Goal: Task Accomplishment & Management: Complete application form

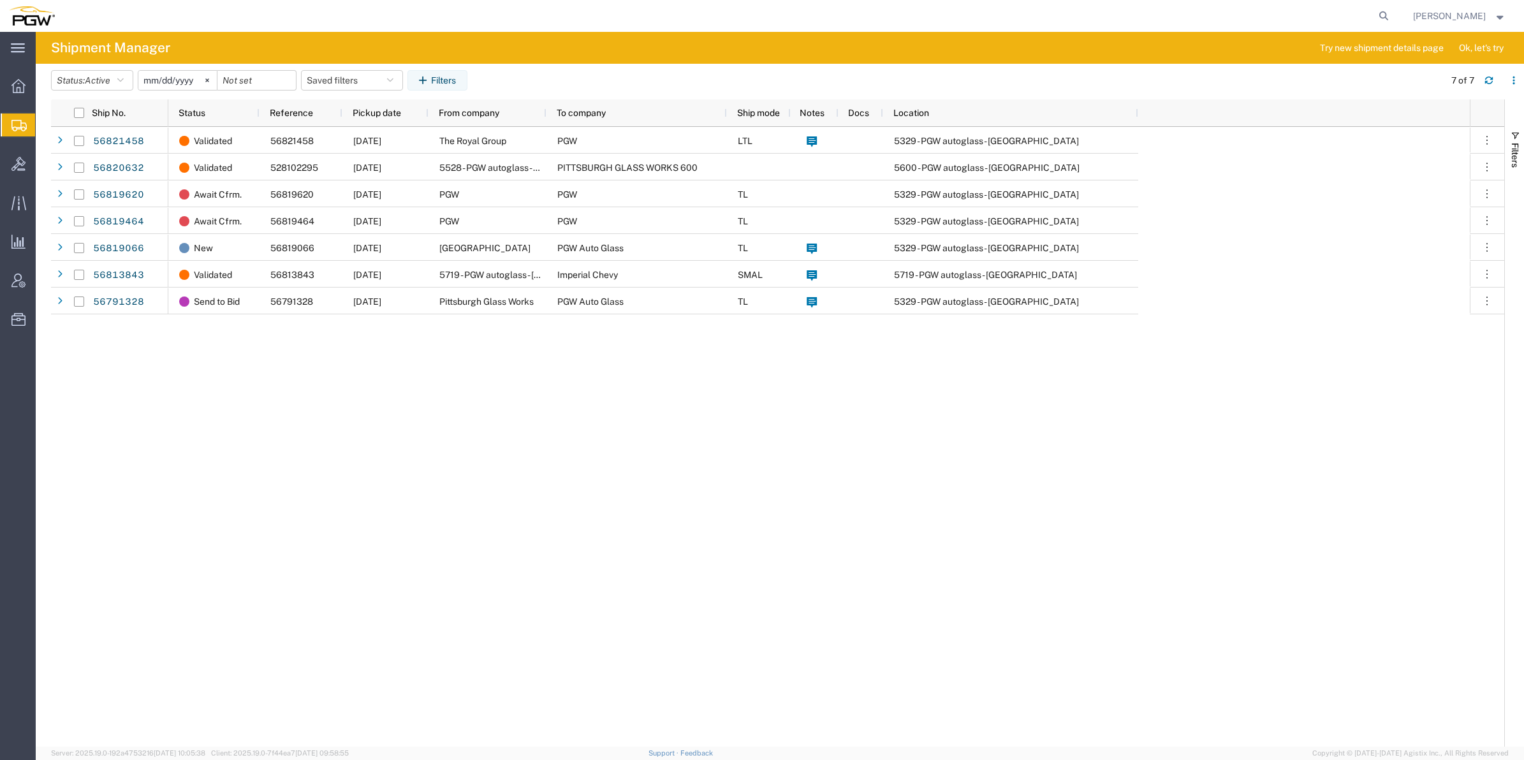
click at [0, 0] on span "Create from Template" at bounding box center [0, 0] width 0 height 0
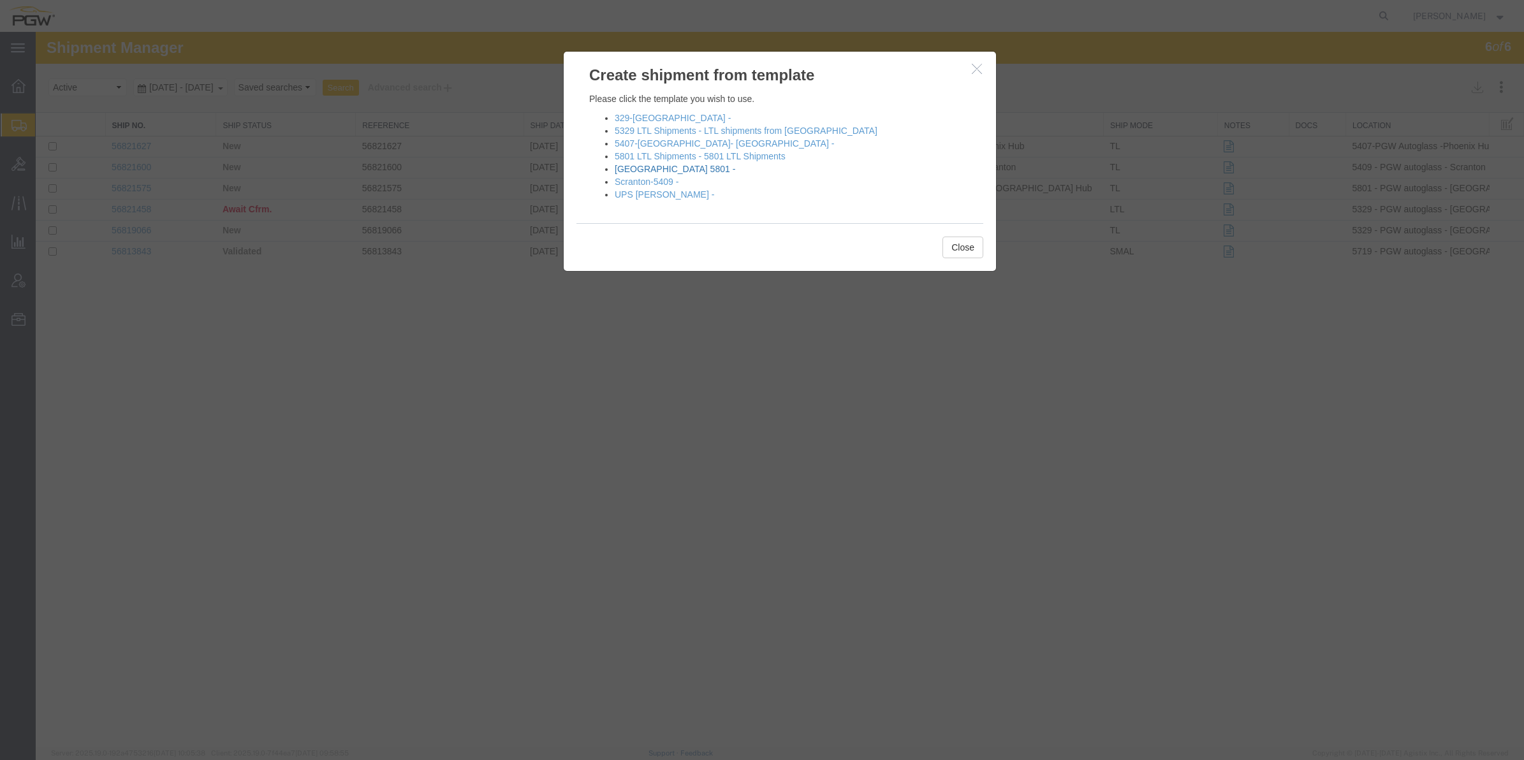
click at [635, 168] on link "[GEOGRAPHIC_DATA] 5801 -" at bounding box center [675, 169] width 120 height 10
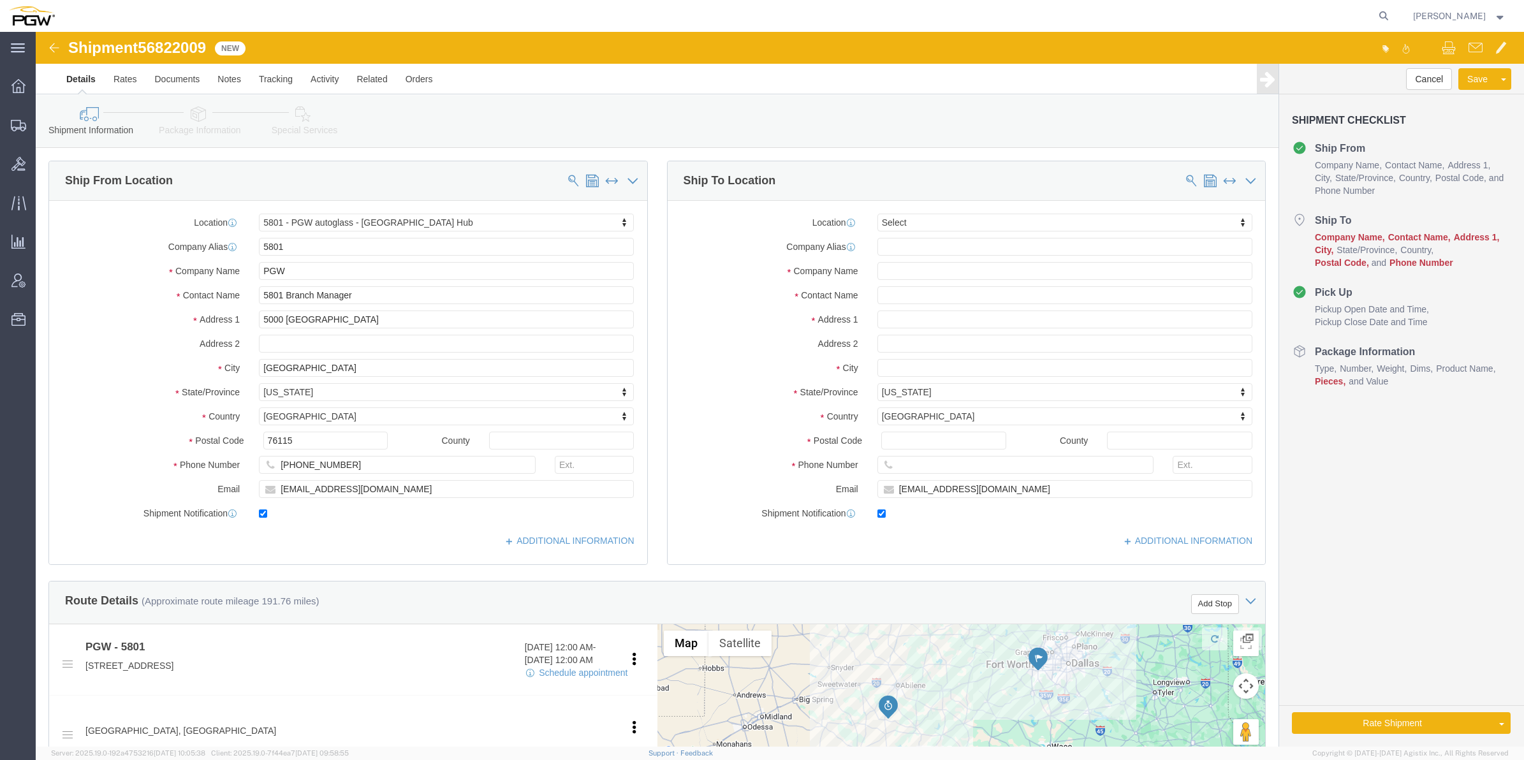
select select "62891"
select select
drag, startPoint x: 884, startPoint y: 193, endPoint x: 873, endPoint y: 187, distance: 12.6
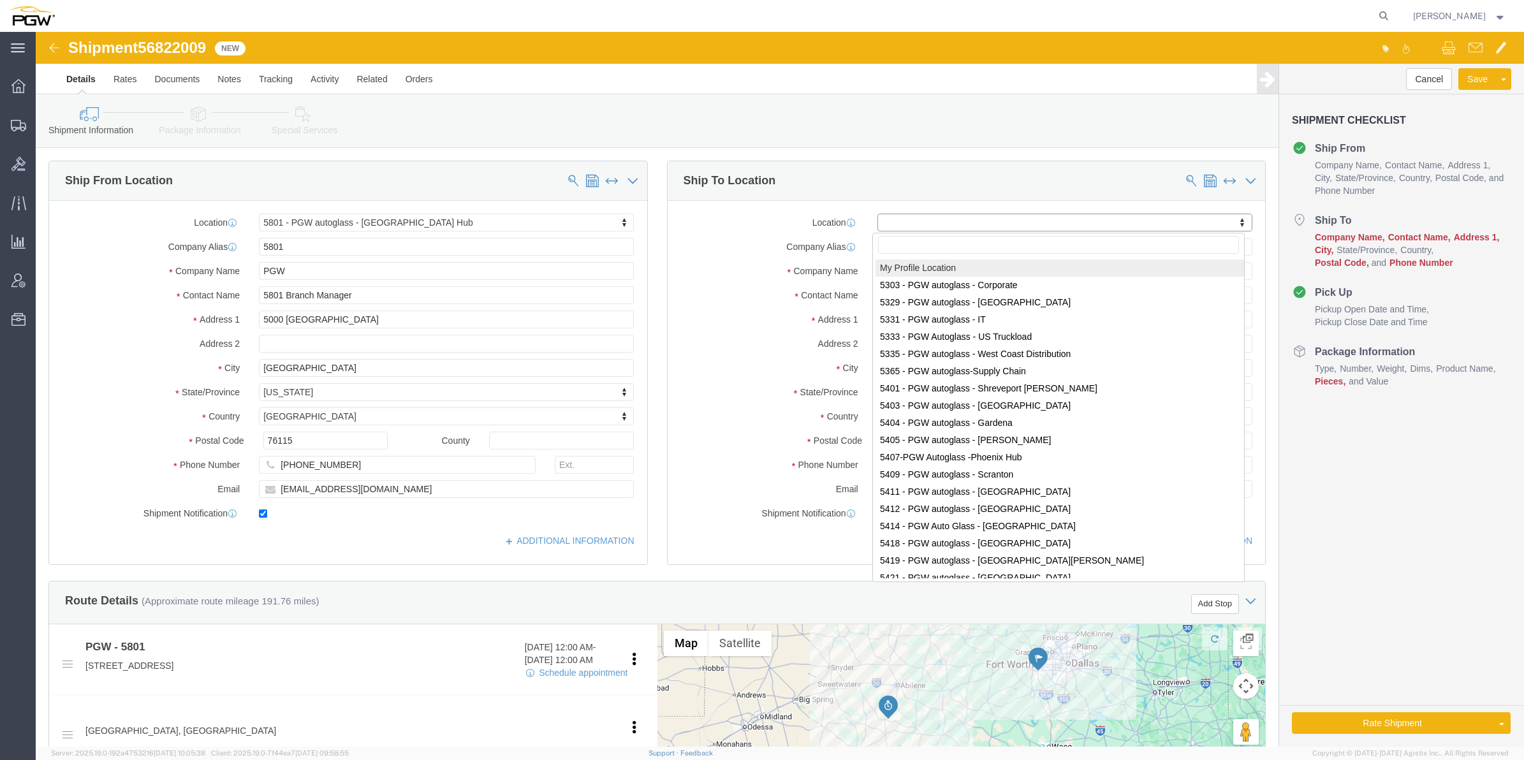
paste input "452"
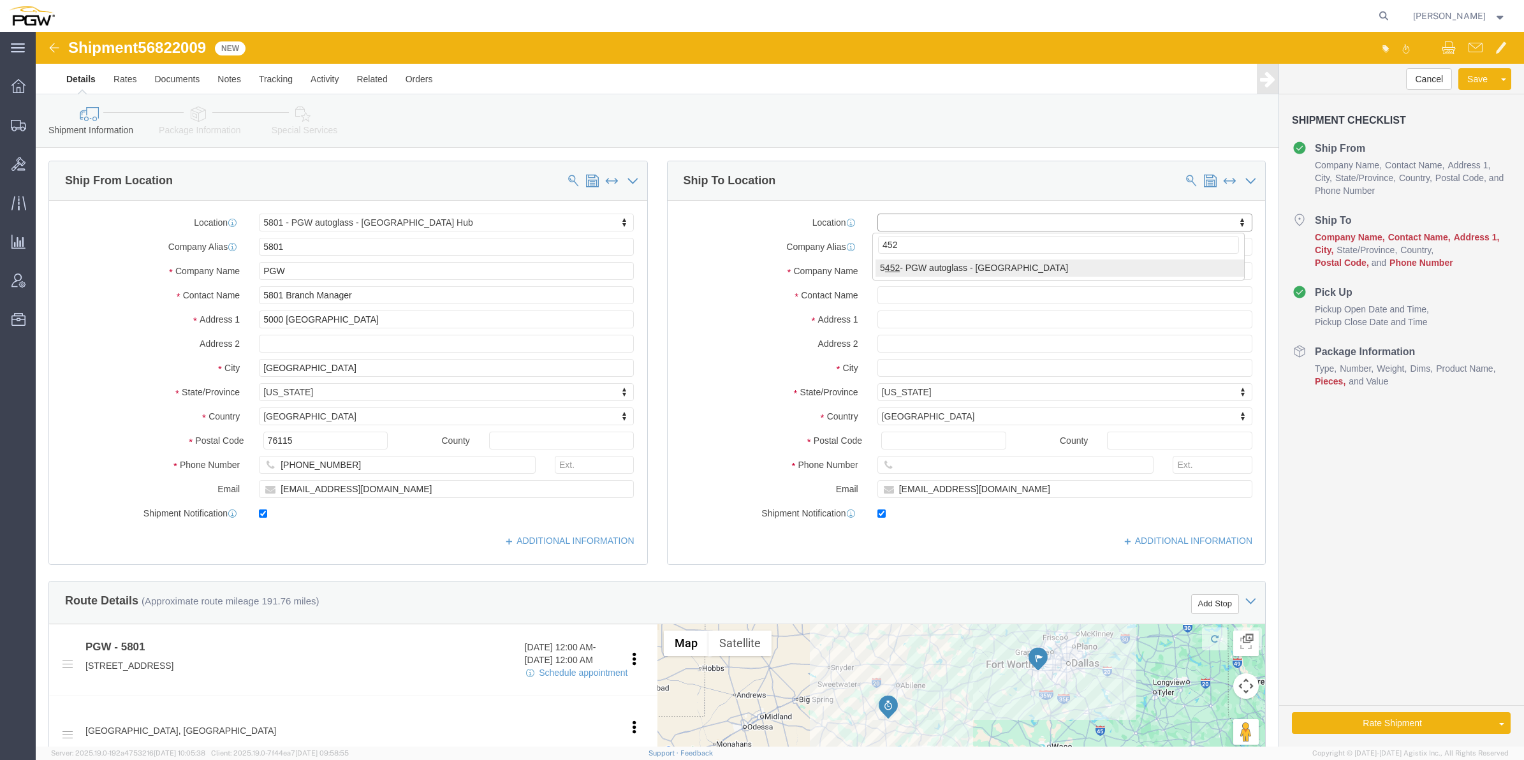
type input "452"
select select "28299"
type input "5452"
type input "PGW"
type input "5452 Branch Manager"
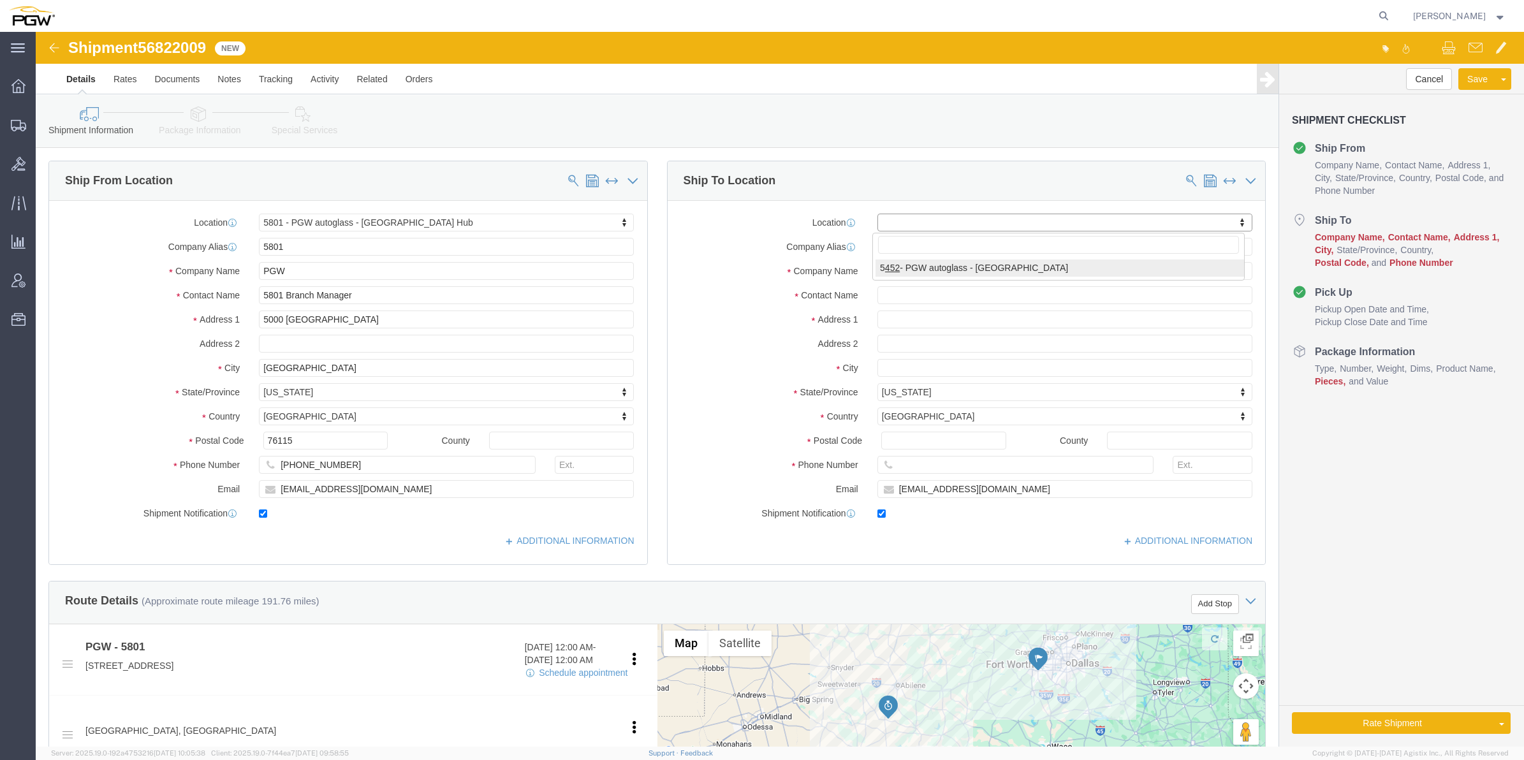
type input "[STREET_ADDRESS][PERSON_NAME]"
type input "Austin"
type input "78728"
type input "[PHONE_NUMBER]"
type input "[EMAIL_ADDRESS][DOMAIN_NAME]"
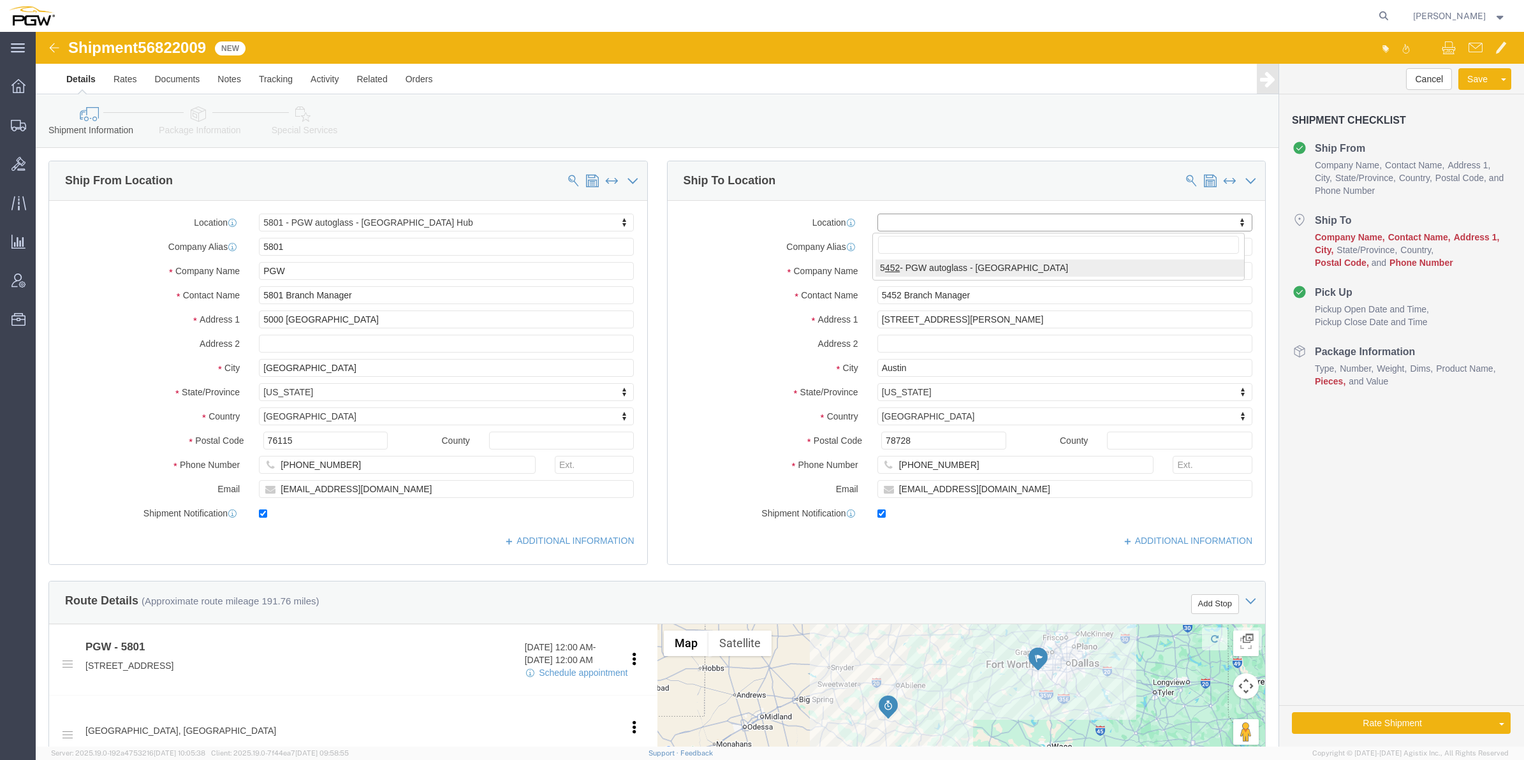
select select "[GEOGRAPHIC_DATA]"
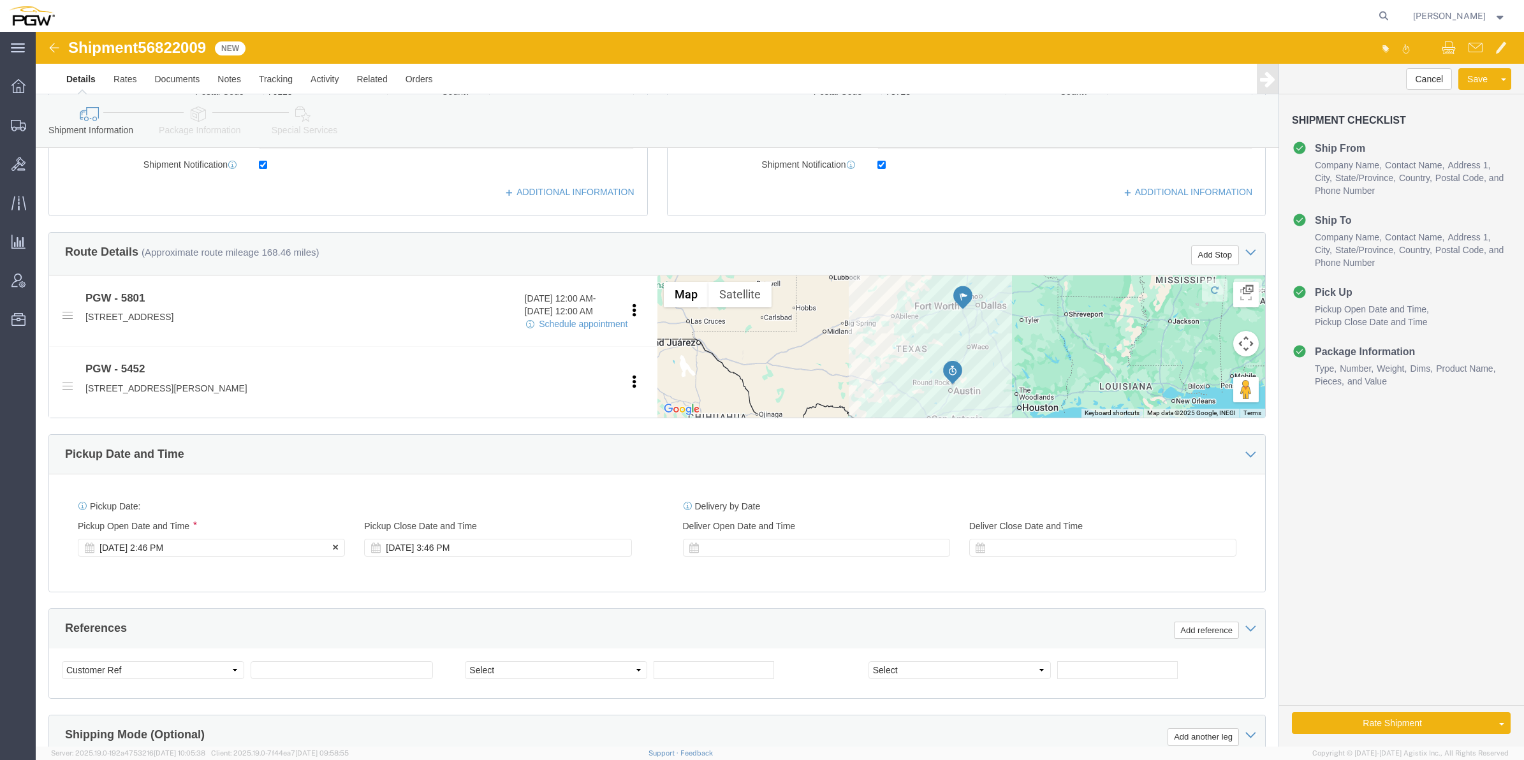
scroll to position [398, 0]
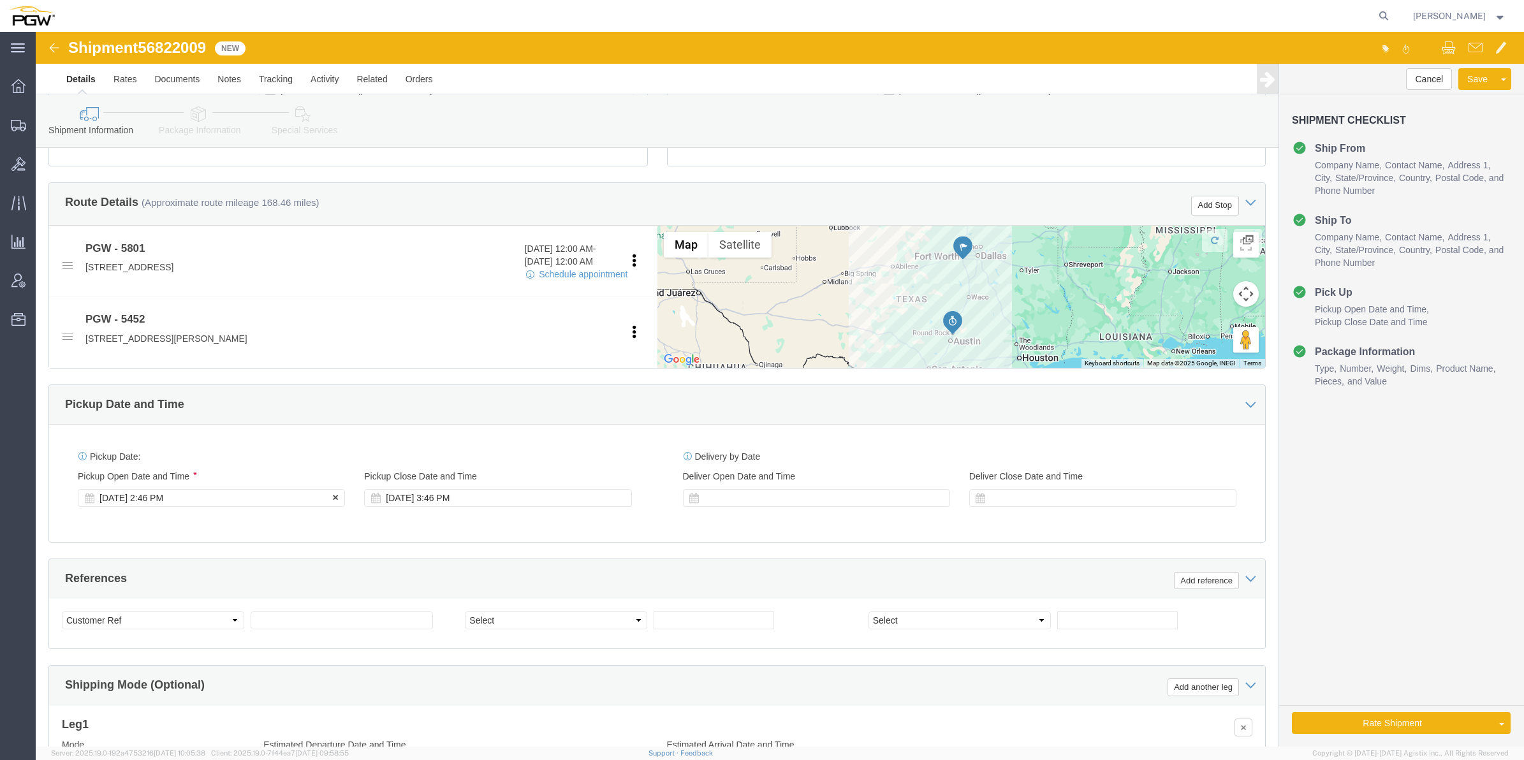
click div "[DATE] 2:46 PM"
click input "2:46 PM"
type input "8:00 AM"
click button "Apply"
click span "56822009"
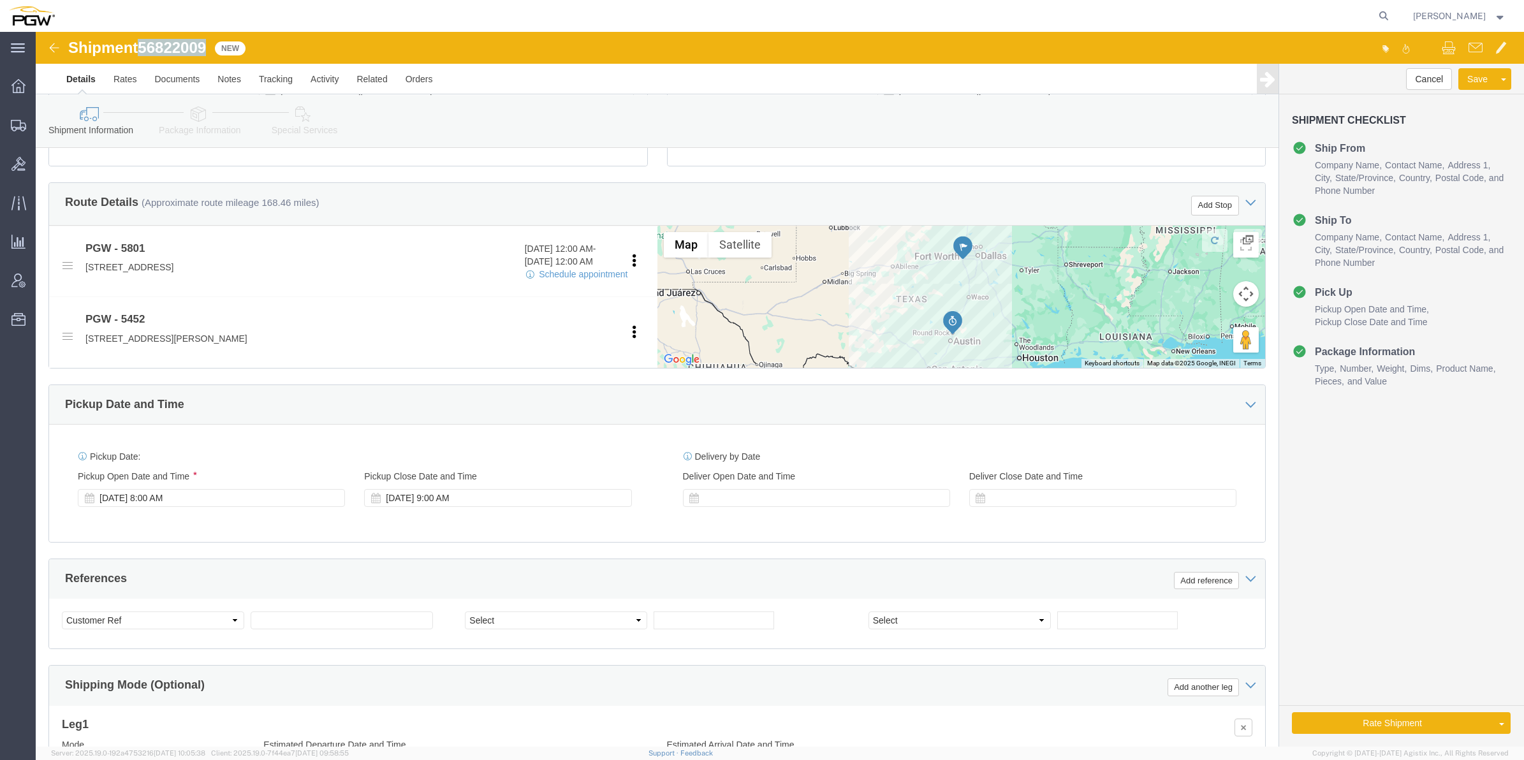
click span "56822009"
copy span "56822009"
click input "text"
paste input "56822009"
type input "56822009"
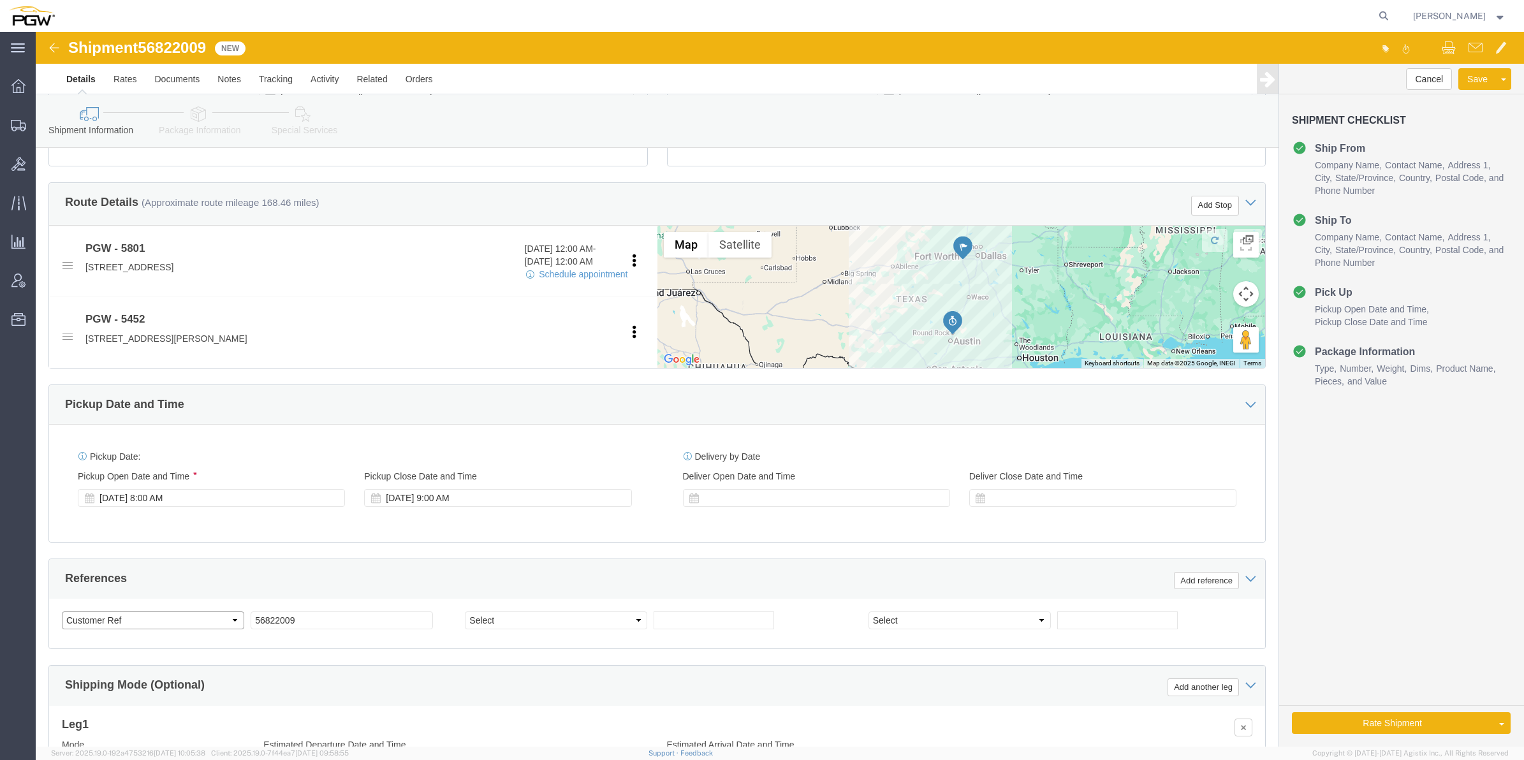
click select "Select Account Type Activity ID Airline Appointment Number ASN Batch Request # …"
select select "BOL"
click select "Select Account Type Activity ID Airline Appointment Number ASN Batch Request # …"
select select "ORDERNUM"
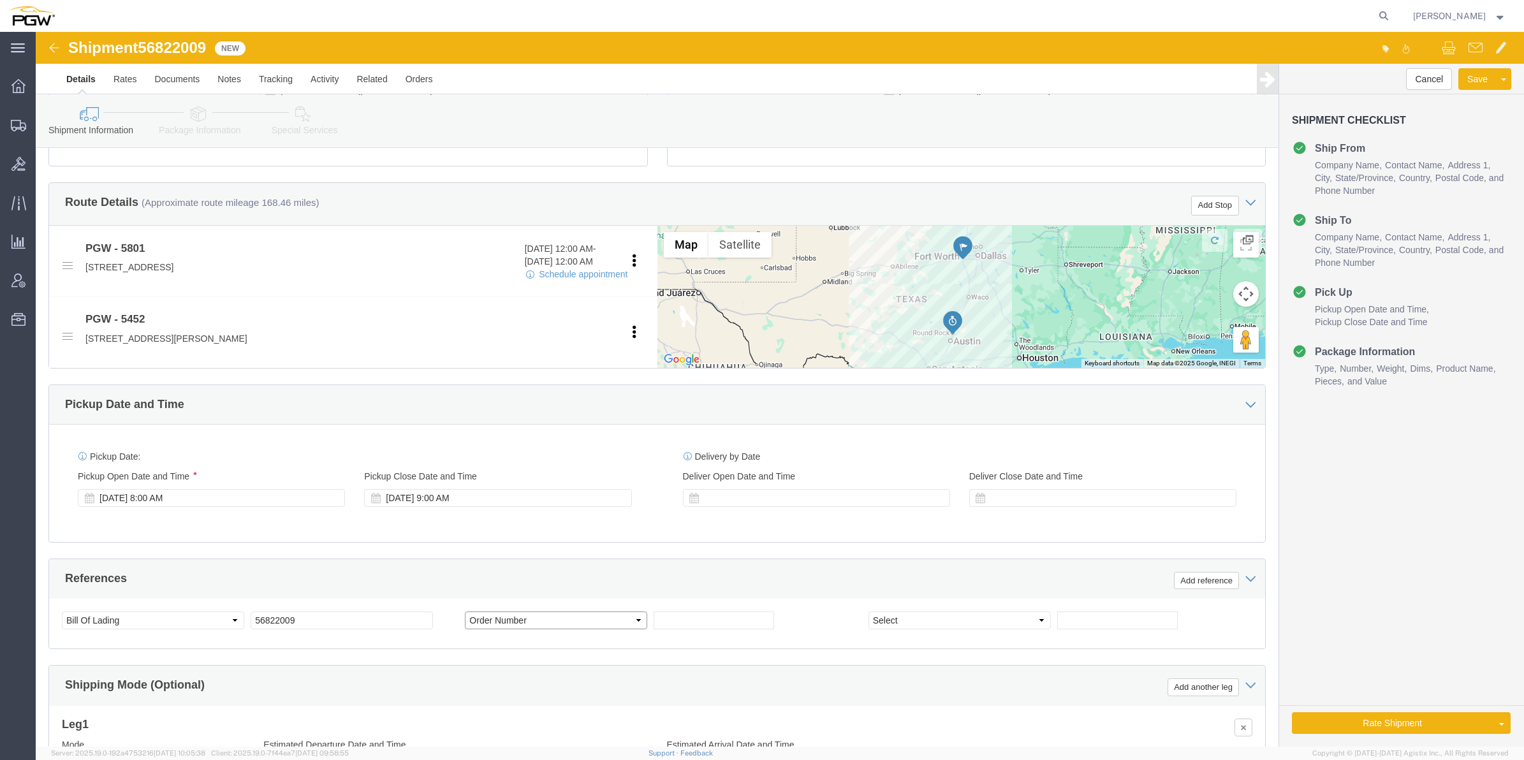
click select "Select Account Type Activity ID Airline Appointment Number ASN Batch Request # …"
click input "text"
paste input "668420"
type input "668420"
click input "text"
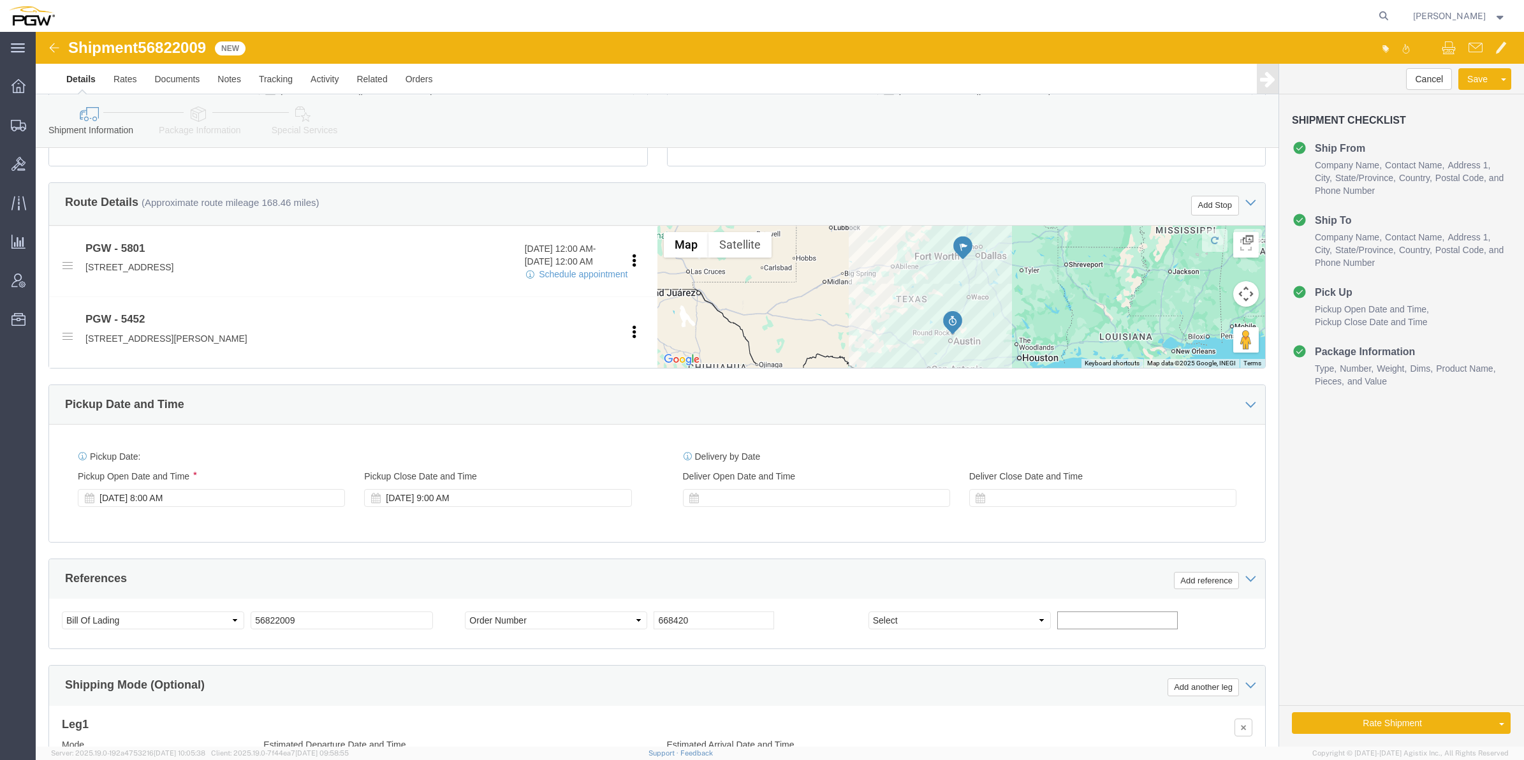
paste input "668439"
type input "668439"
click button "Add reference"
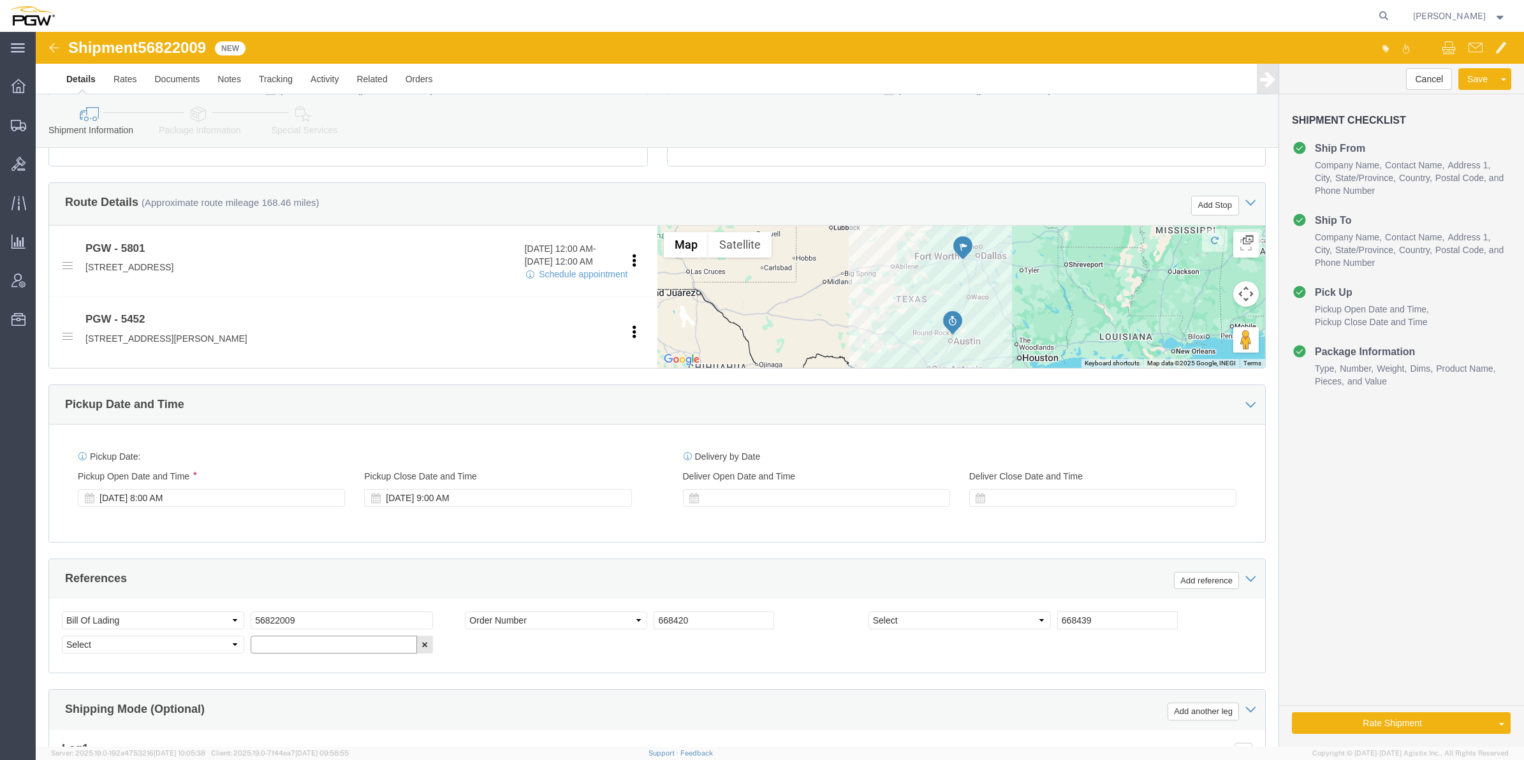
click input "text"
paste input "668507"
type input "668507"
click select "Select Account Type Activity ID Airline Appointment Number ASN Batch Request # …"
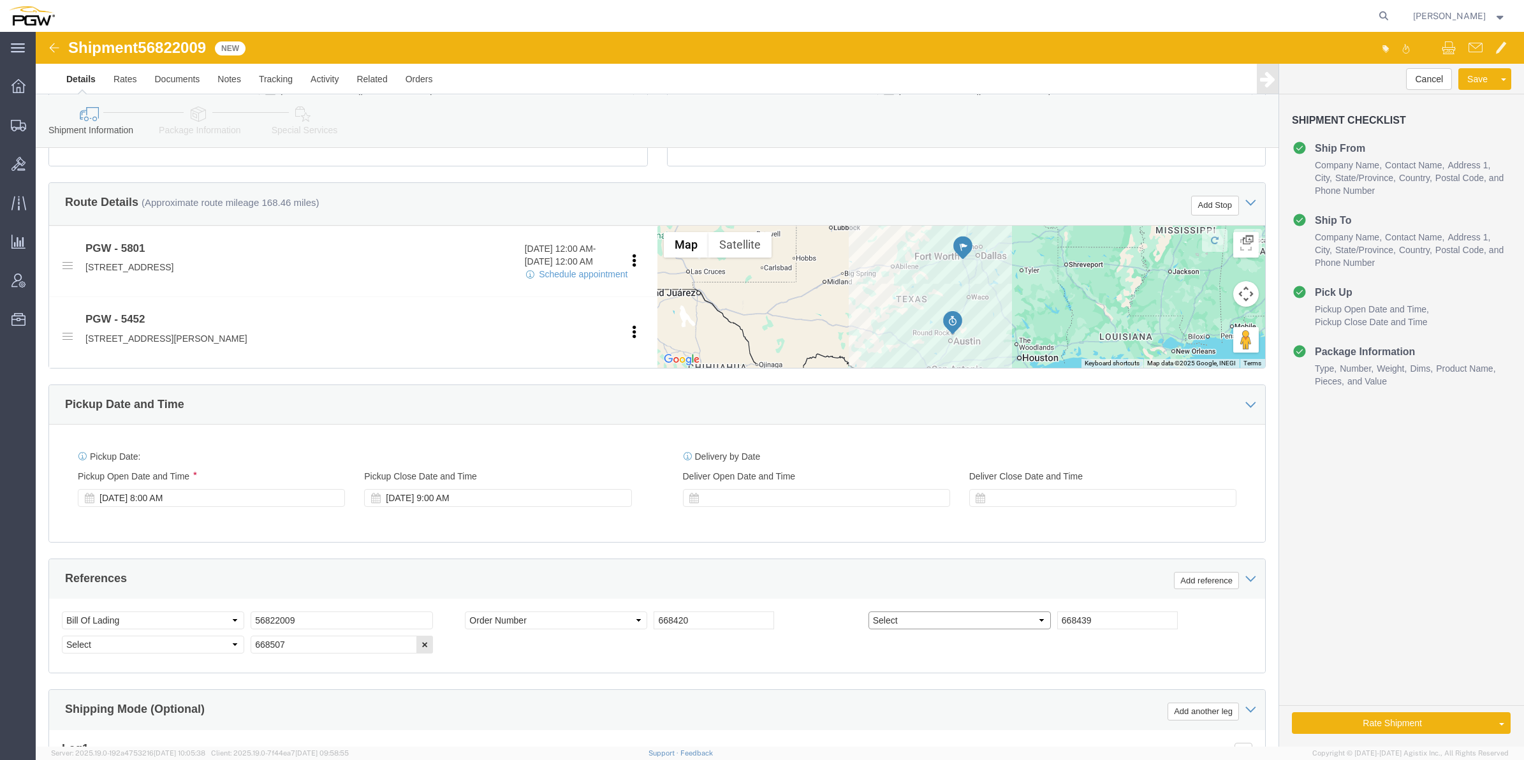
select select "ORDERNUM"
click select "Select Account Type Activity ID Airline Appointment Number ASN Batch Request # …"
select select "ORDERNUM"
click select "Select Account Type Activity ID Airline Appointment Number ASN Batch Request # …"
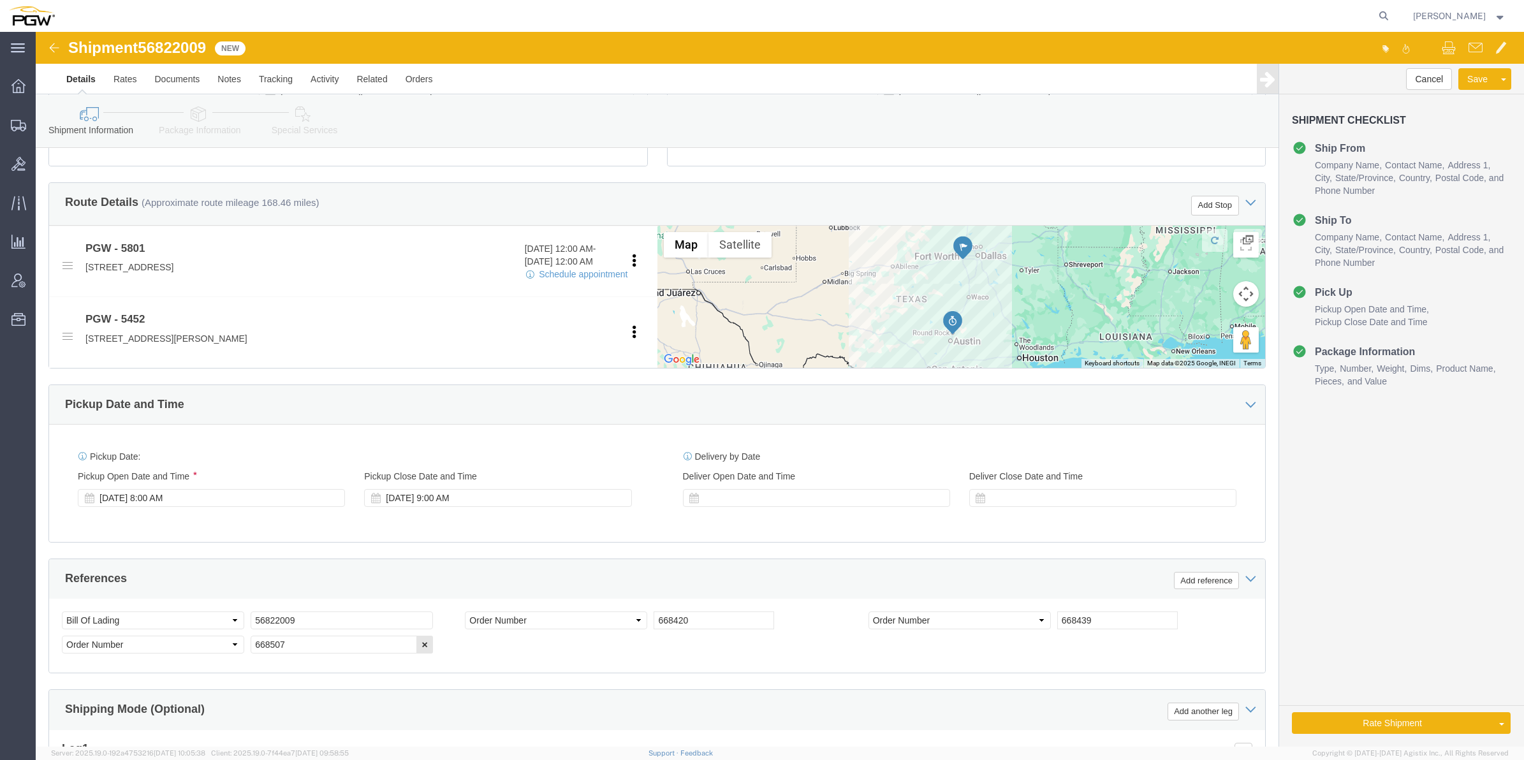
click div "References Add reference"
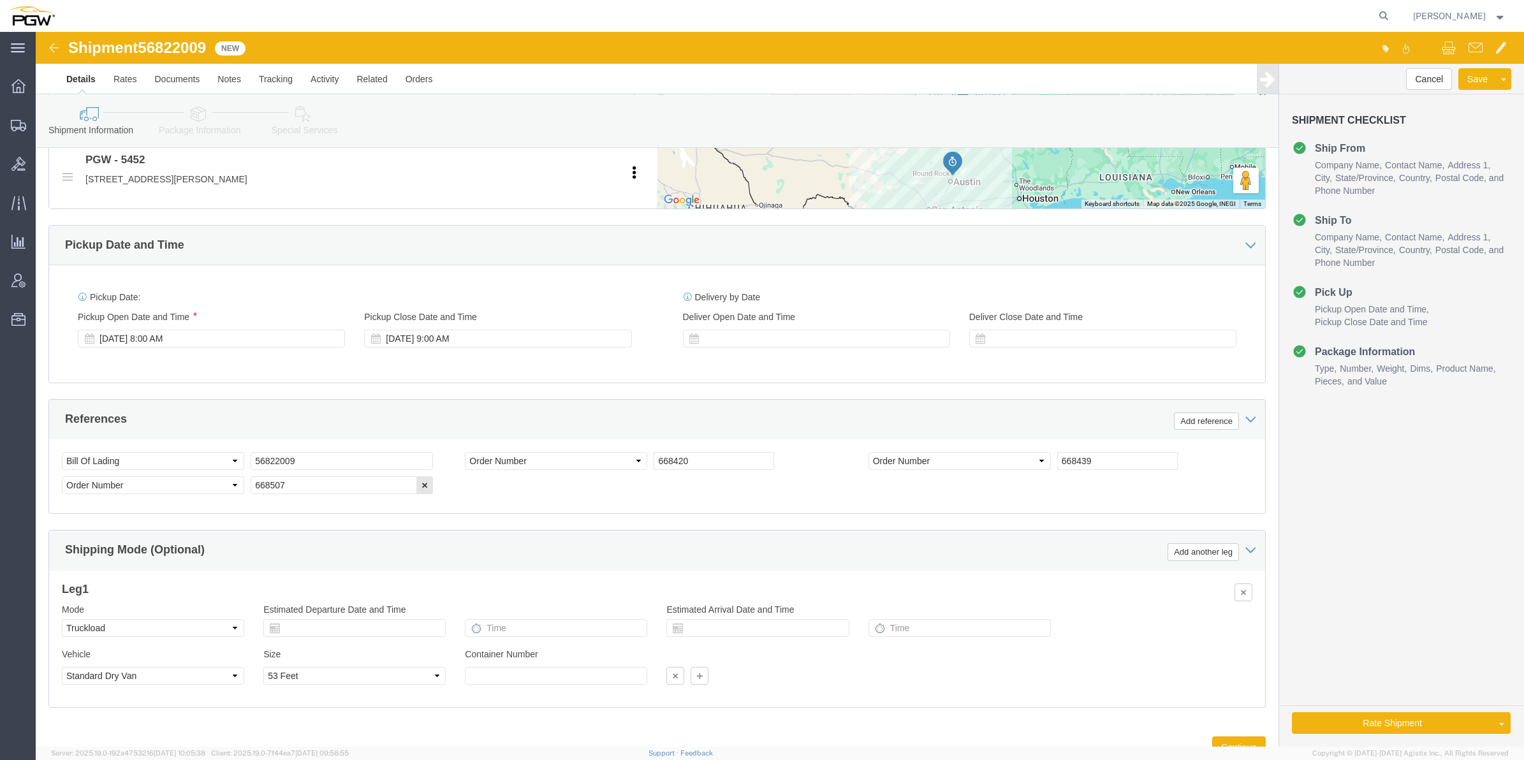
scroll to position [612, 0]
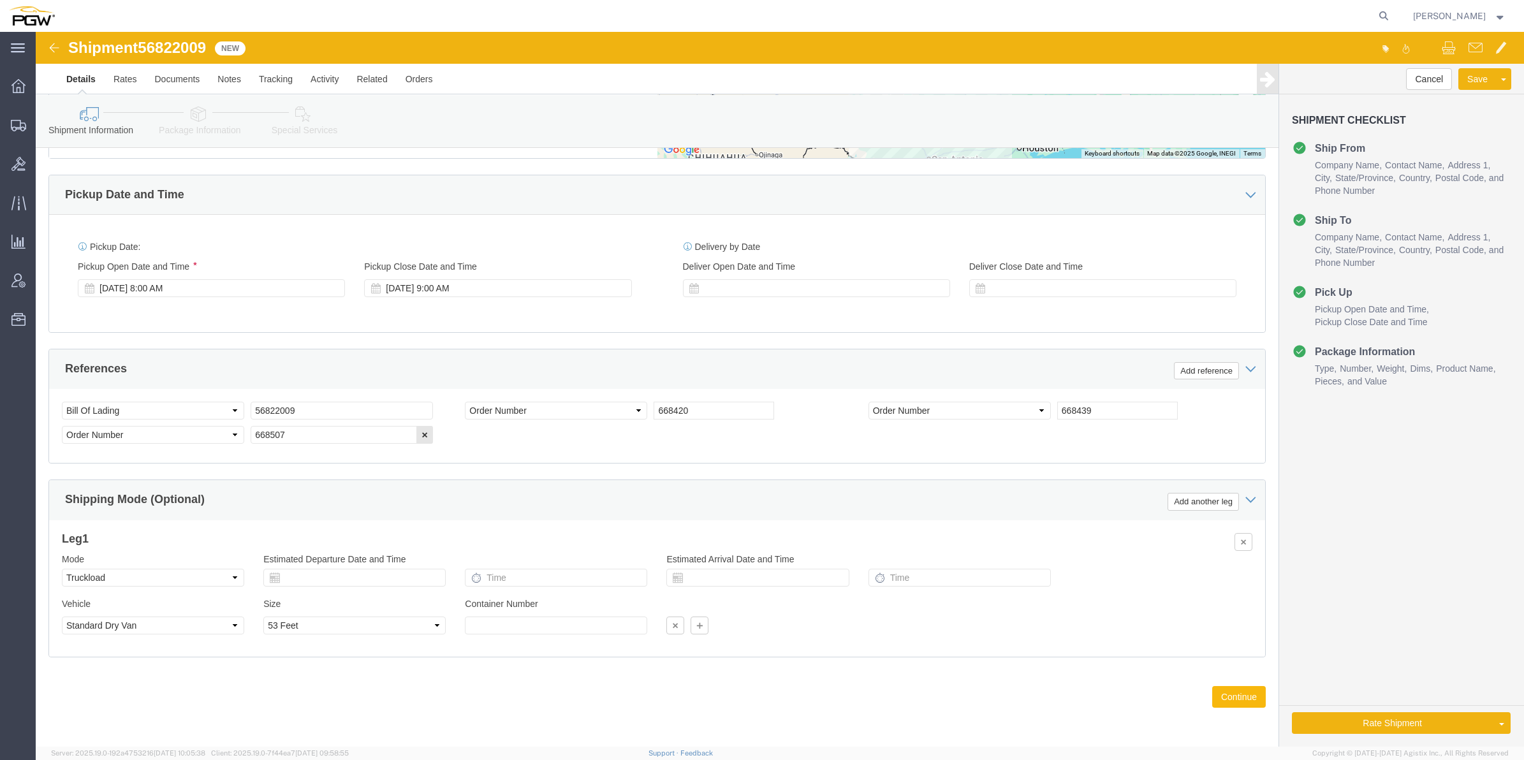
click button "Continue"
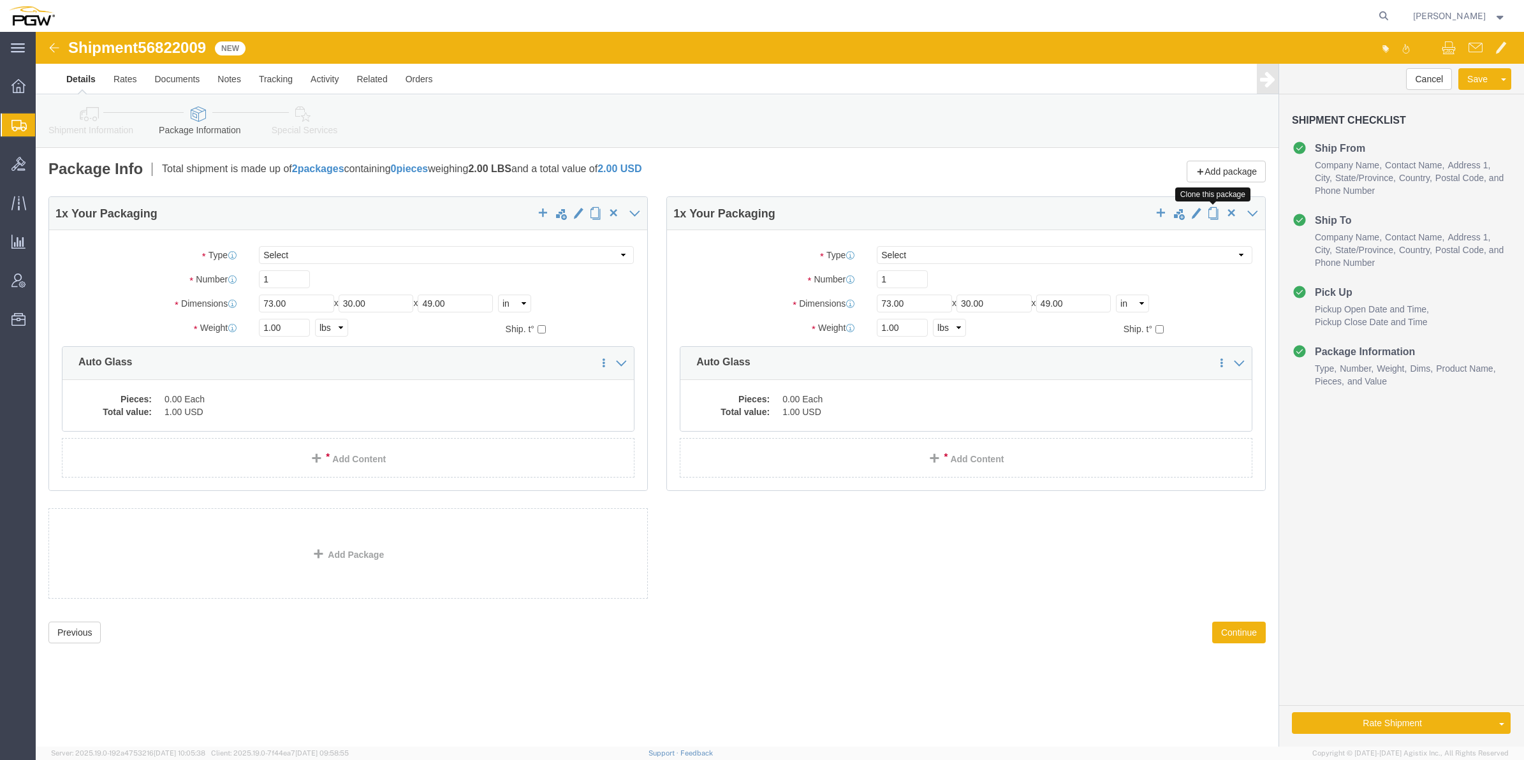
click span "button"
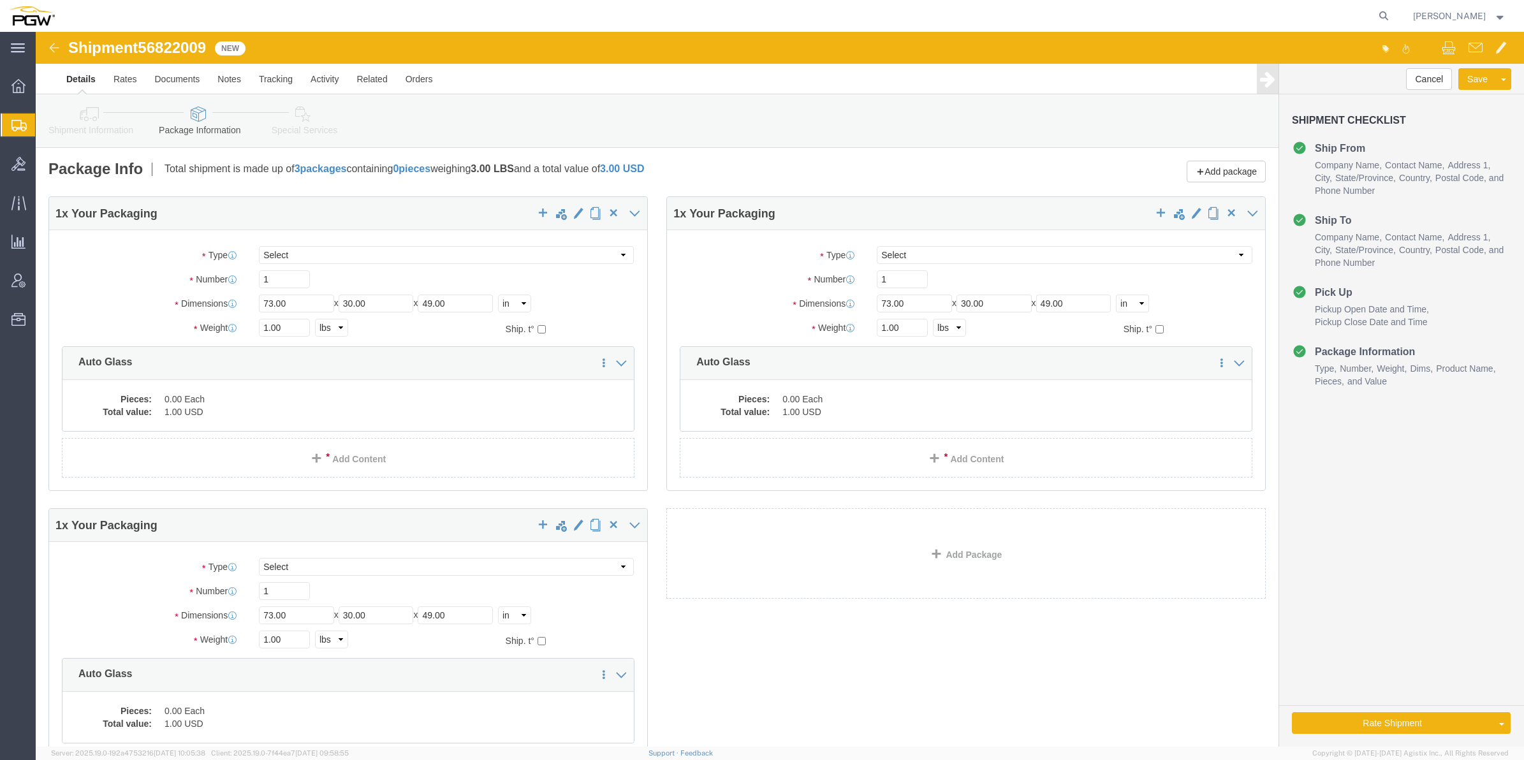
click div "1"
drag, startPoint x: 240, startPoint y: 244, endPoint x: 213, endPoint y: 244, distance: 26.8
click div "1"
paste input "9"
type input "19"
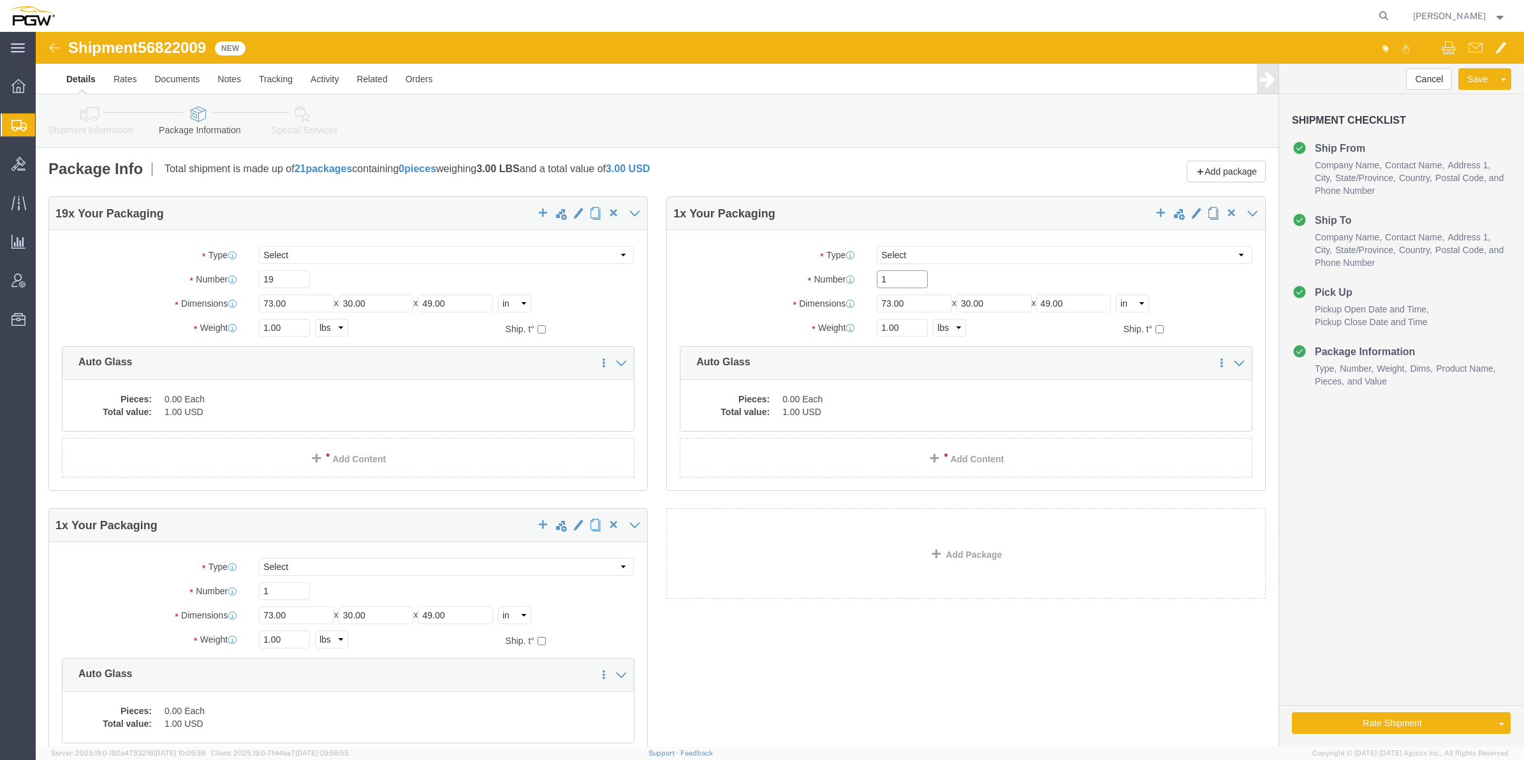
drag, startPoint x: 861, startPoint y: 244, endPoint x: 800, endPoint y: 242, distance: 61.2
click div "Number 1"
type input "2"
drag, startPoint x: 235, startPoint y: 559, endPoint x: 223, endPoint y: 555, distance: 13.1
click input "1"
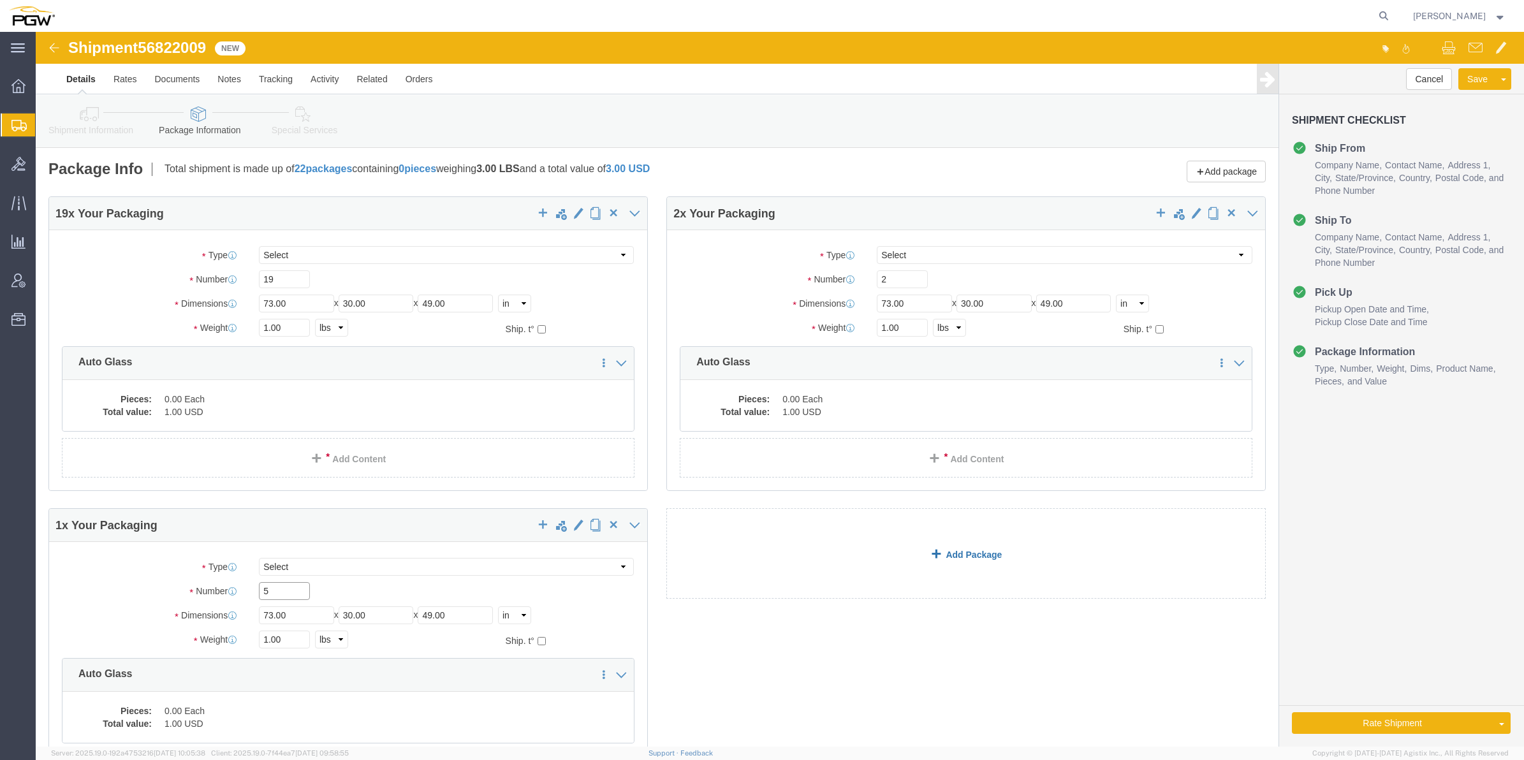
type input "5"
click link "Add Package"
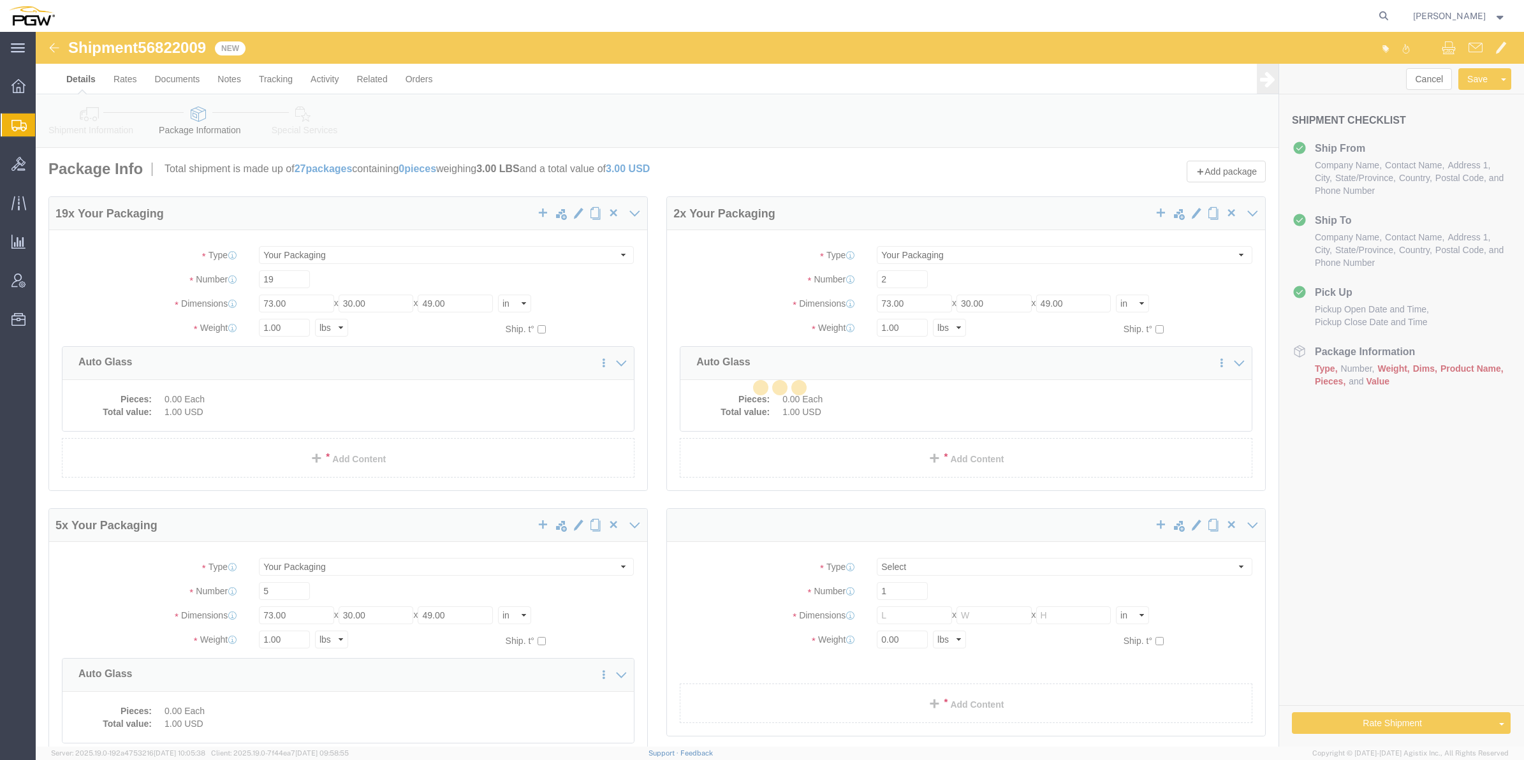
select select "CBOX"
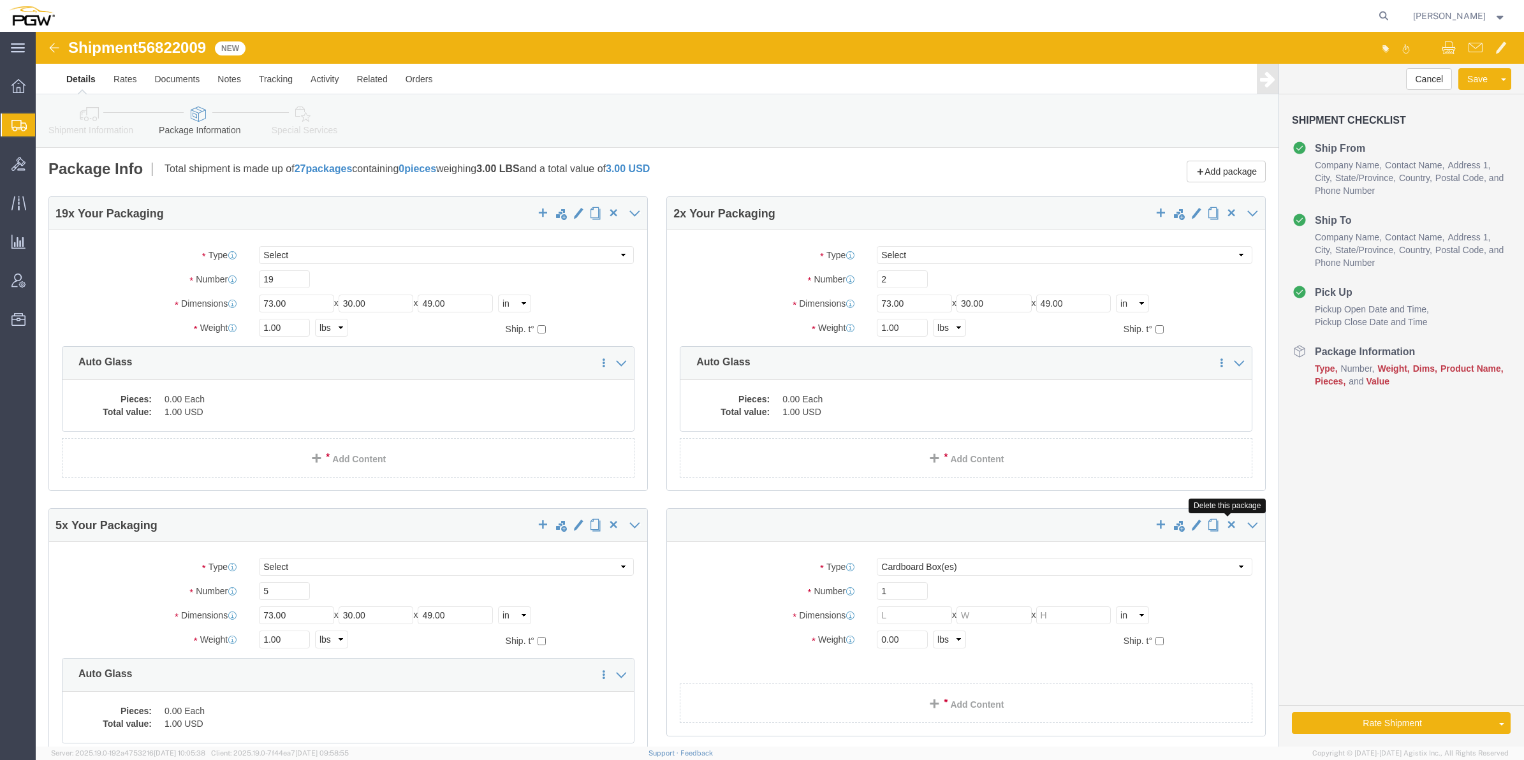
click span "button"
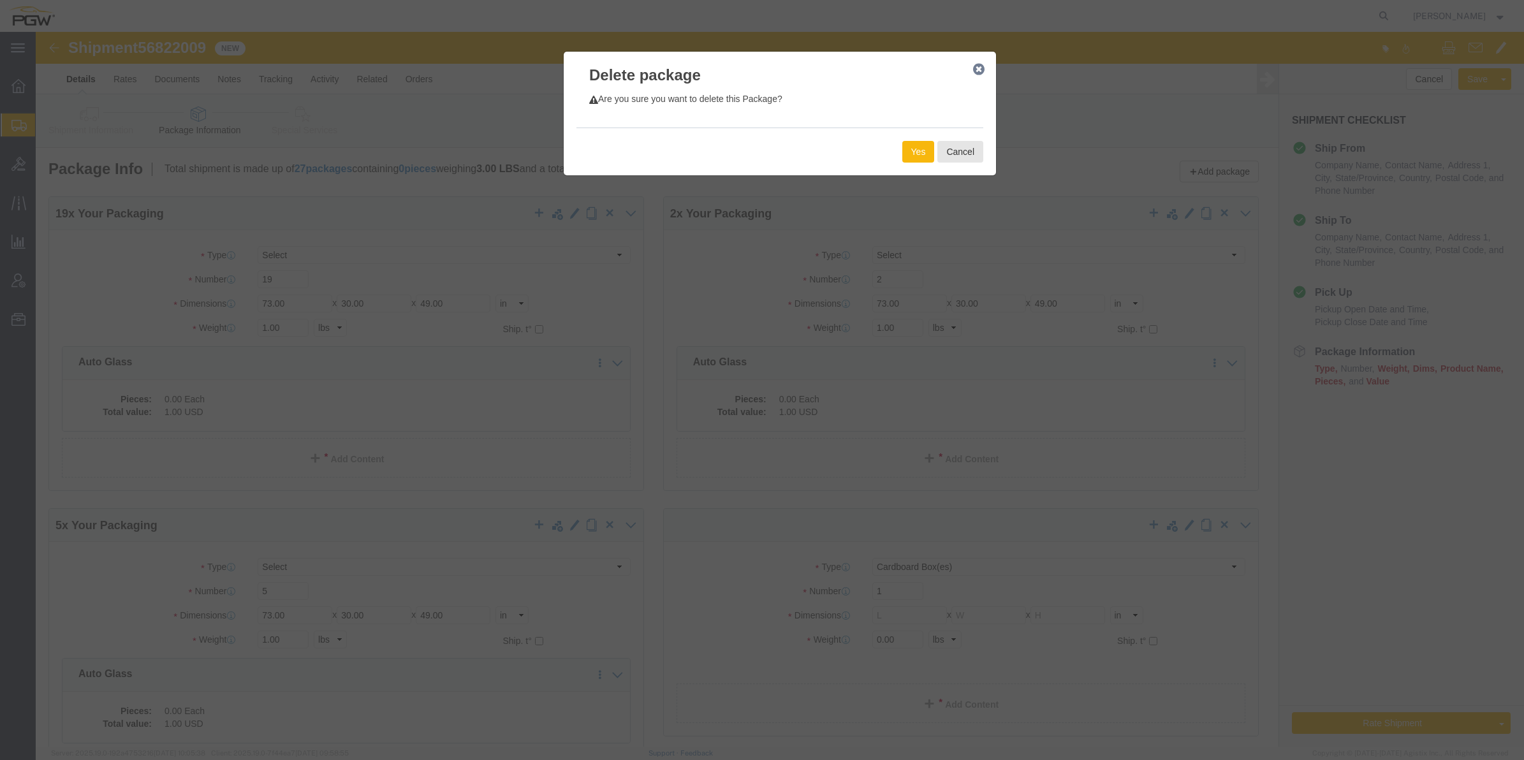
click button "Yes"
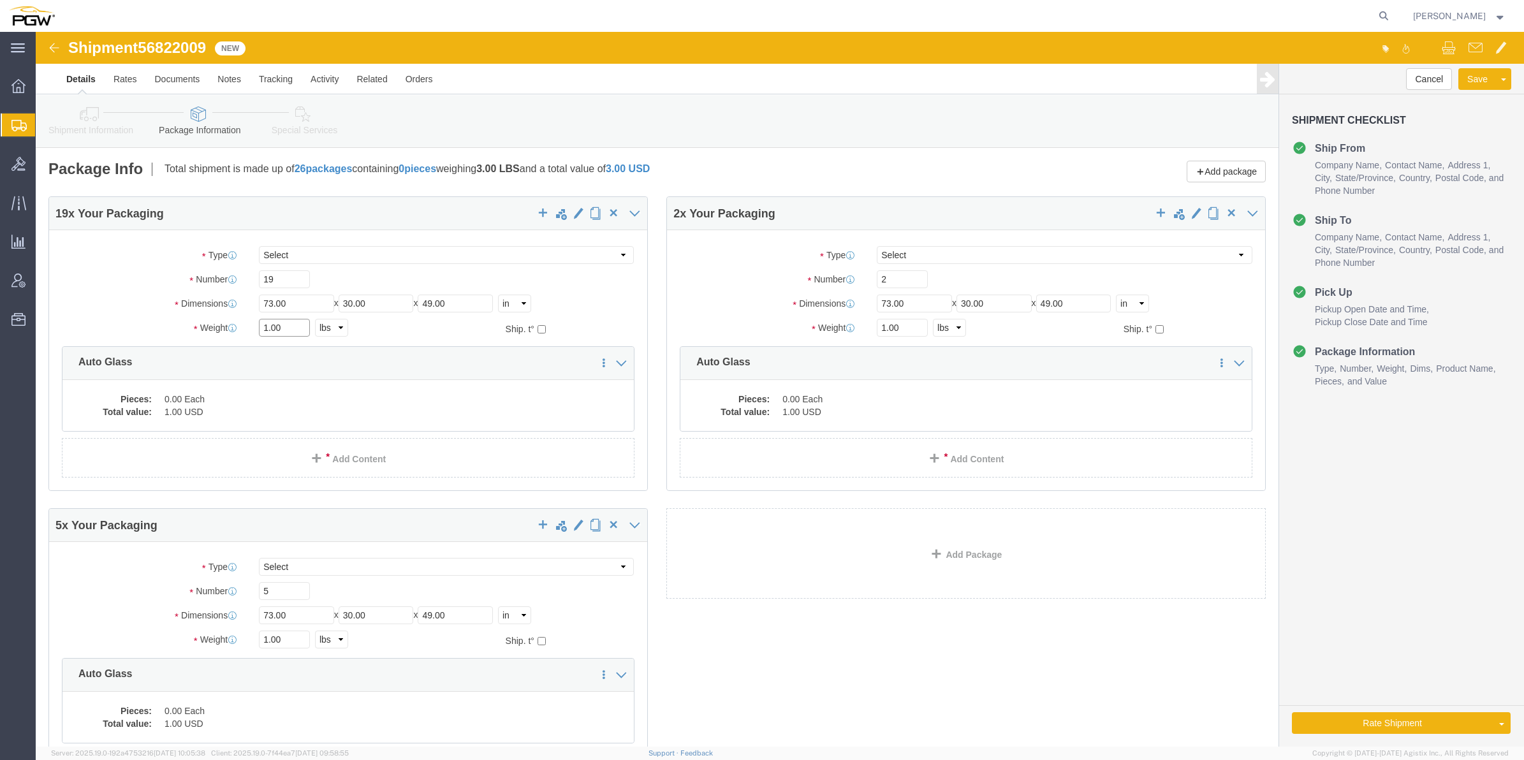
click input "1.00"
paste input "1563"
type input "15631.00"
click input "1.00"
paste input "962"
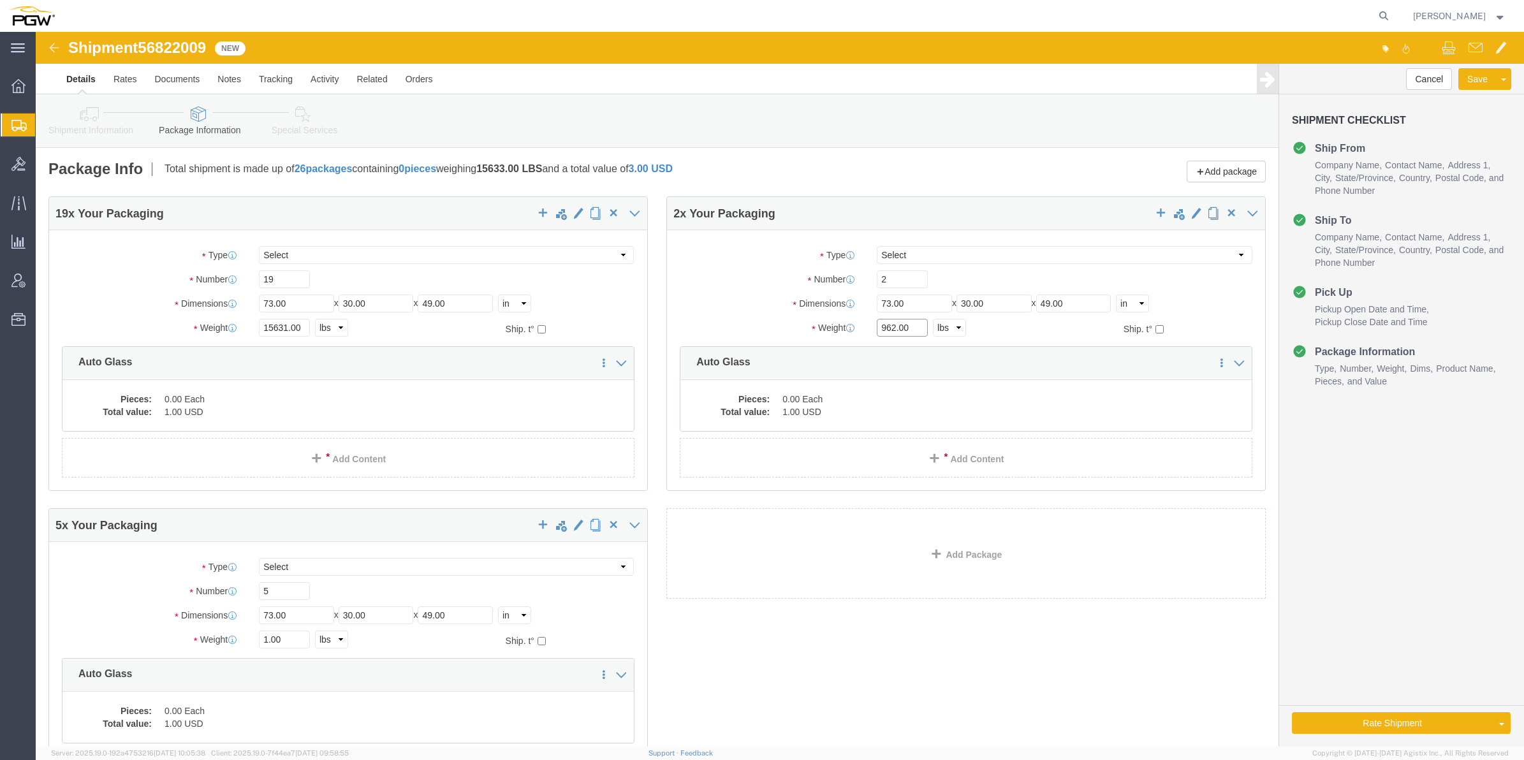
type input "962.00"
drag, startPoint x: 227, startPoint y: 603, endPoint x: 233, endPoint y: 607, distance: 6.9
click input "1.00"
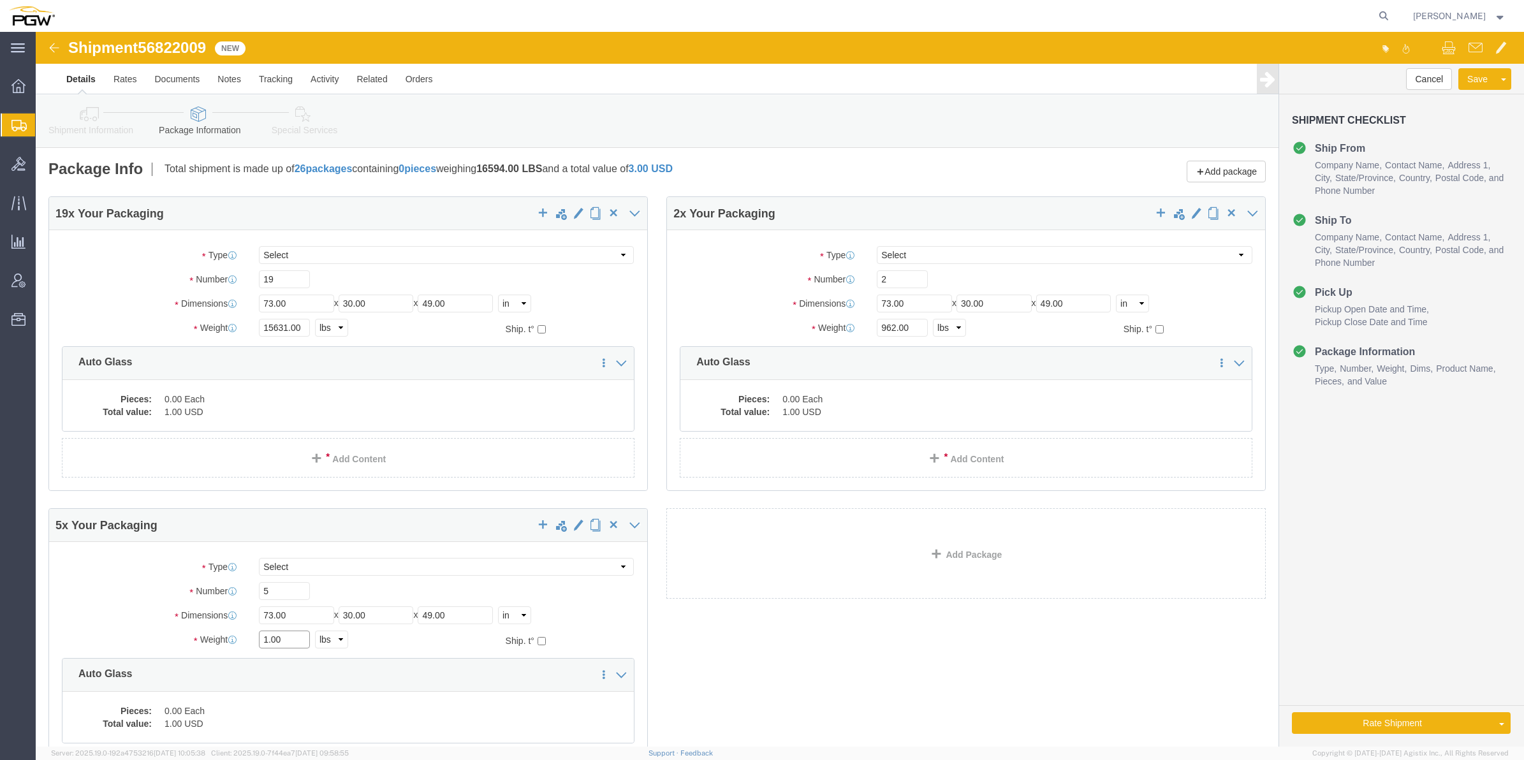
paste input "459"
type input "4591.00"
click div "19 x Your Packaging Package Type Select Bale(s) Basket(s) Bolt(s) Bottle(s) Buc…"
click dd "0.00 Each"
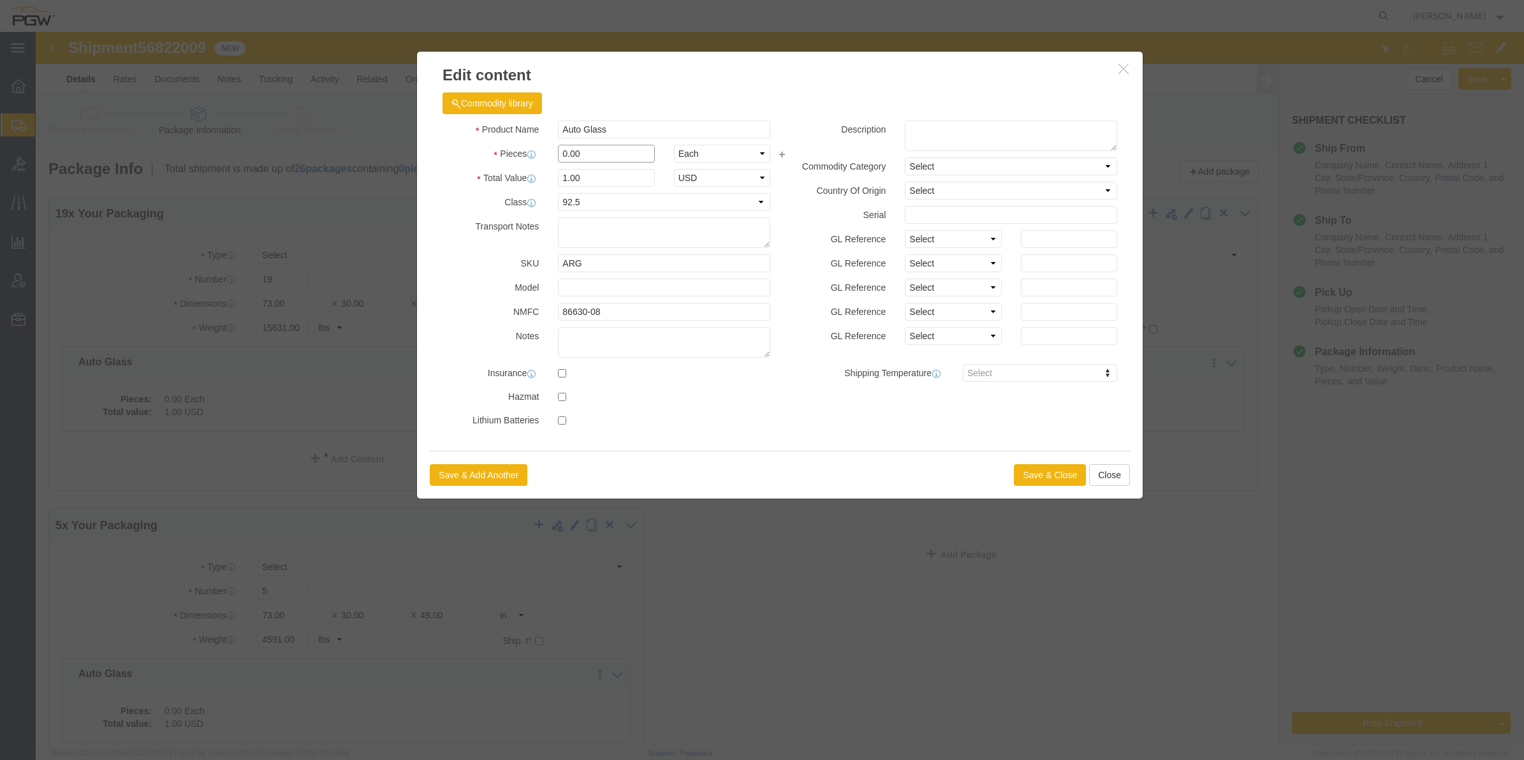
click input "0.00"
drag, startPoint x: 527, startPoint y: 122, endPoint x: 522, endPoint y: 110, distance: 12.3
click input "0.00"
type input "19.00"
type input "19"
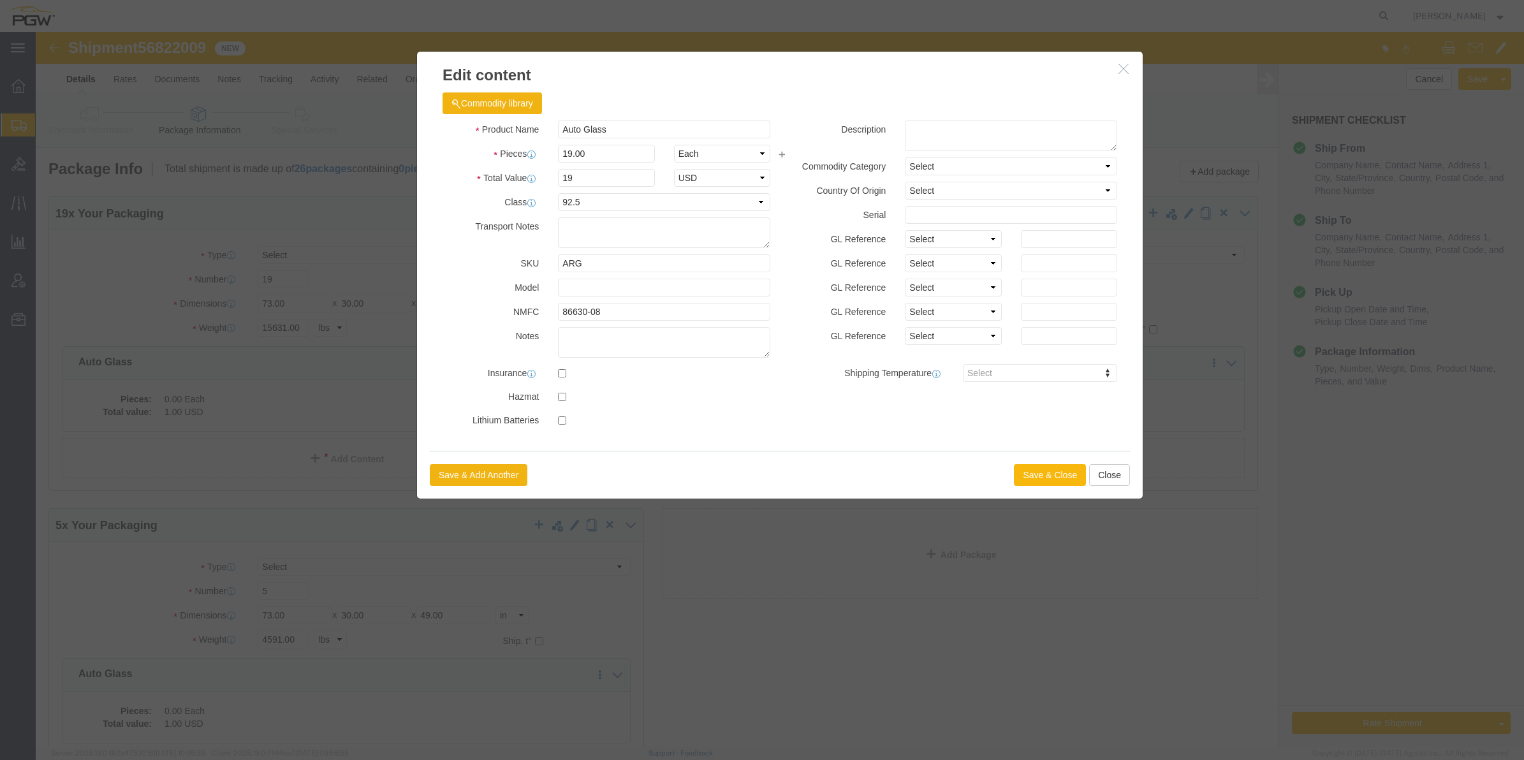
click button "Save & Close"
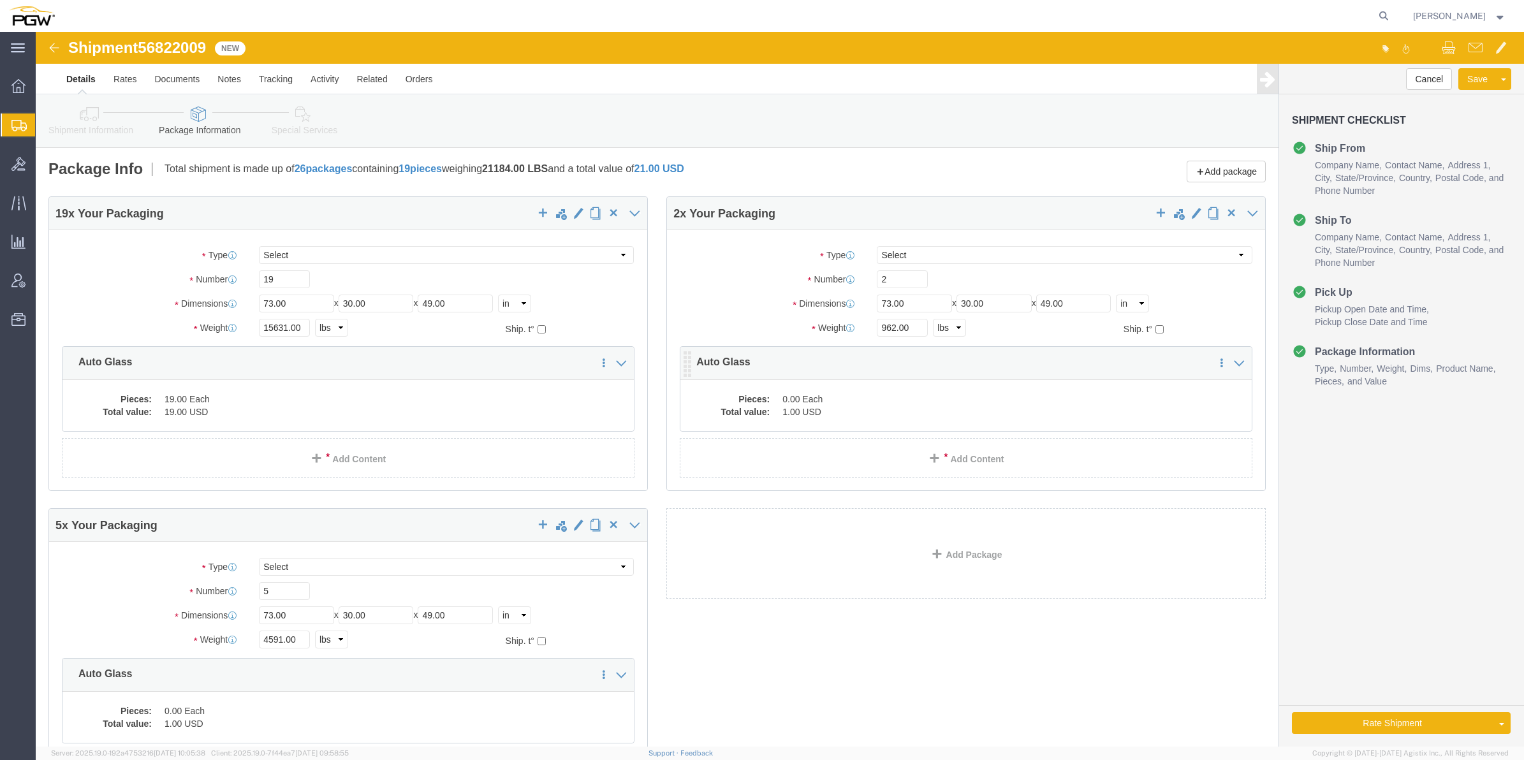
click dd "0.00 Each"
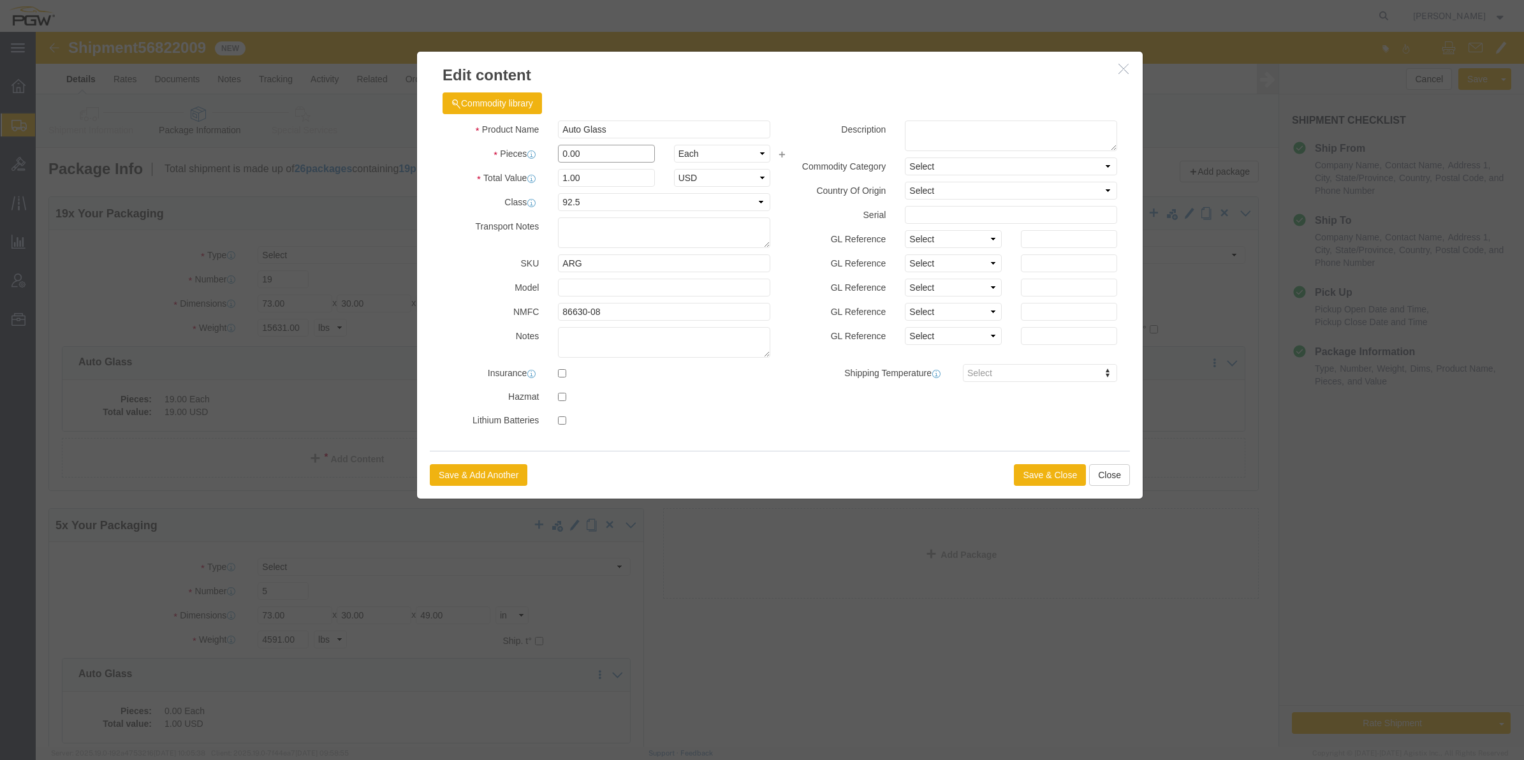
click input "0.00"
type input "2.00"
type input "2"
click button "Save & Close"
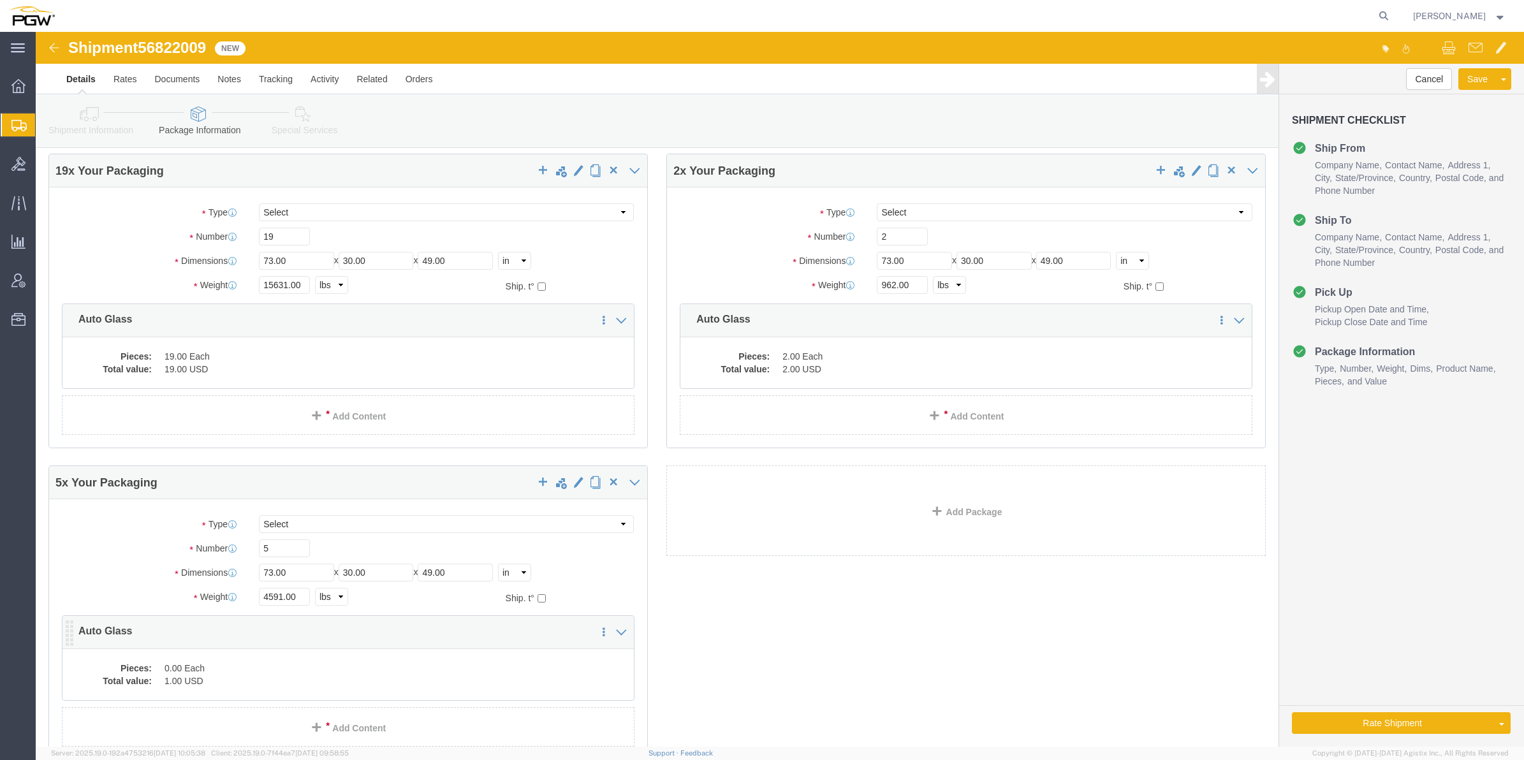
scroll to position [80, 0]
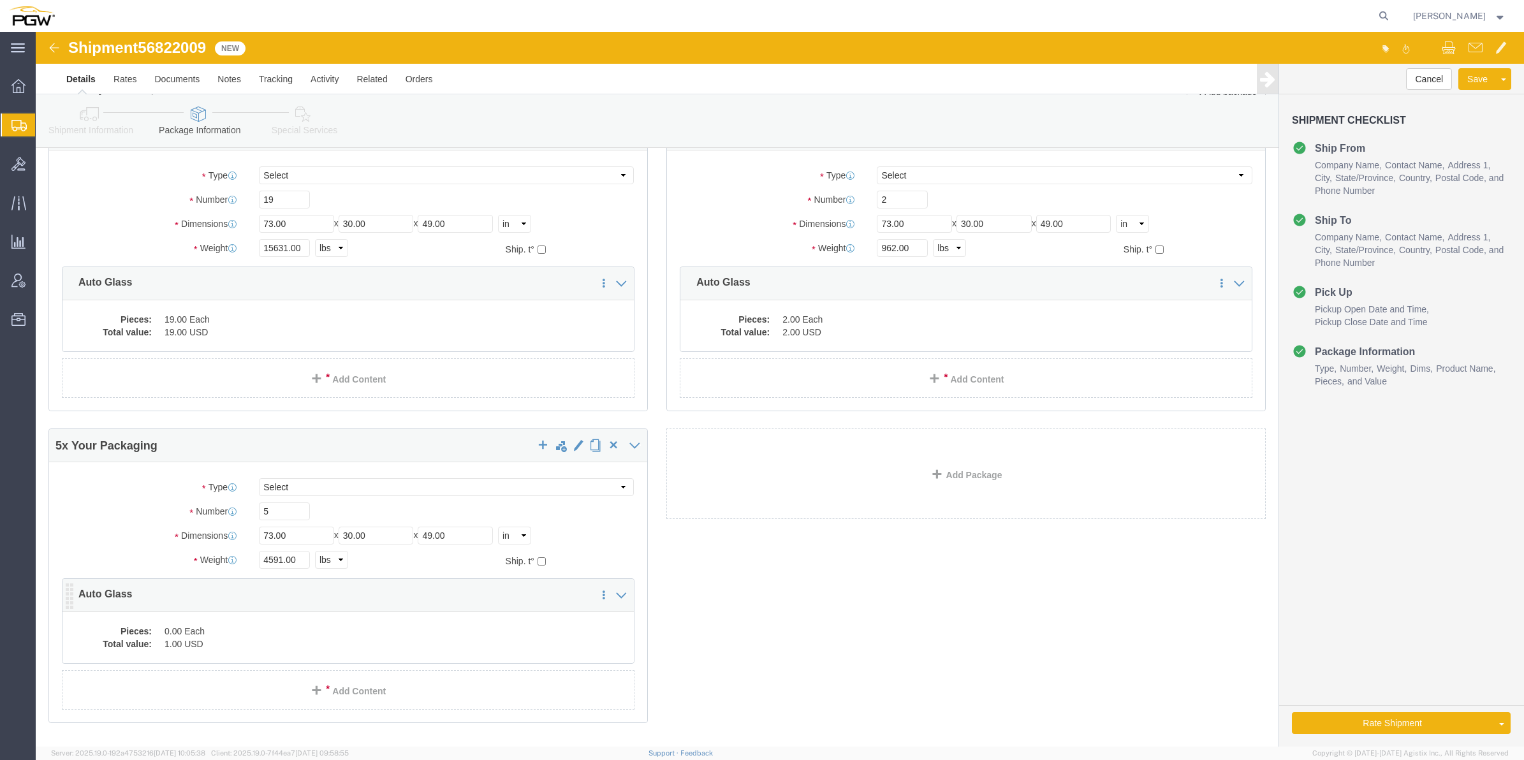
click dd "1.00 USD"
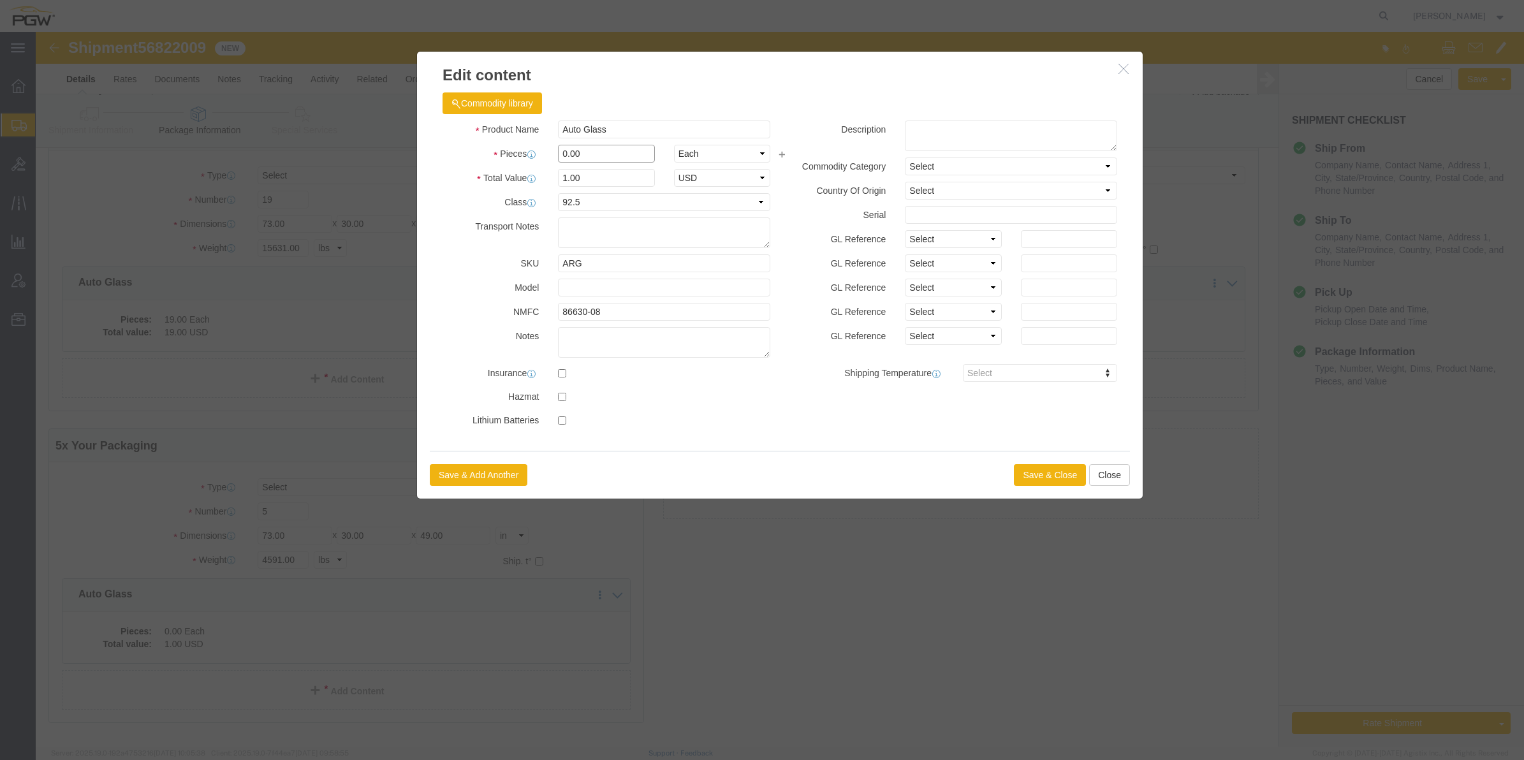
drag, startPoint x: 526, startPoint y: 121, endPoint x: 514, endPoint y: 113, distance: 14.7
click div "0.00"
type input "5.00"
type input "5"
click button "Save & Close"
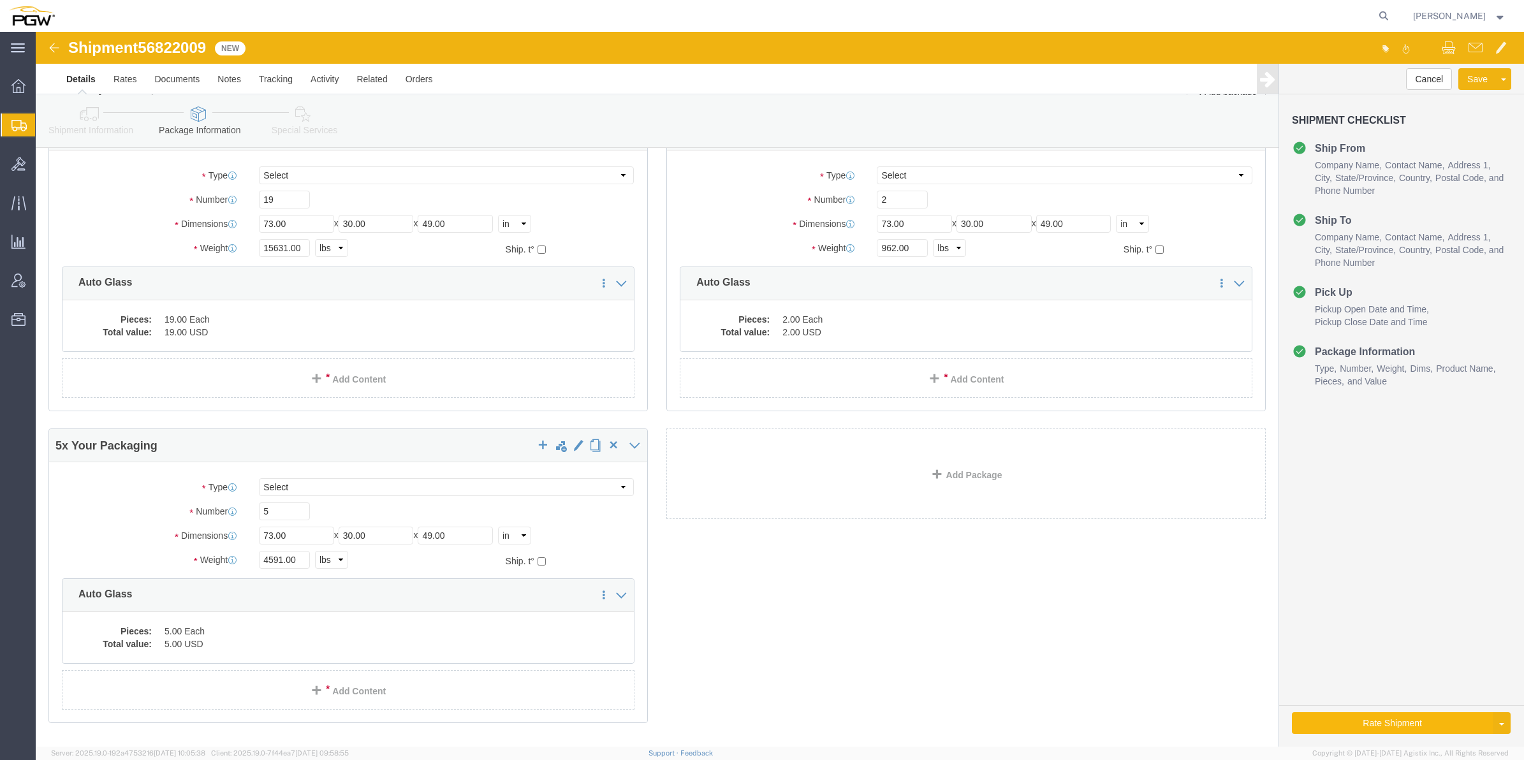
click button "Rate Shipment"
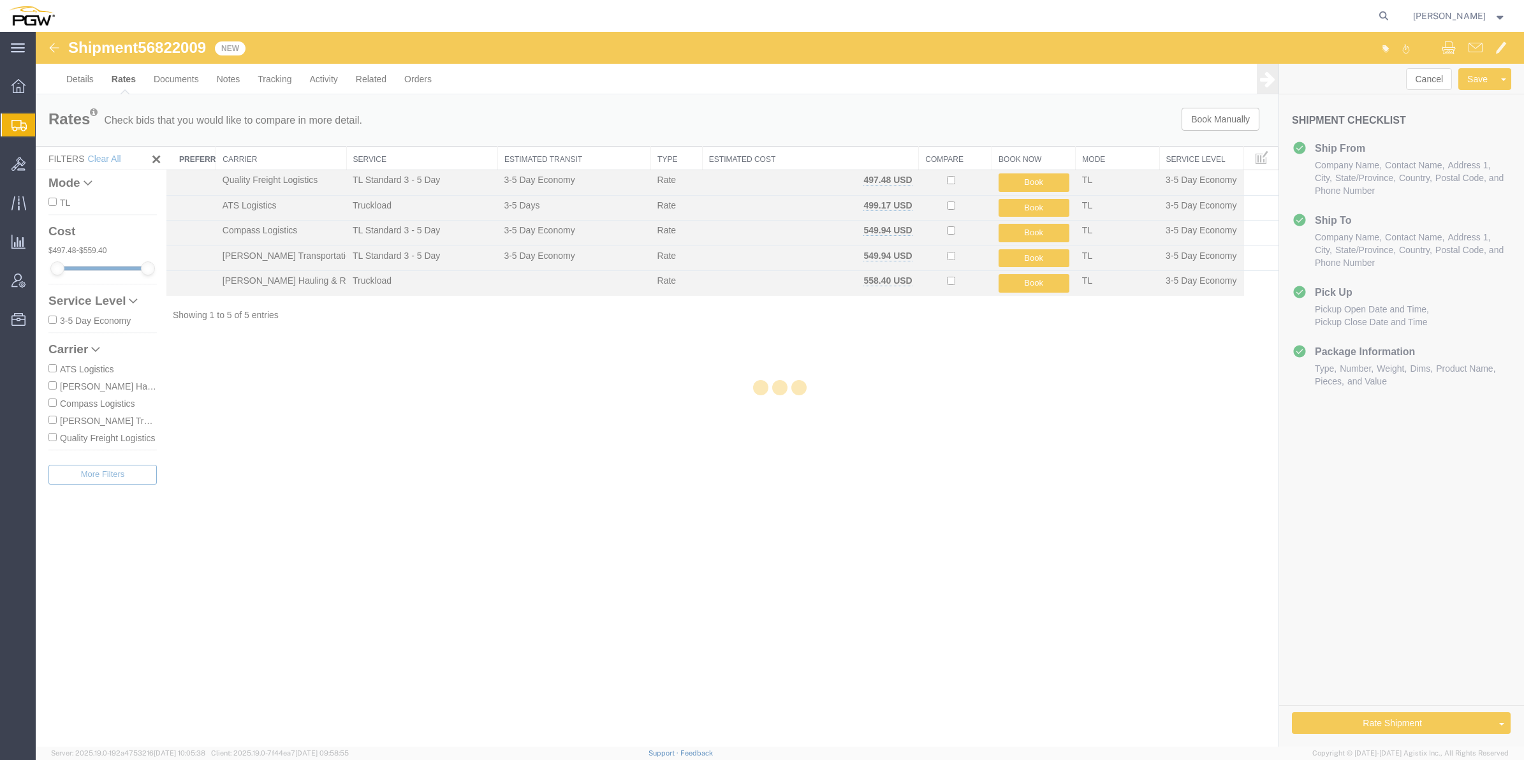
scroll to position [0, 0]
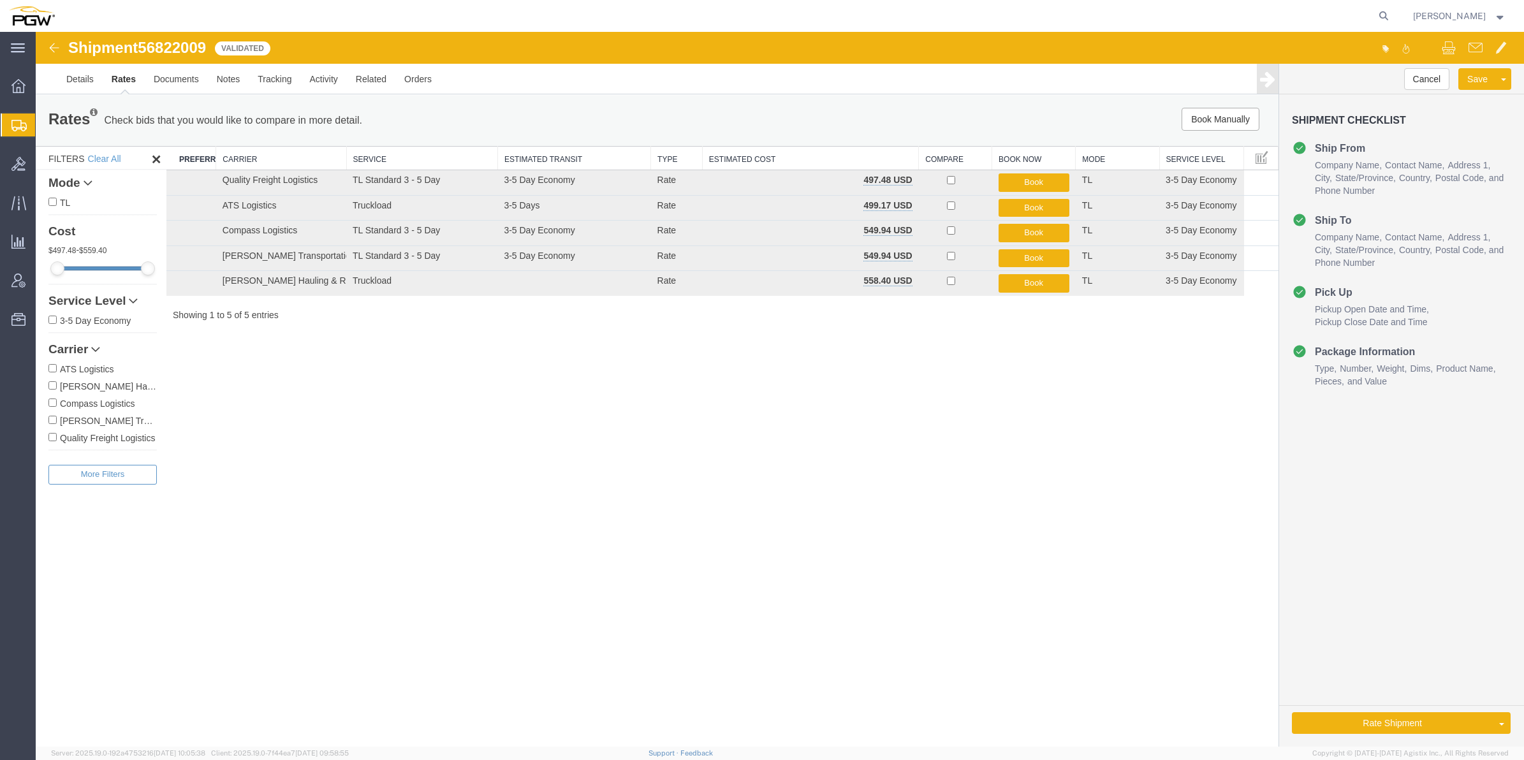
click at [36, 32] on link "Rate And Autotender" at bounding box center [36, 32] width 0 height 0
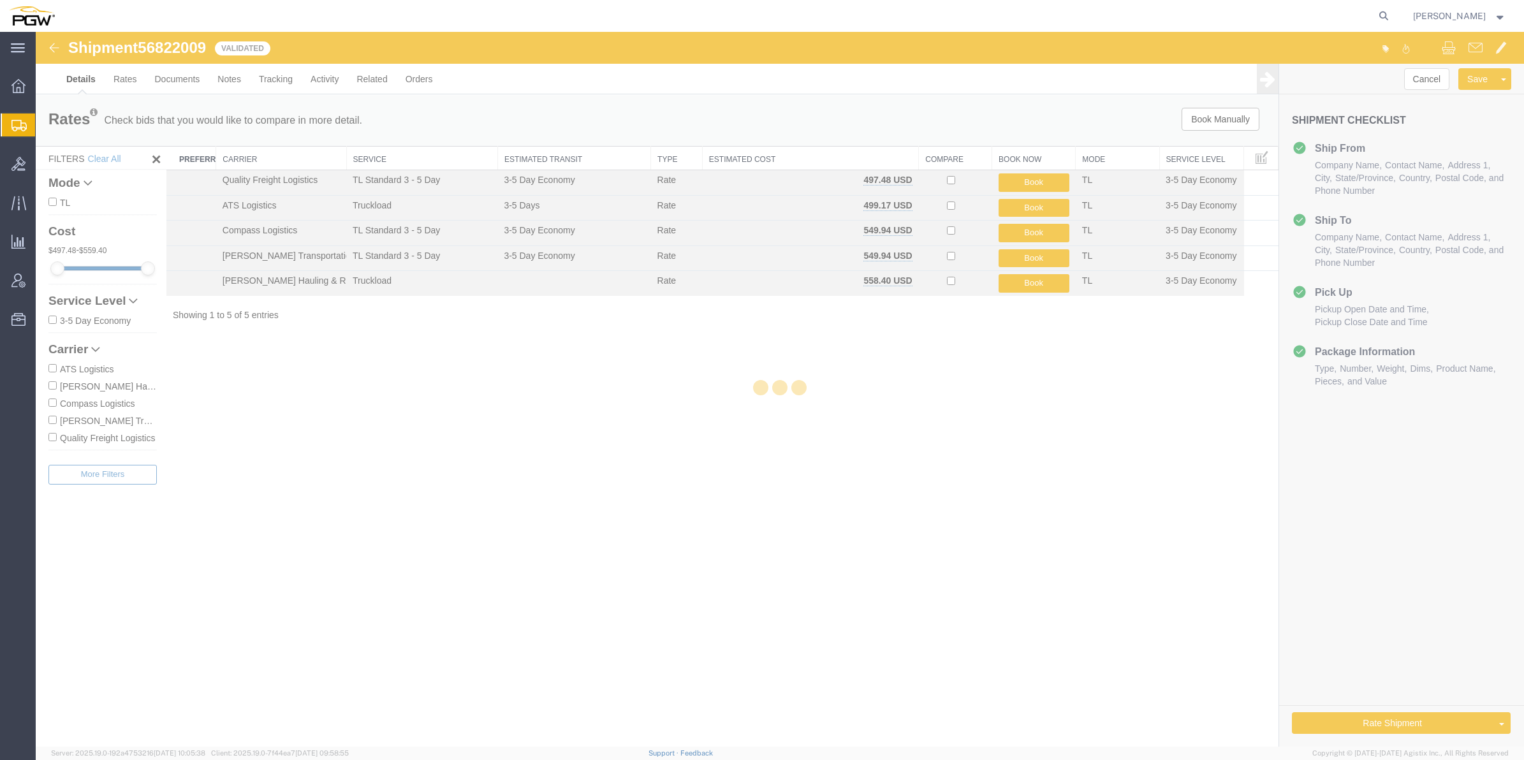
select select "62891"
select select "28299"
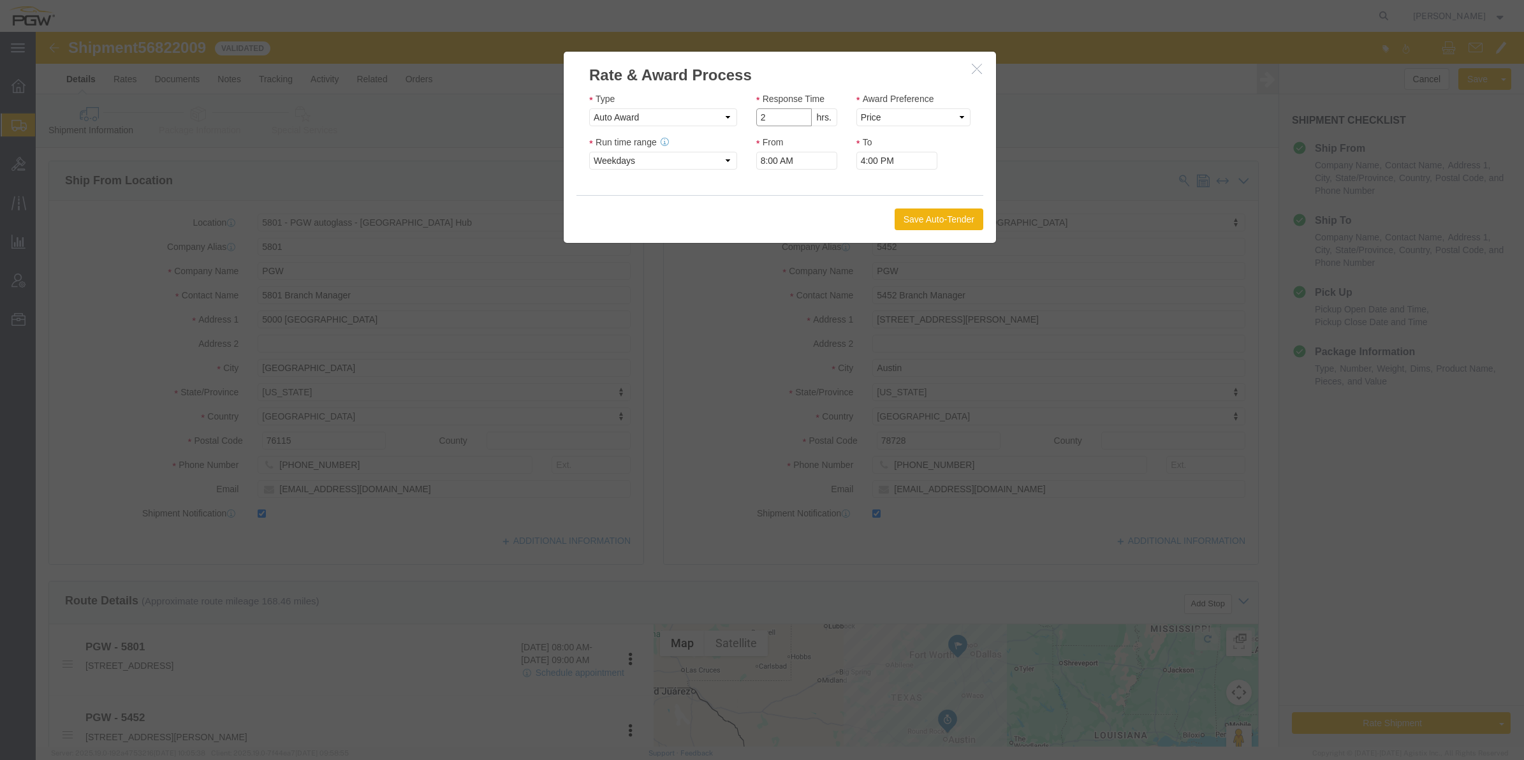
type input "2"
click input "2"
click select "Price Carrier Rank"
select select "LANE_RANK"
click select "Price Carrier Rank"
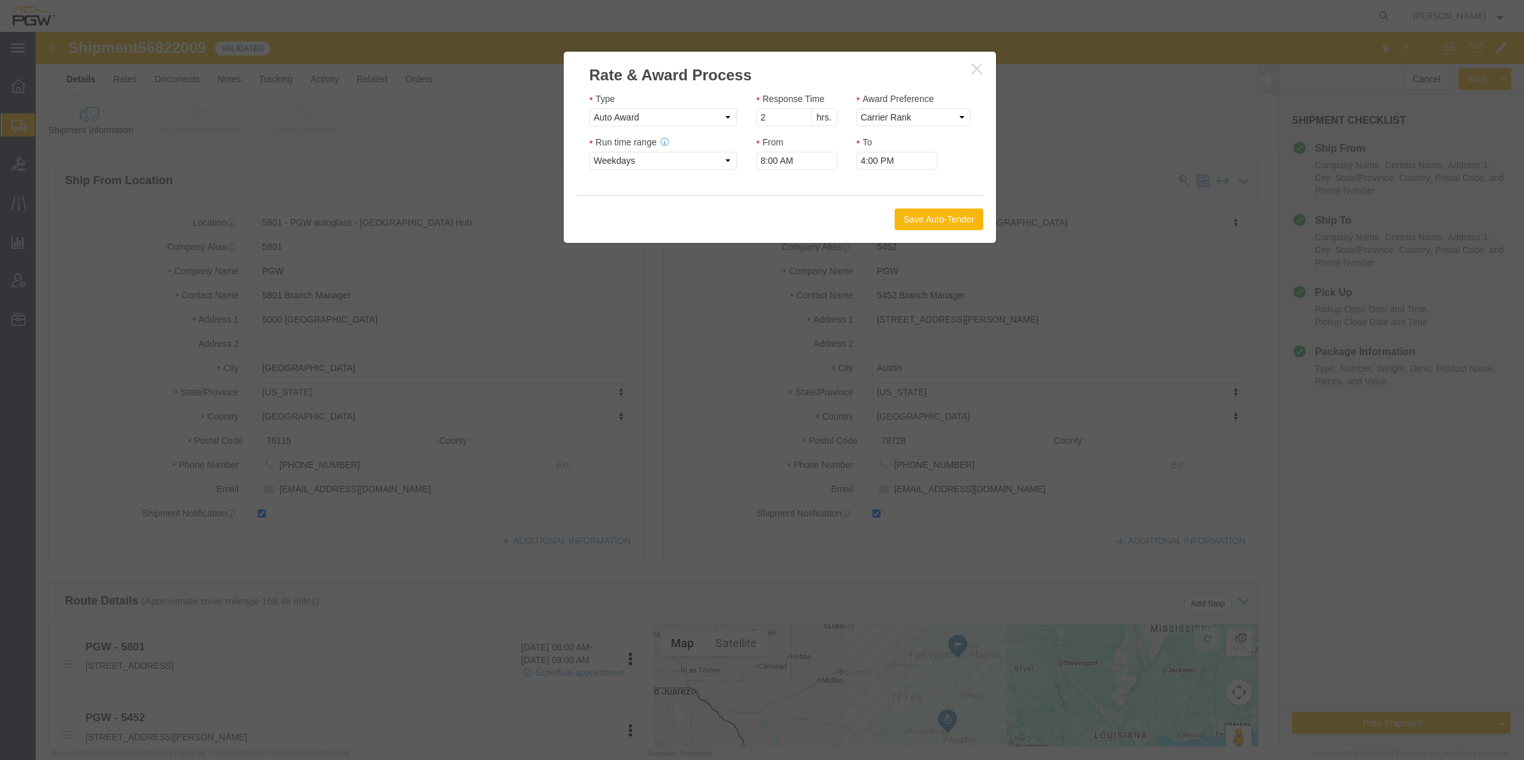
click button "Save Auto-Tender"
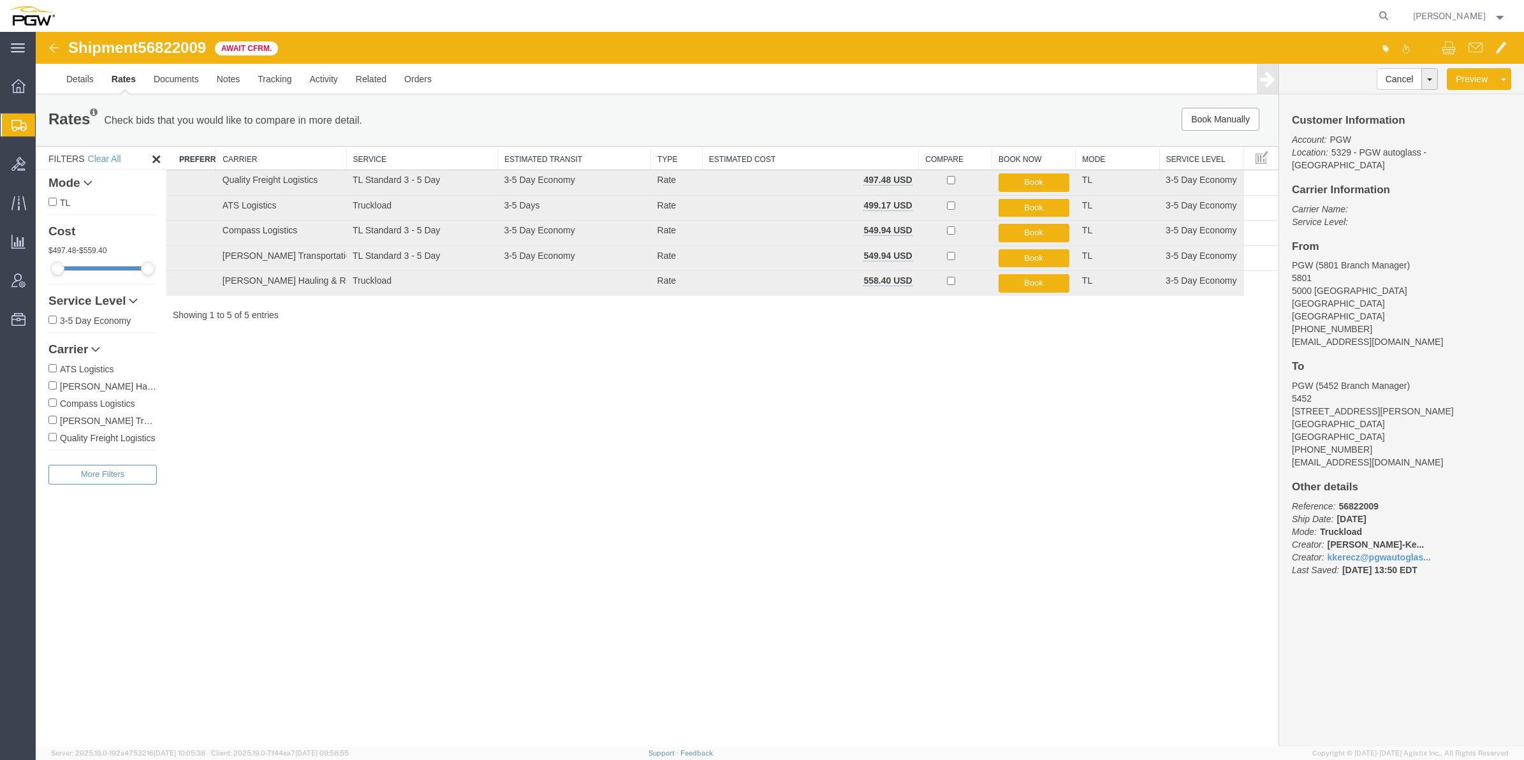
click at [0, 0] on span "Create from Template" at bounding box center [0, 0] width 0 height 0
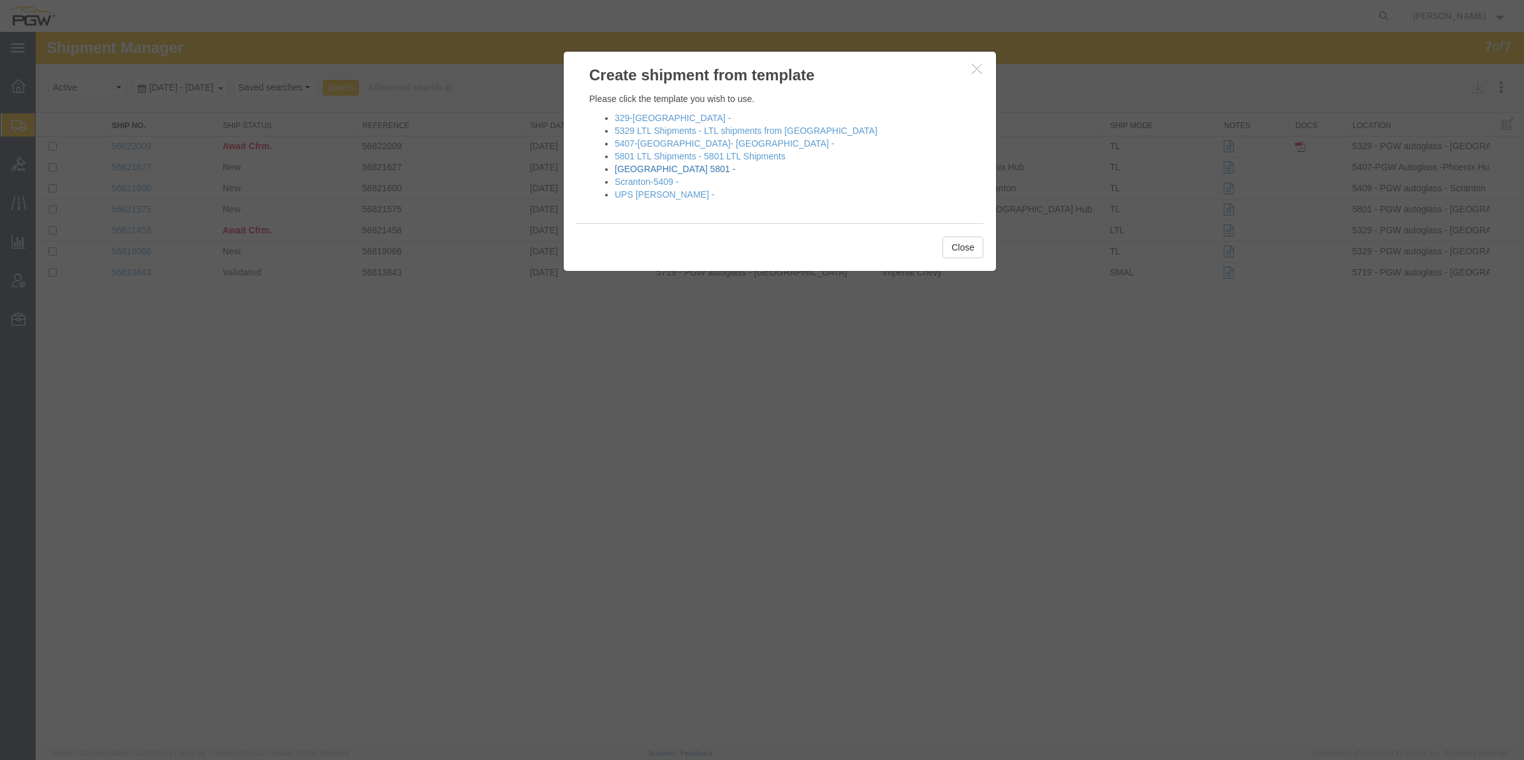
click at [671, 172] on link "[GEOGRAPHIC_DATA] 5801 -" at bounding box center [675, 169] width 120 height 10
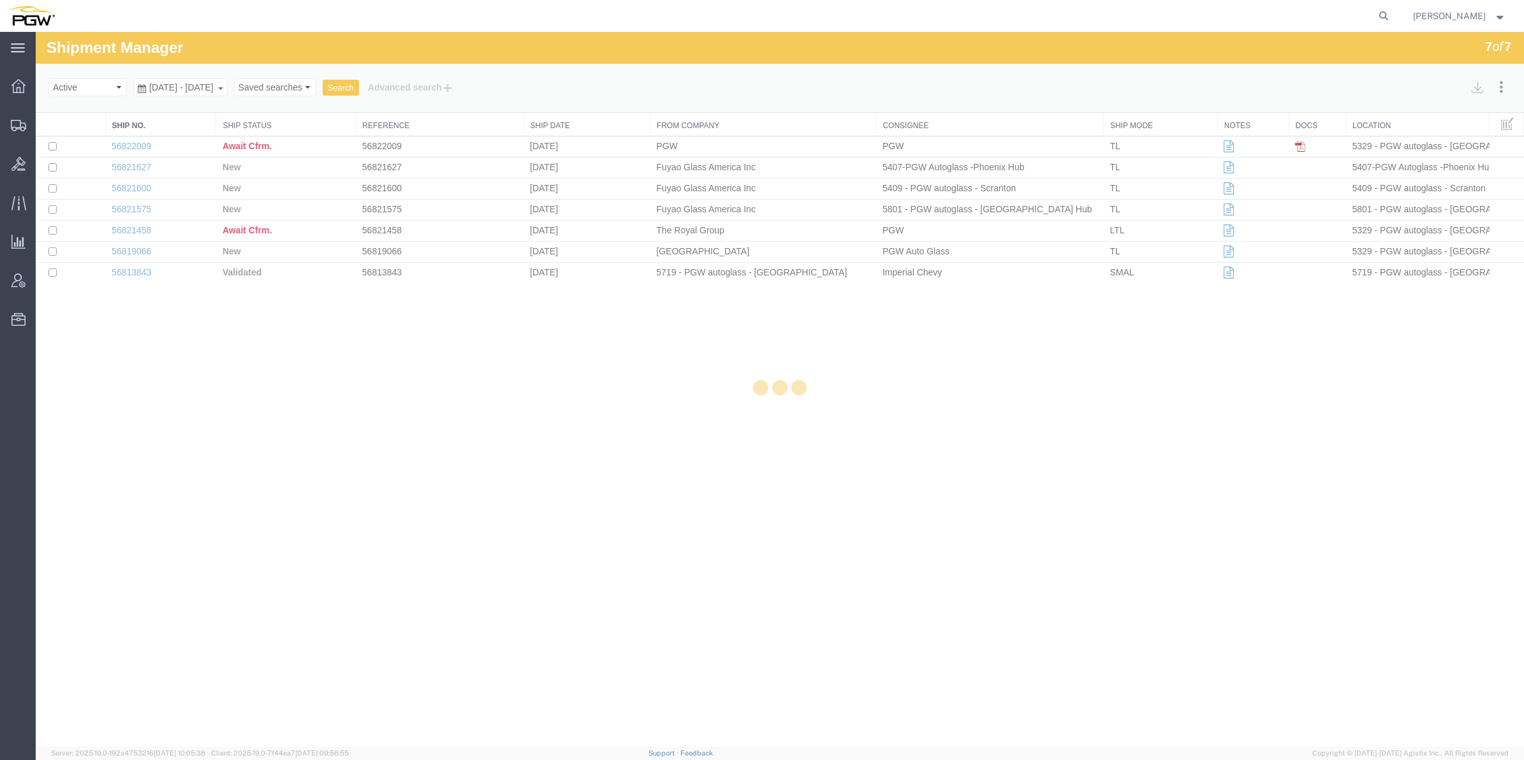
select select "62891"
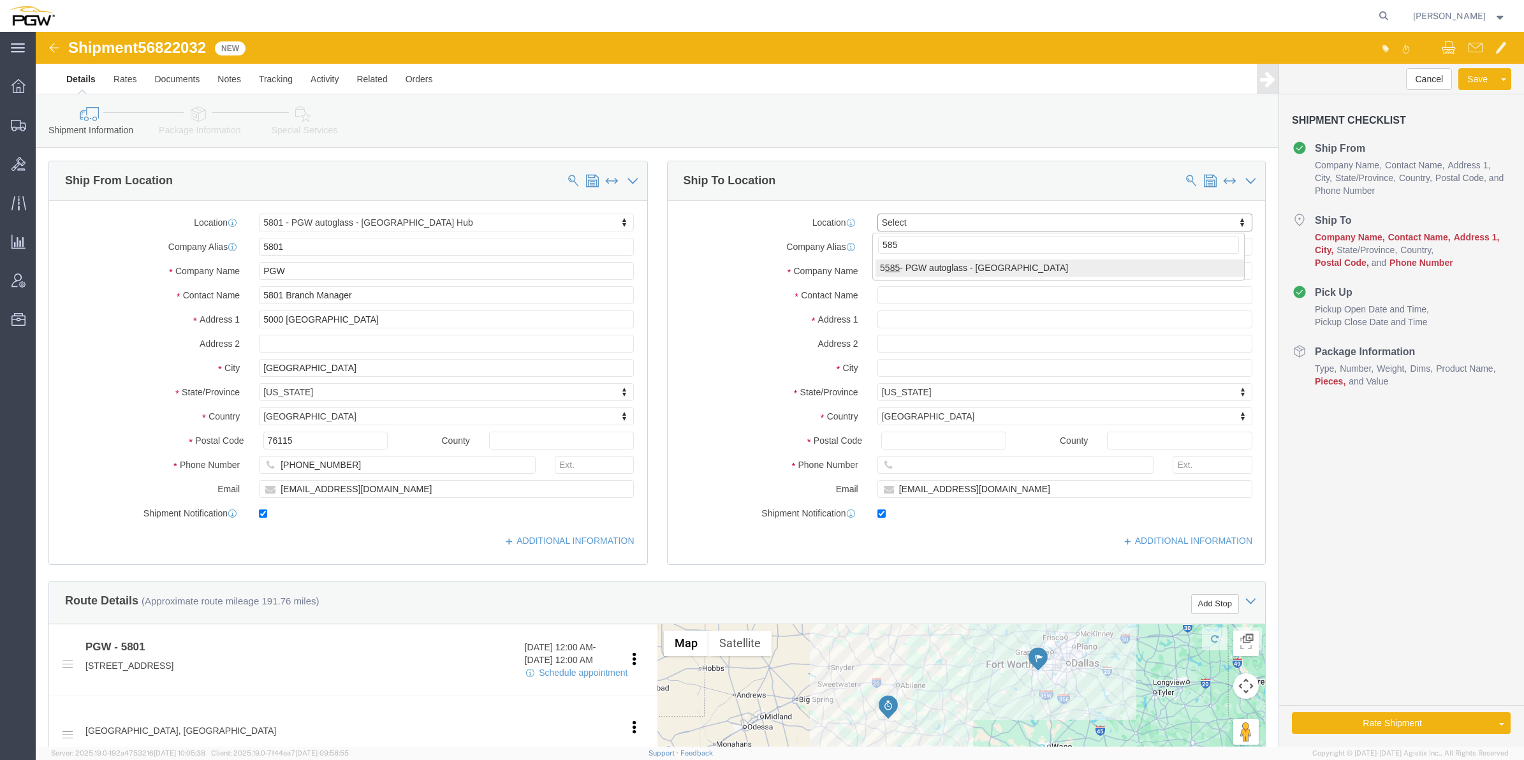
click input "585"
type input "585"
click div "585 5 585 - PGW autoglass - [GEOGRAPHIC_DATA]"
select select "28385"
type input "5585"
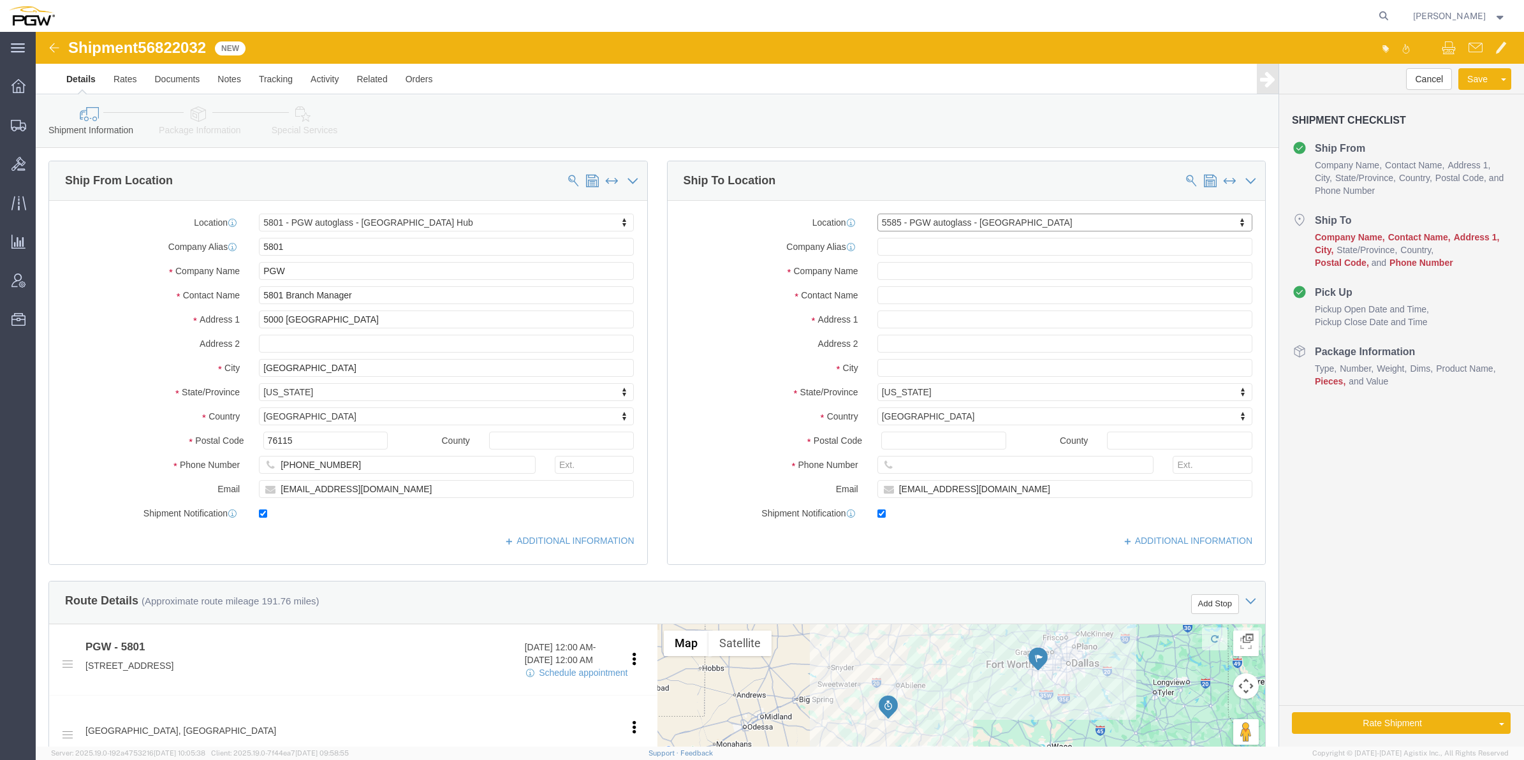
type input "PGW"
type input "5585 Branch Manager"
type input "[STREET_ADDRESS]"
type input "Suite 550"
type input "[GEOGRAPHIC_DATA]"
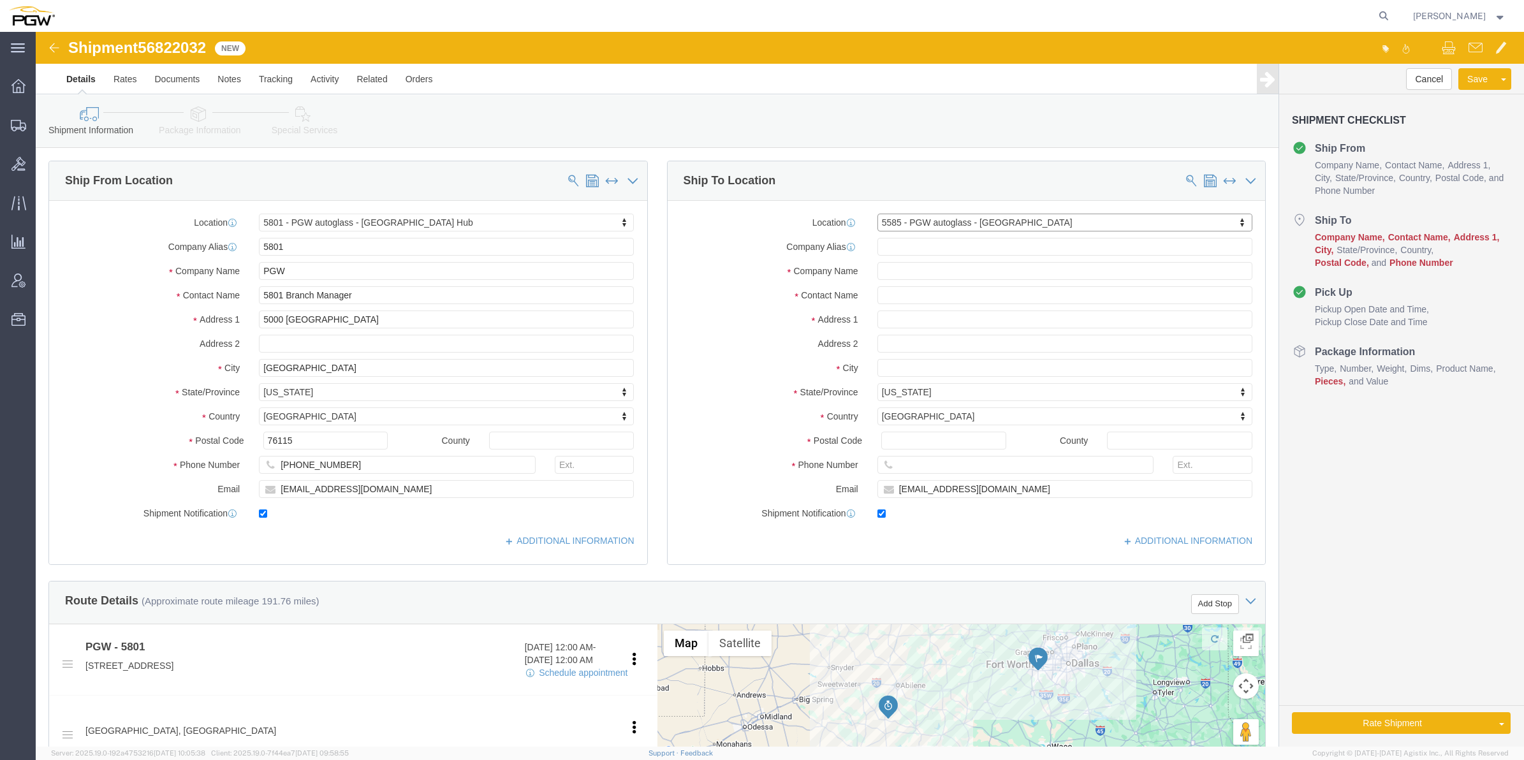
type input "64150"
type input "[PHONE_NUMBER]"
type input "[EMAIL_ADDRESS][DOMAIN_NAME]"
select select "MO"
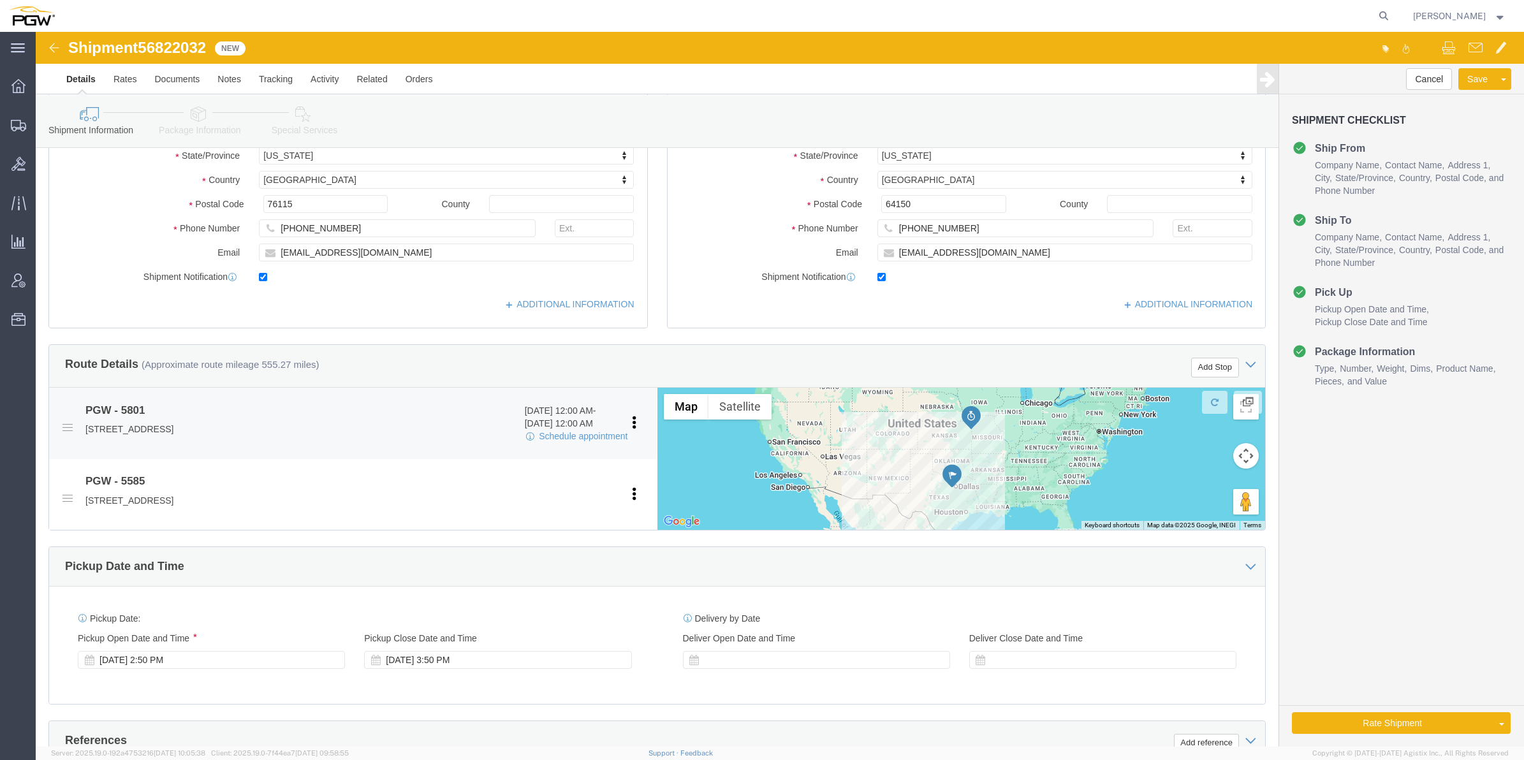
scroll to position [239, 0]
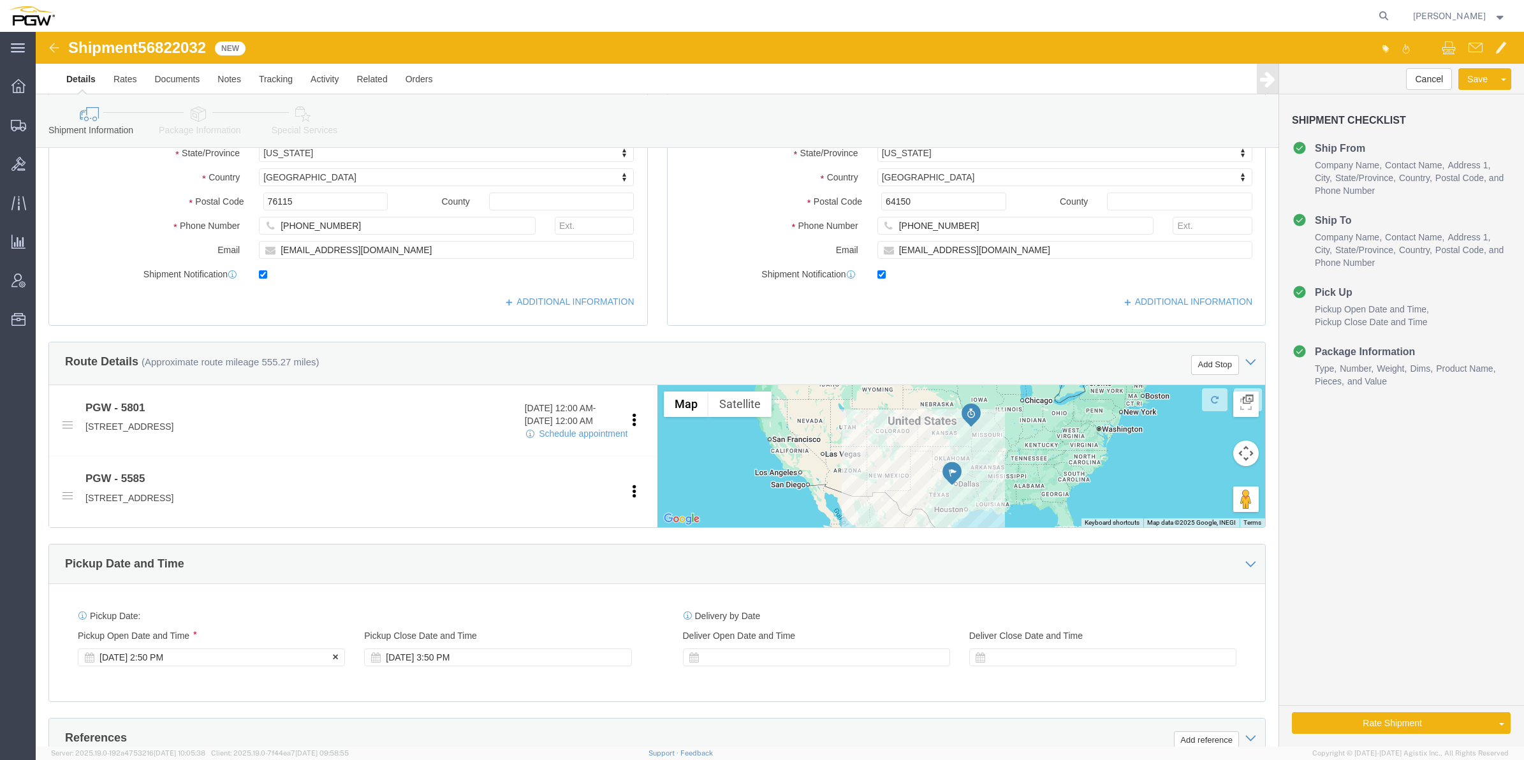
click div "[DATE] 2:50 PM"
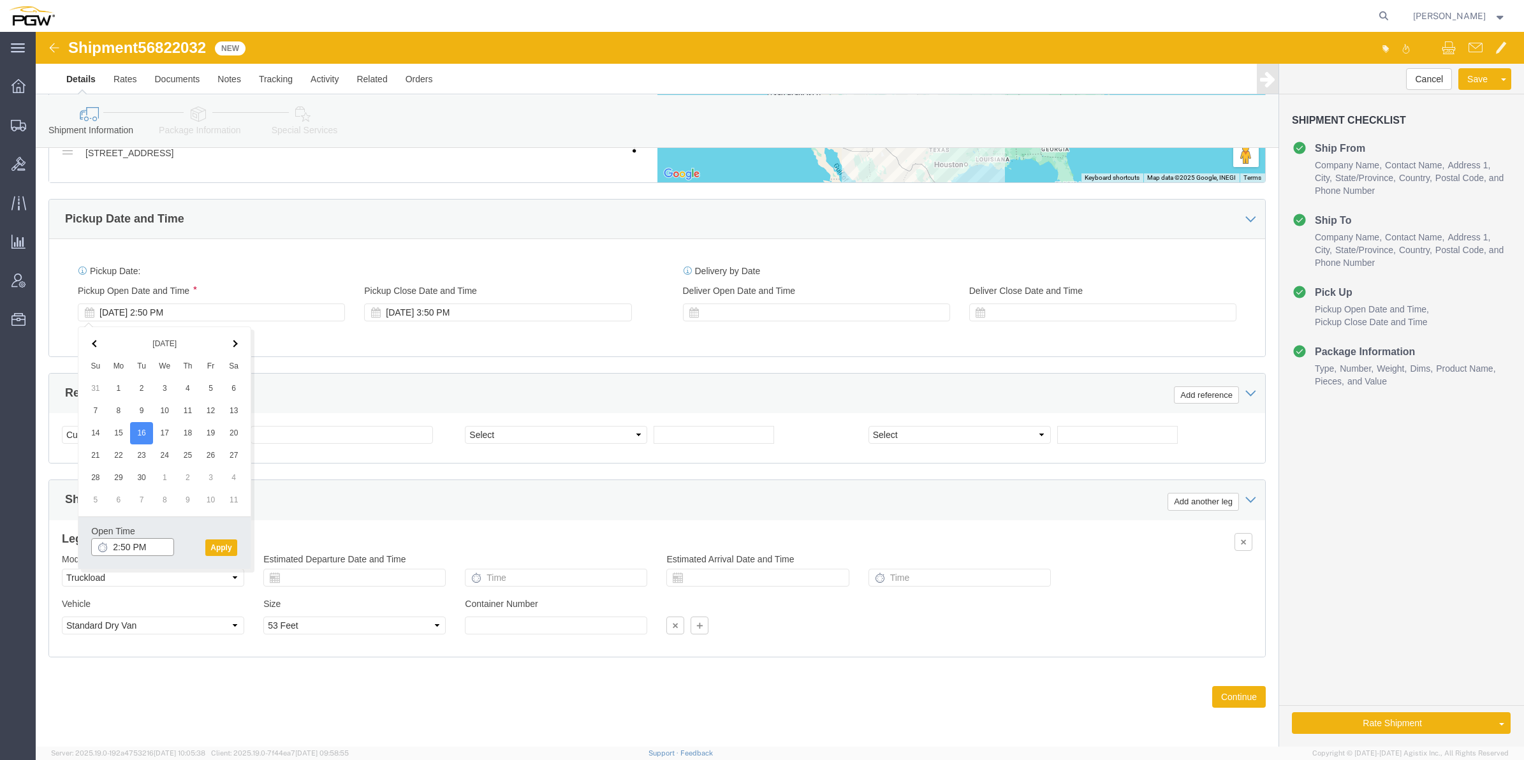
drag, startPoint x: 75, startPoint y: 518, endPoint x: 92, endPoint y: 516, distance: 18.0
click input "2:50 PM"
type input "9:00 AM"
click button "Apply"
click select "Select Account Type Activity ID Airline Appointment Number ASN Batch Request # …"
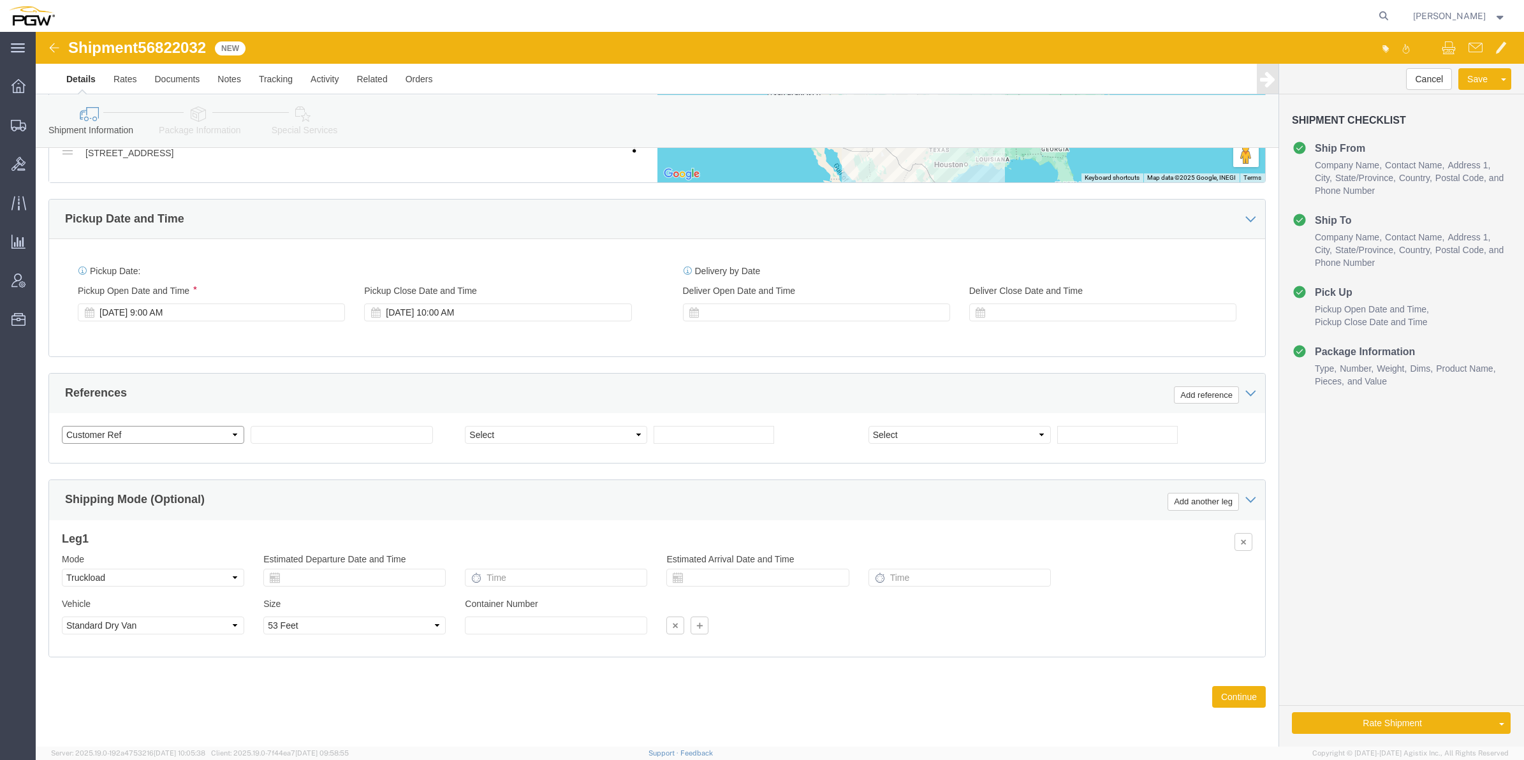
select select "BOL"
click select "Select Account Type Activity ID Airline Appointment Number ASN Batch Request # …"
click span "56822032"
copy span "56822032"
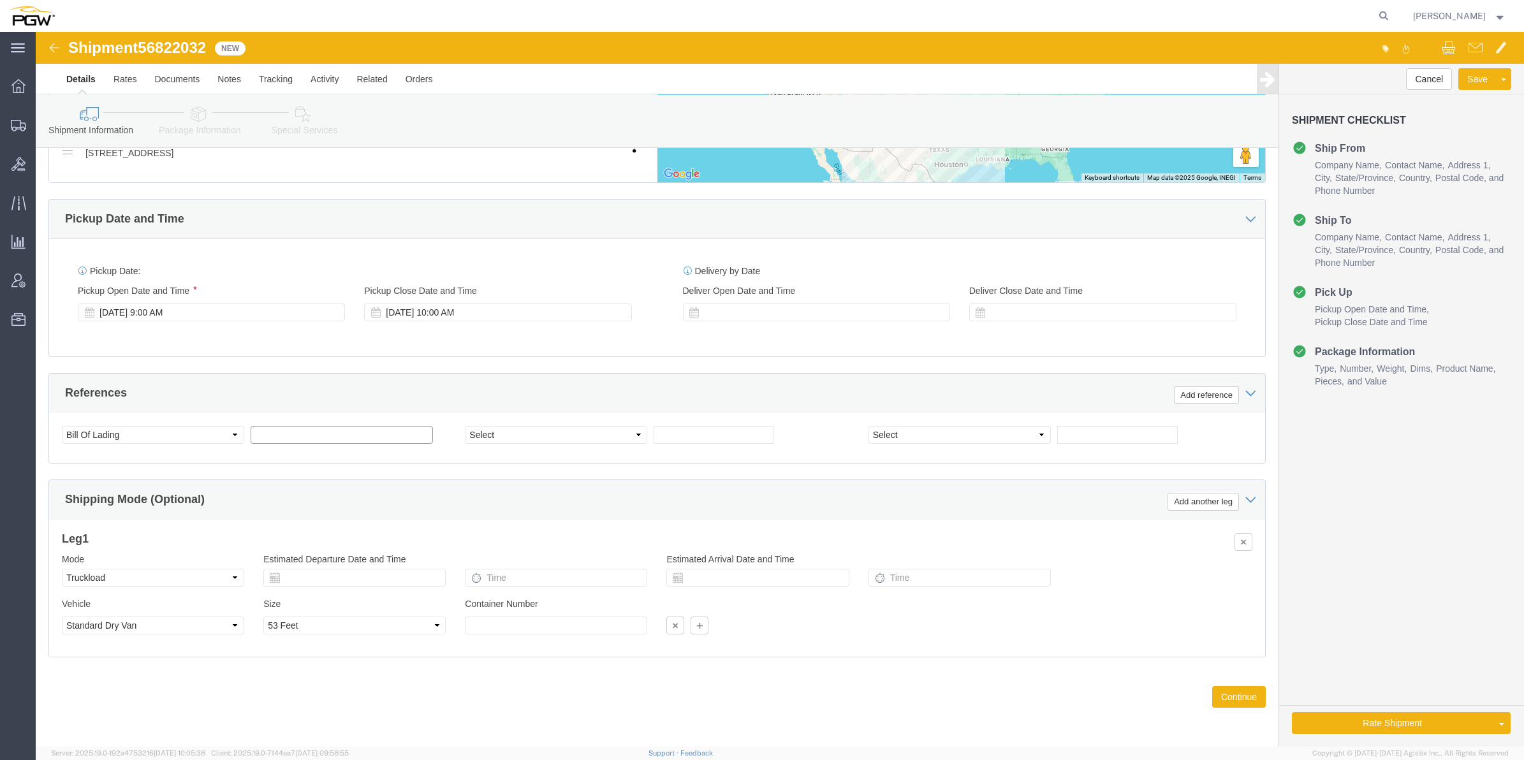
click input "text"
paste input "56822032"
type input "56822032"
click input "text"
paste input "668435"
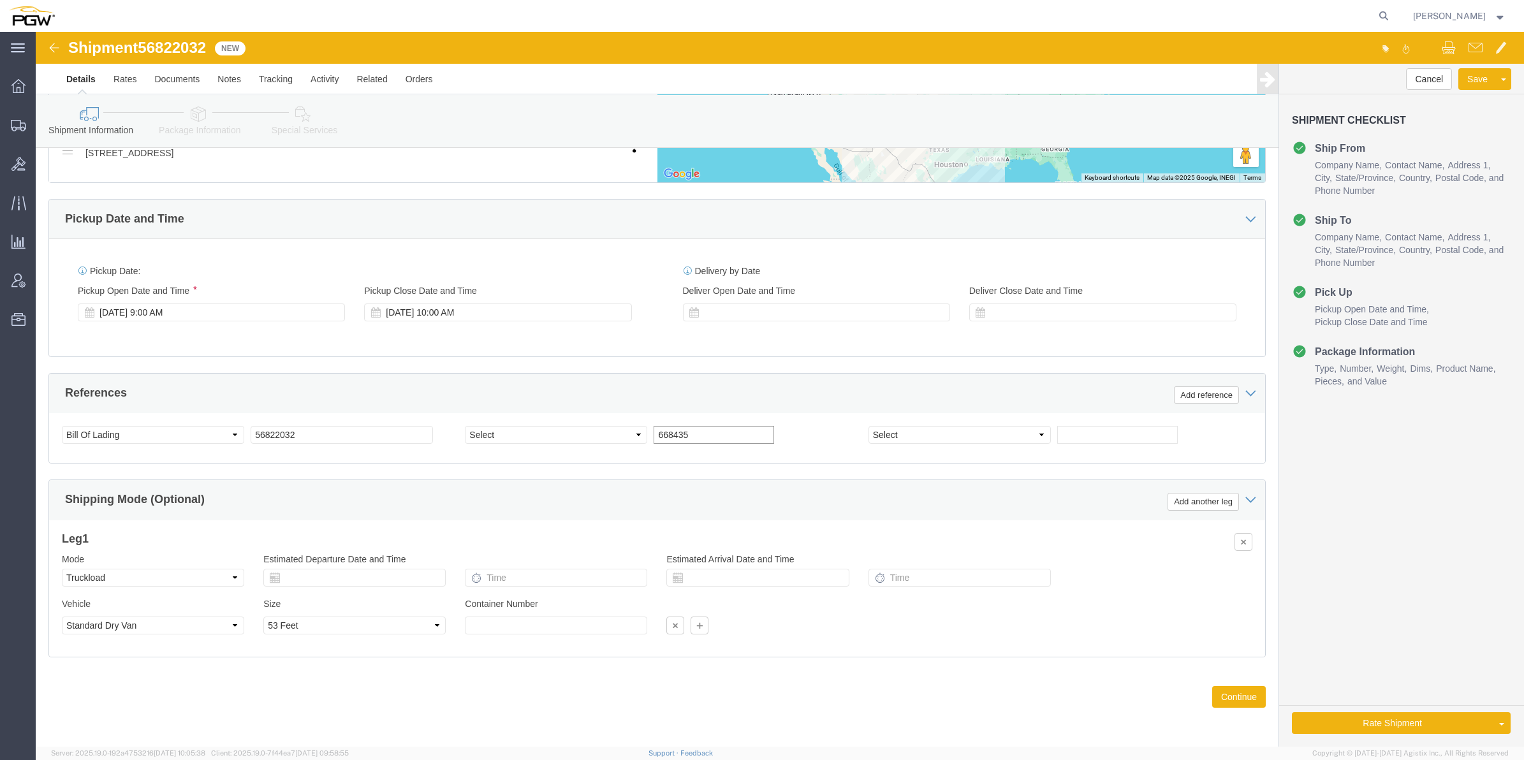
type input "668435"
click select "Select Account Type Activity ID Airline Appointment Number ASN Batch Request # …"
select select "ORDERNUM"
click select "Select Account Type Activity ID Airline Appointment Number ASN Batch Request # …"
click div "References Add reference"
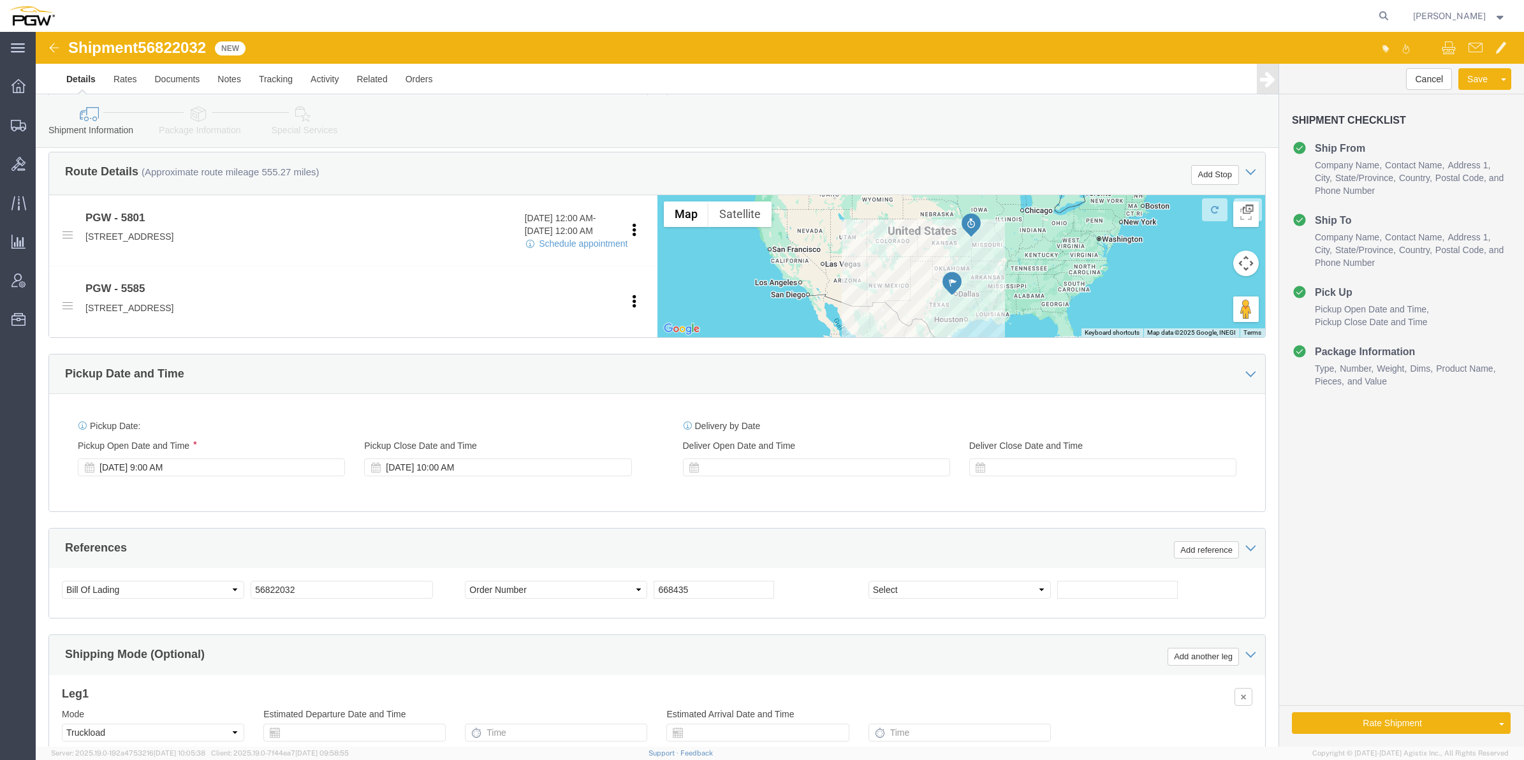
scroll to position [428, 0]
click span "56822032"
copy span "56822032"
click div "Shipment Information Package Information Special Services Loading Routing"
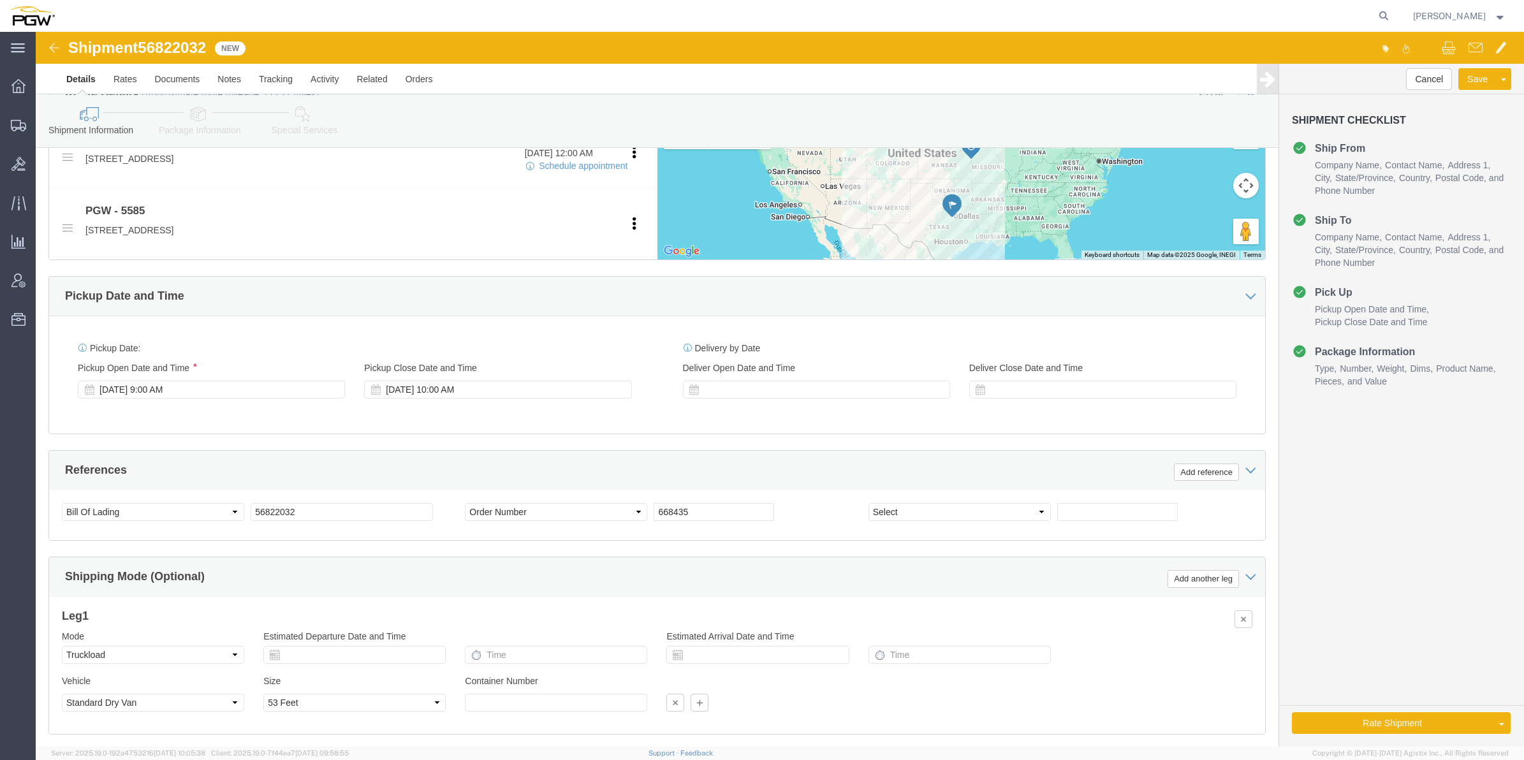
scroll to position [588, 0]
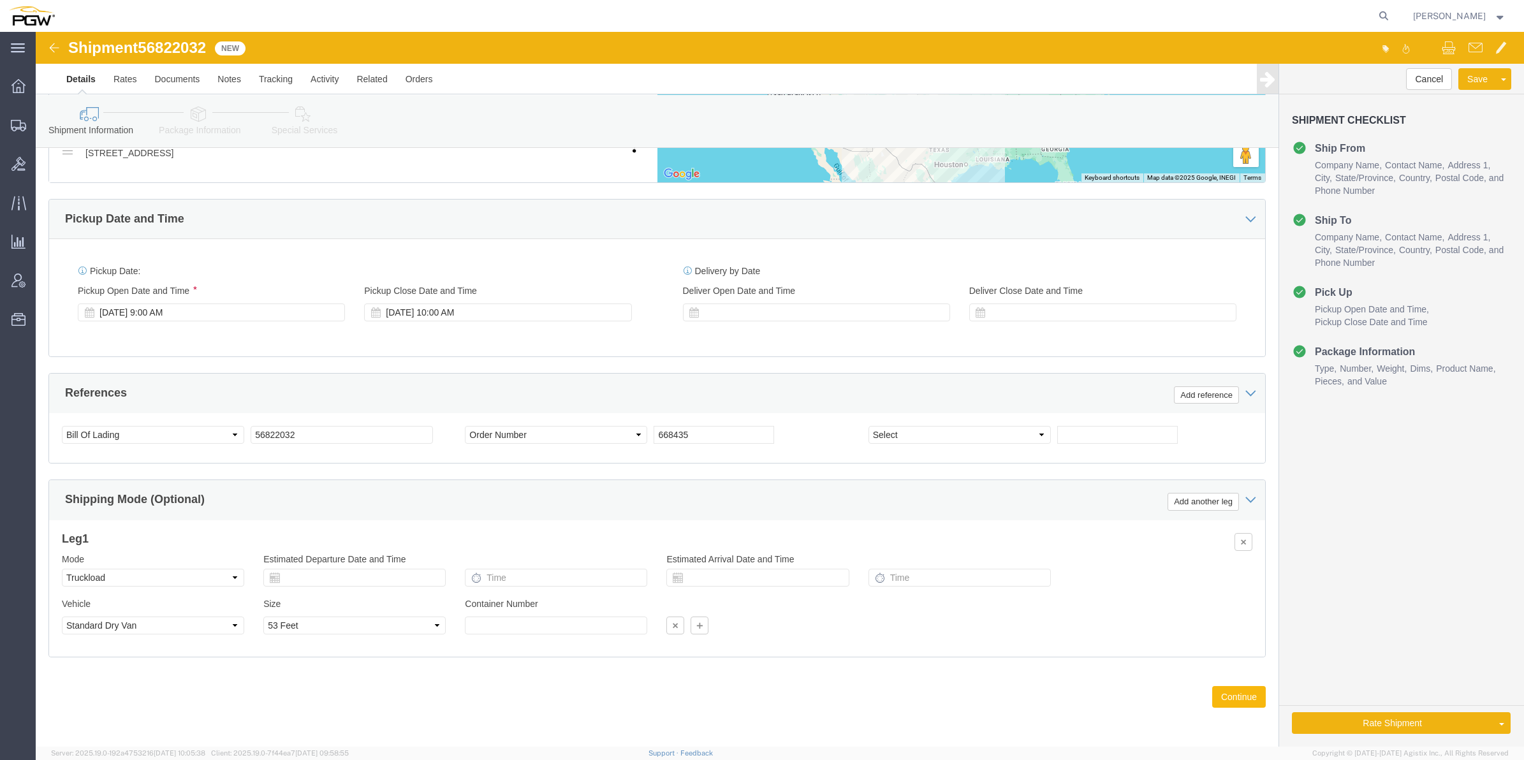
click button "Continue"
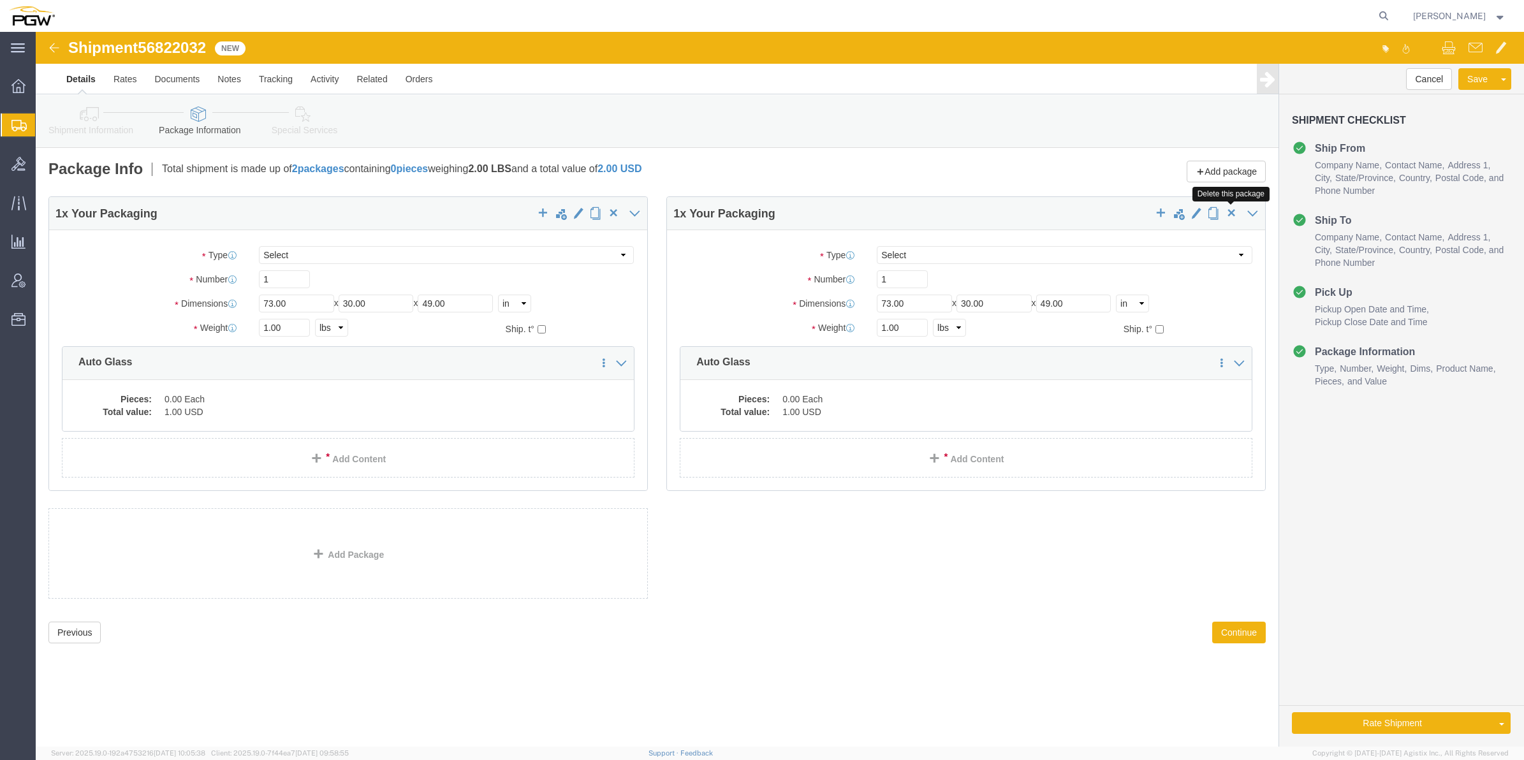
click span "button"
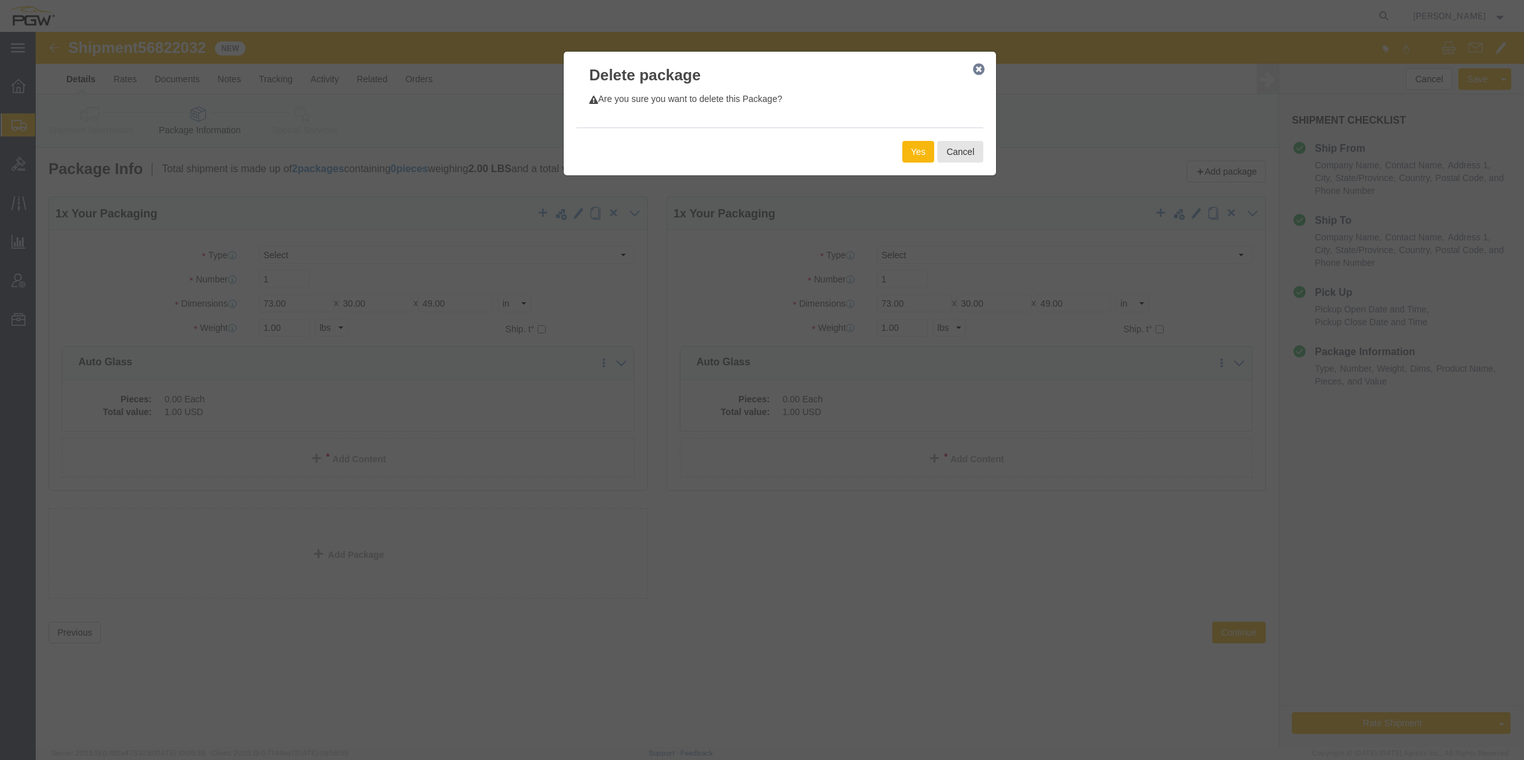
click button "Yes"
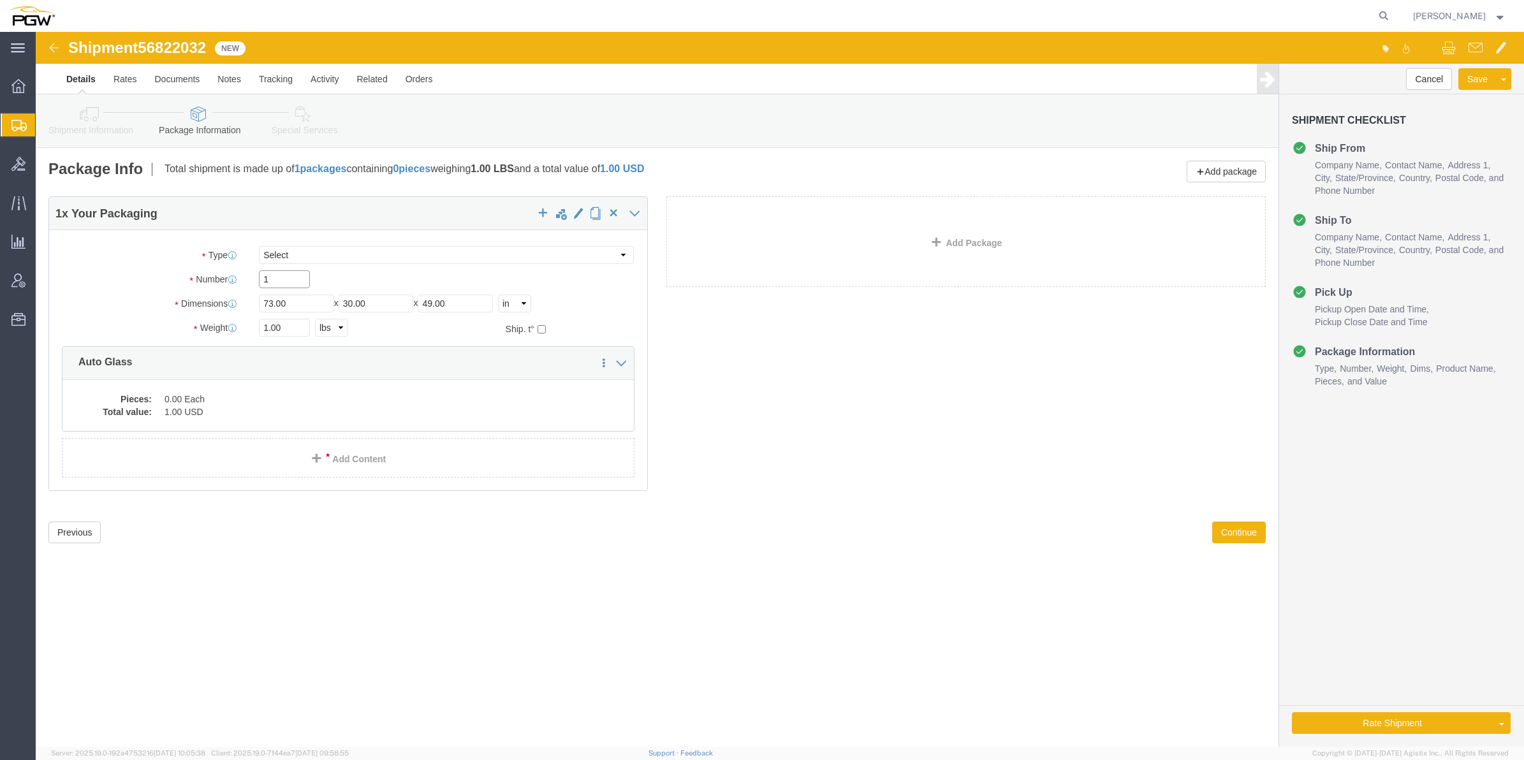
drag, startPoint x: 249, startPoint y: 249, endPoint x: 228, endPoint y: 231, distance: 27.7
click div "1"
type input "25"
click input "1.00"
paste input "20008"
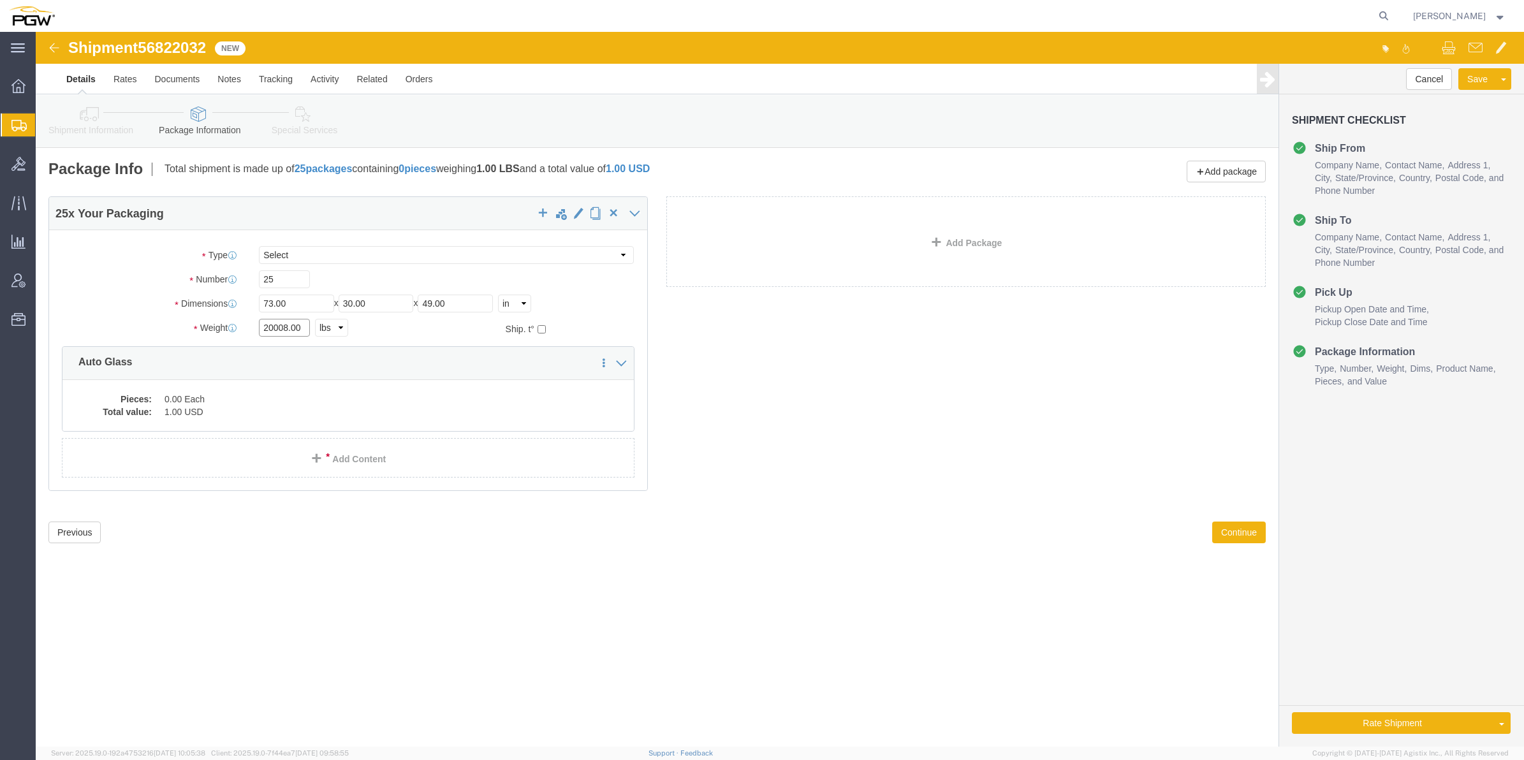
type input "20008.00"
click div "25 x Your Packaging Package Type Select Bale(s) Basket(s) Bolt(s) Bottle(s) Buc…"
click dd "0.00 Each"
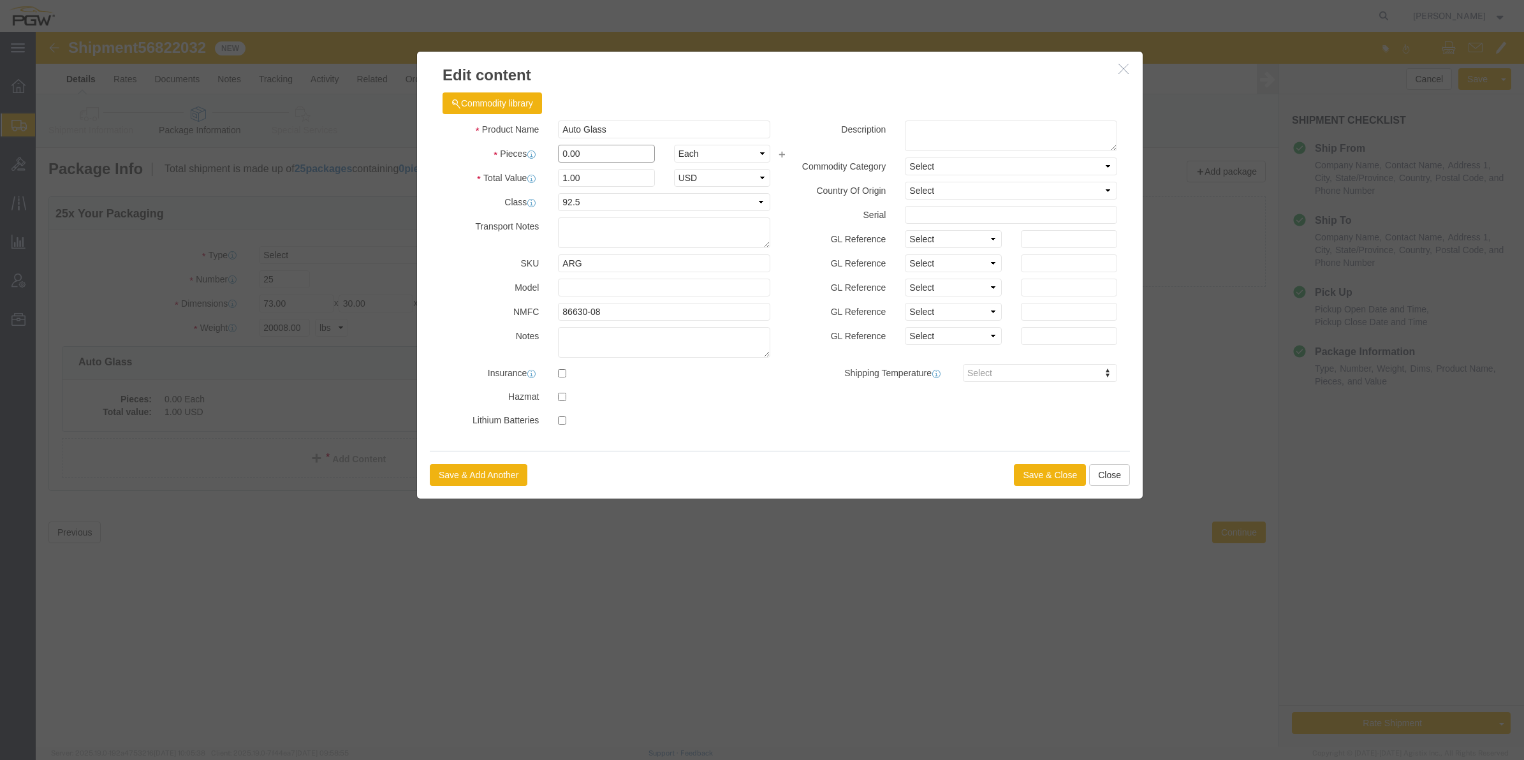
click input "0.00"
type input "25.00"
type input "25"
click div "Save & Add Another Save & Close Close"
click button "Save & Close"
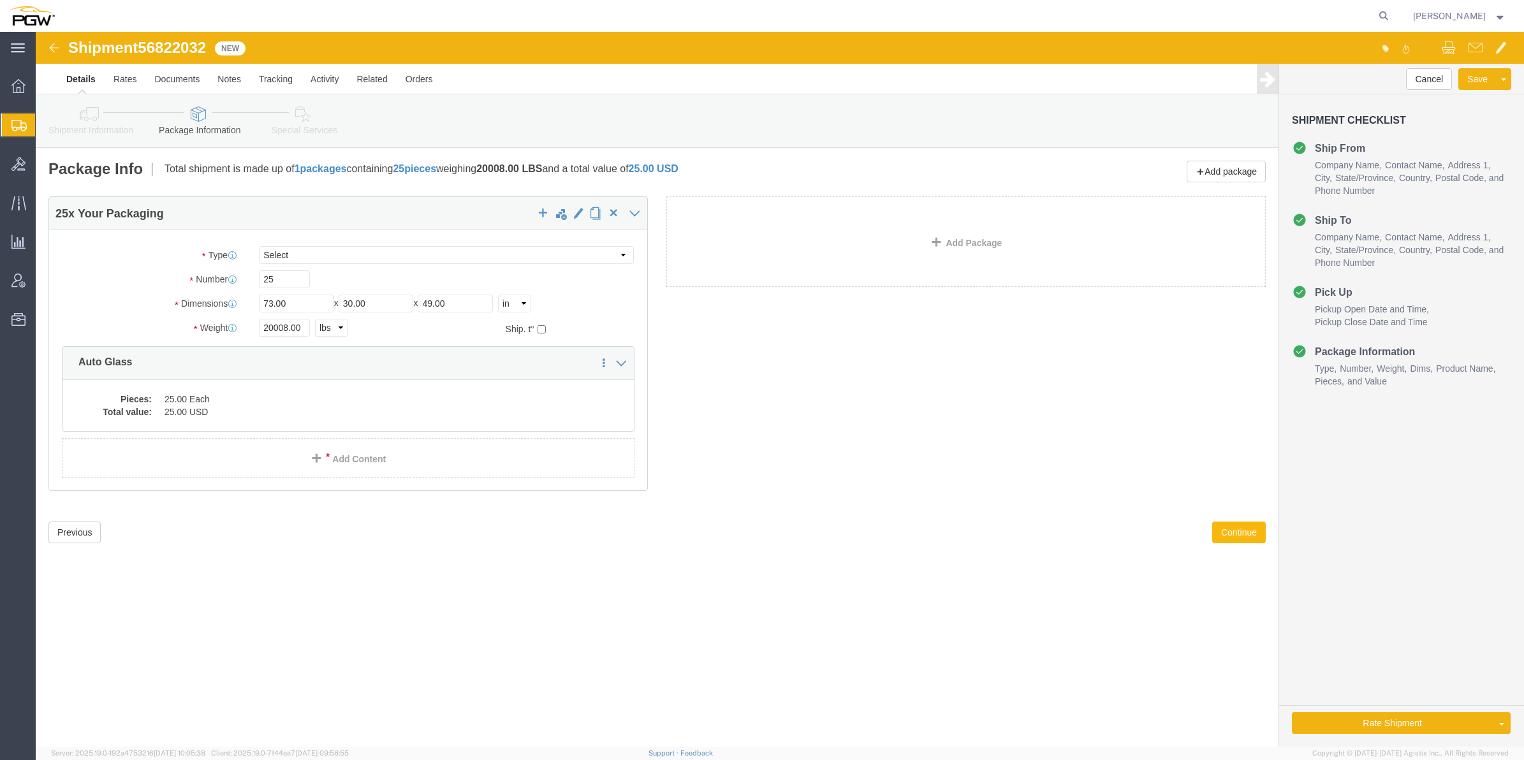
click button "Continue"
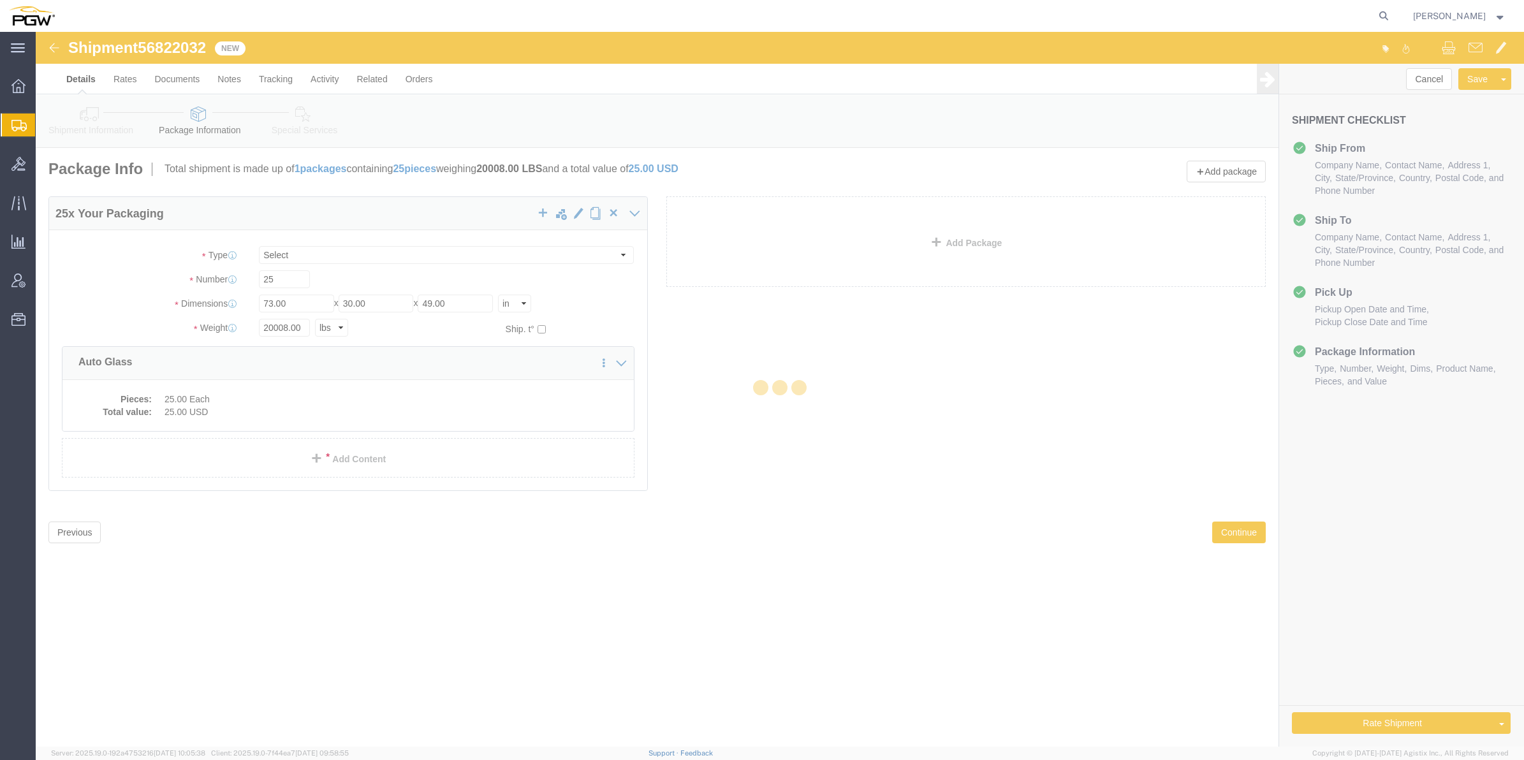
select select
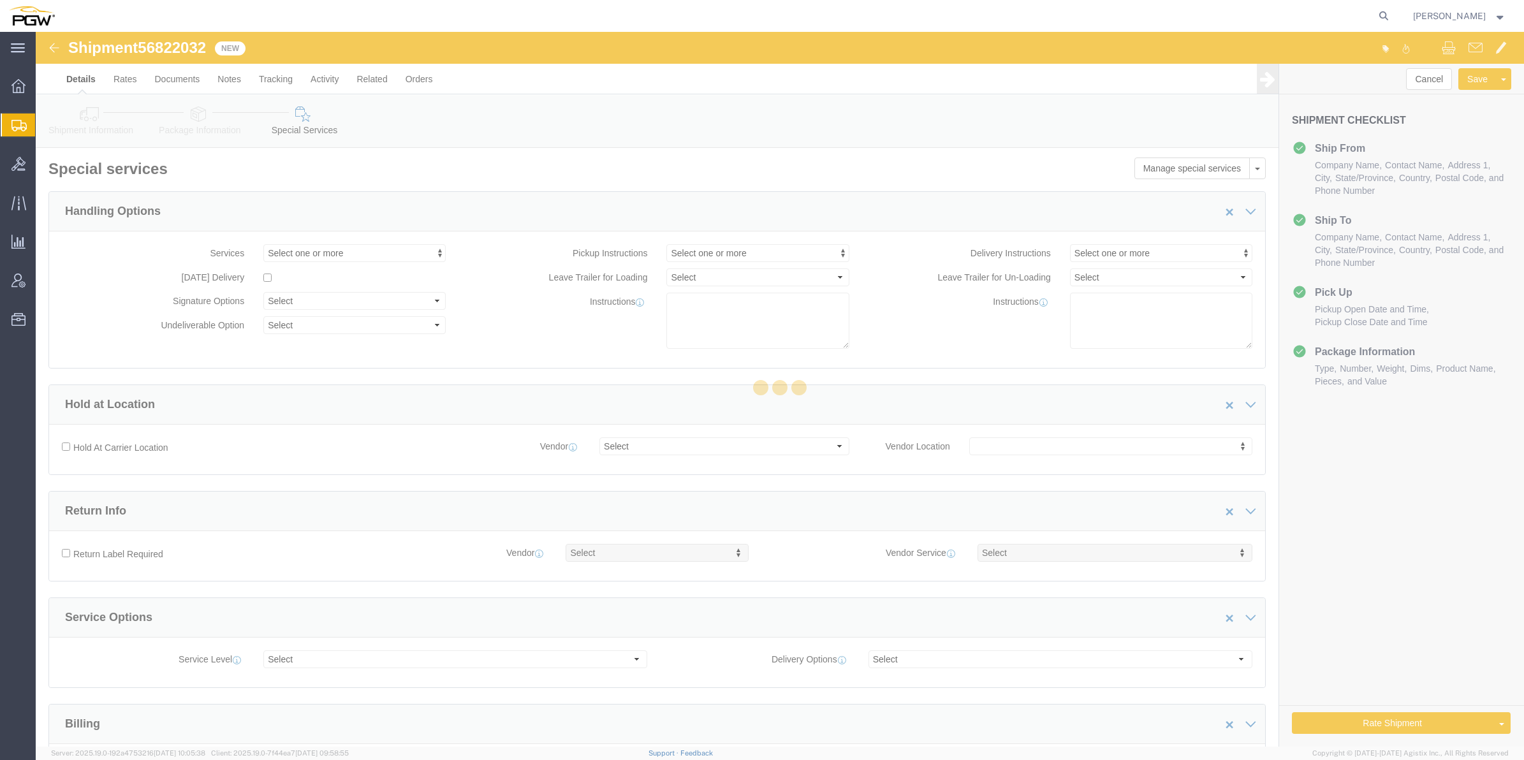
select select "COSTCENTER"
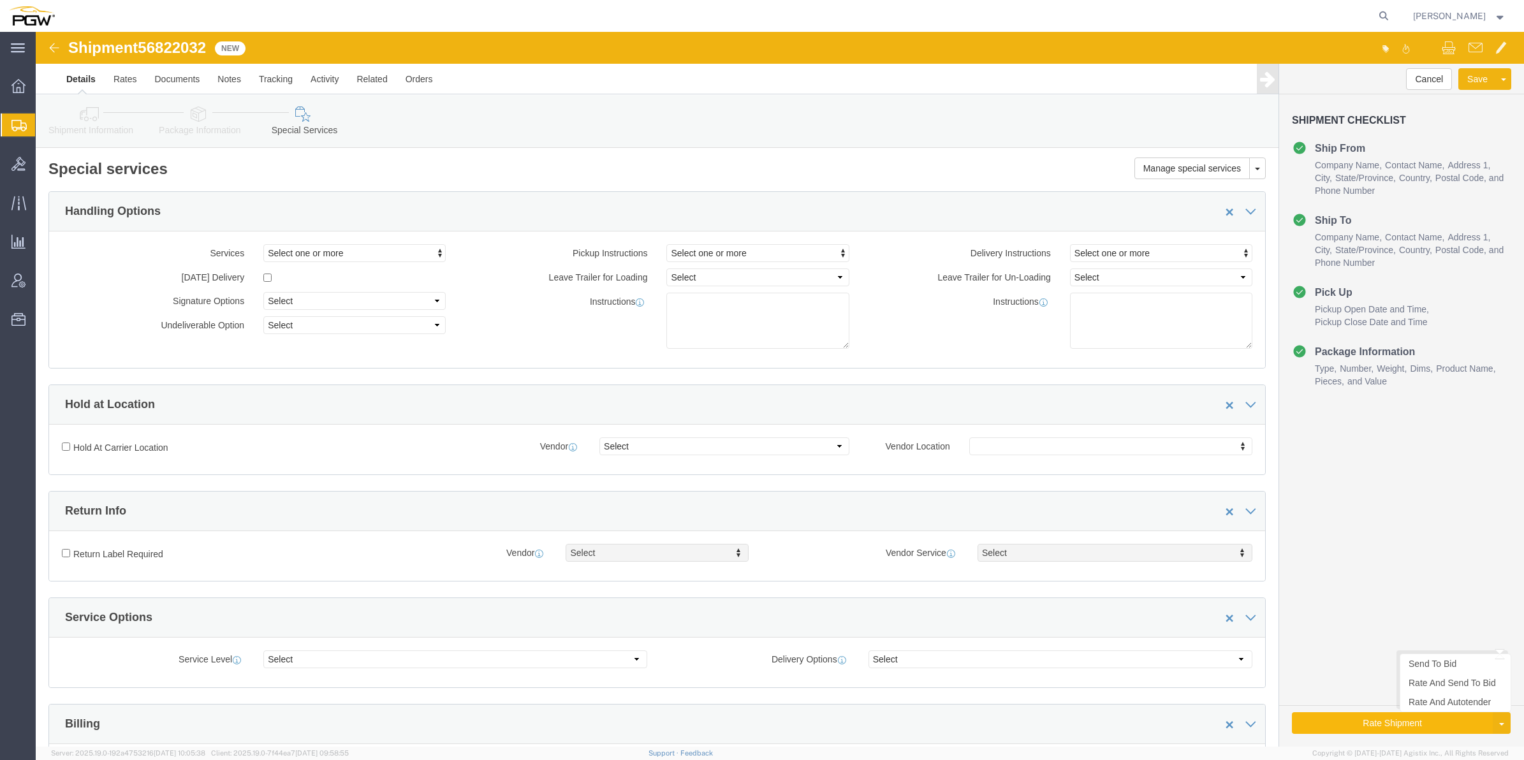
click button "Rate Shipment"
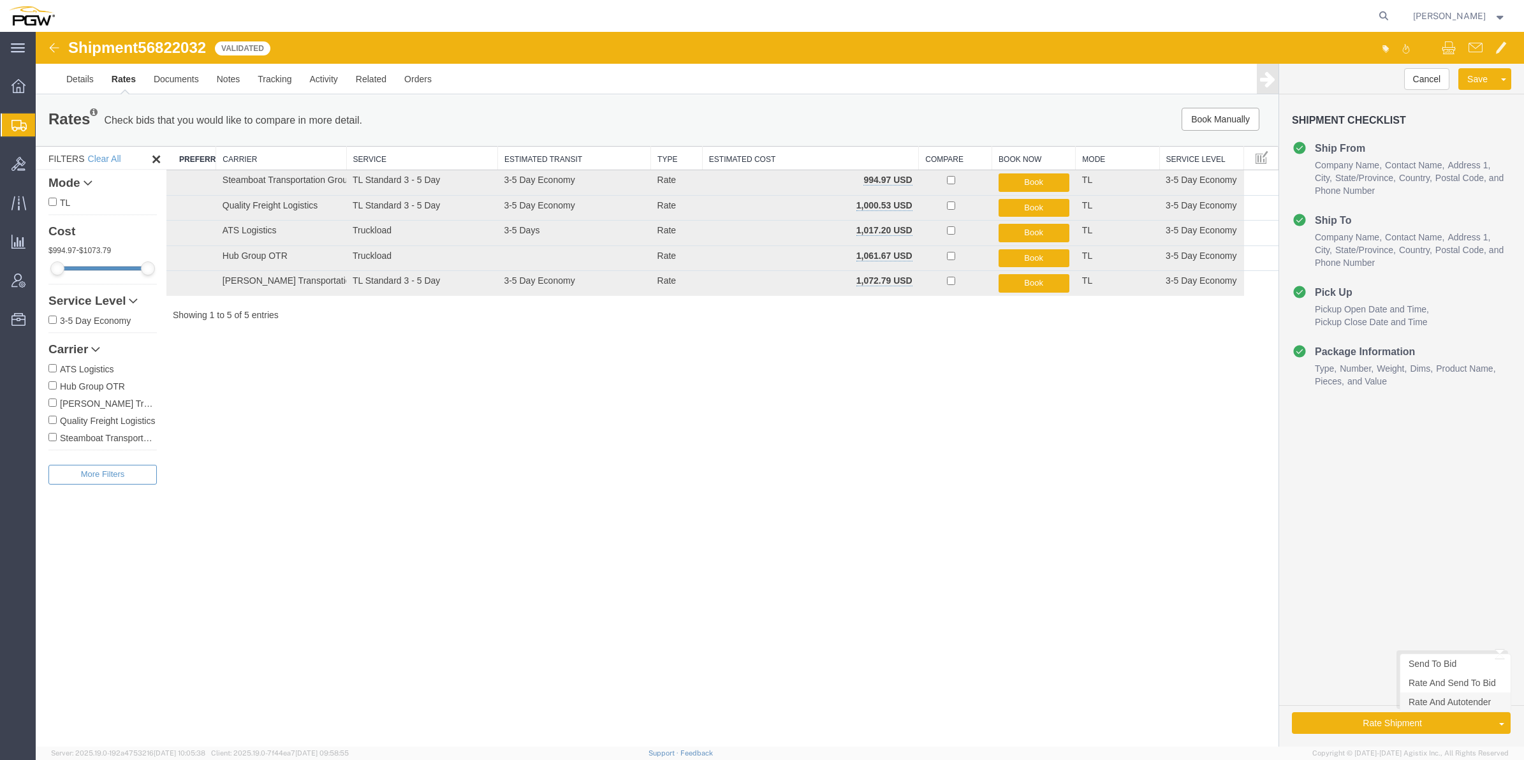
click at [1431, 705] on link "Rate And Autotender" at bounding box center [1455, 701] width 110 height 19
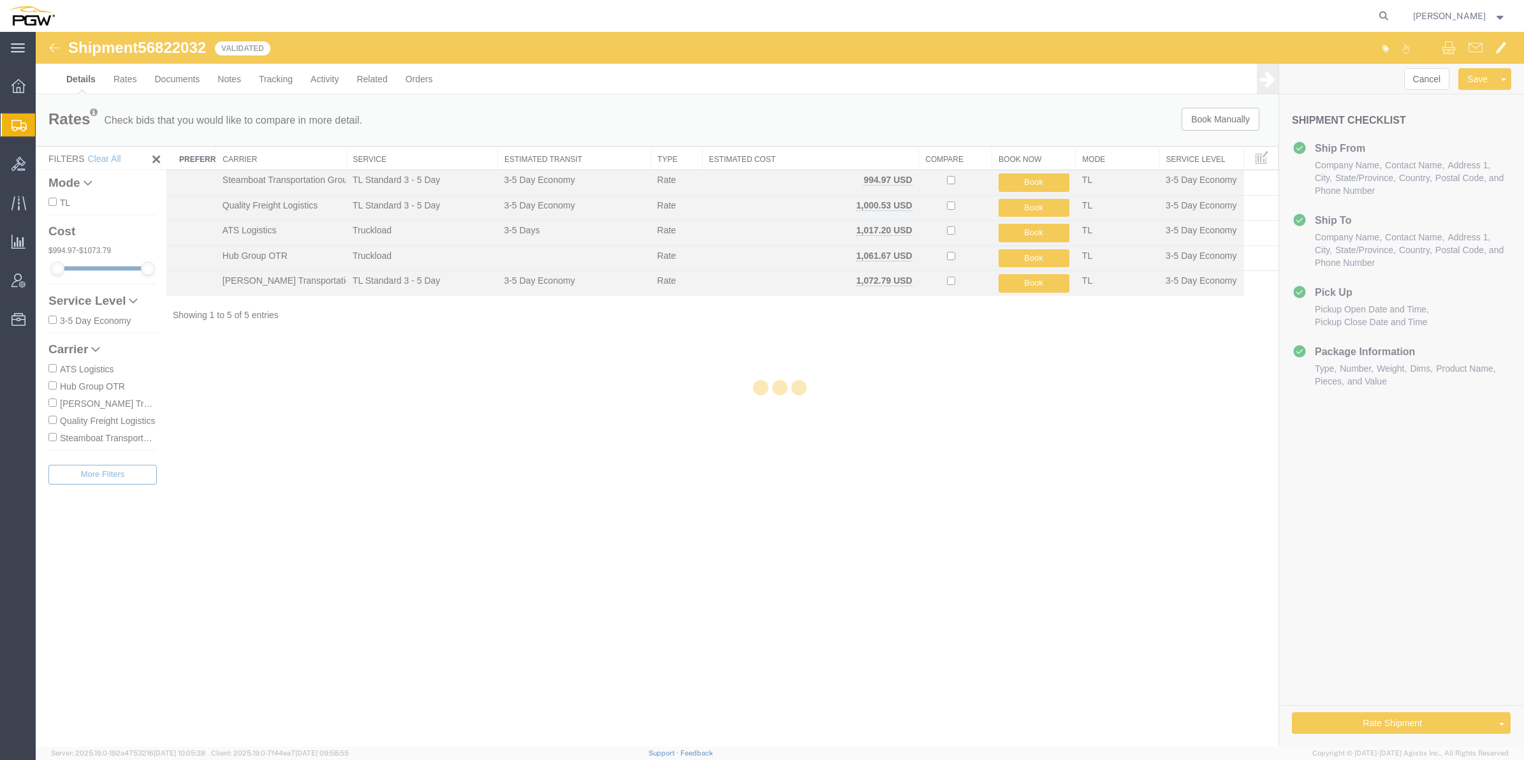
select select "62891"
select select "28385"
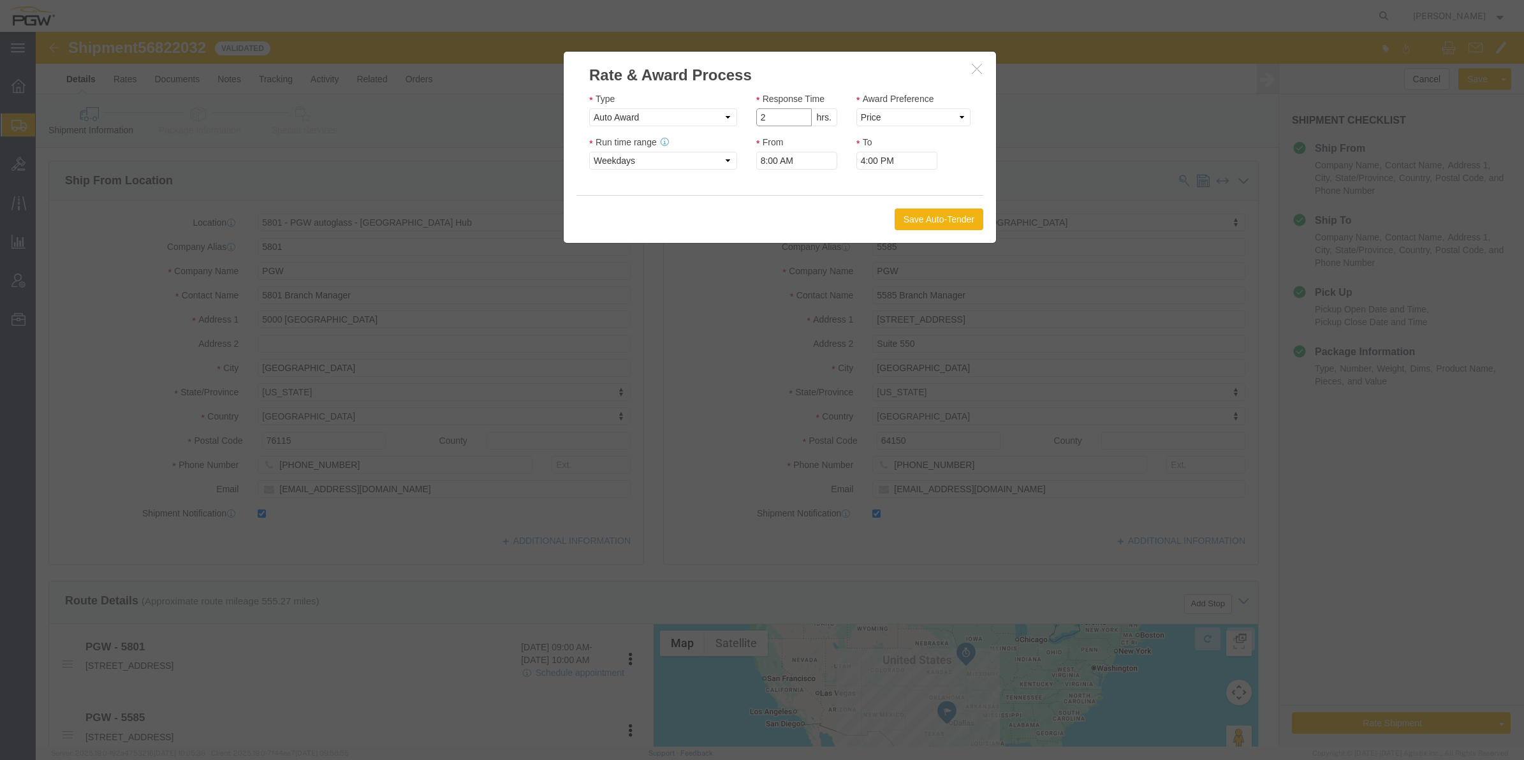
type input "2"
click input "2"
click select "Price Carrier Rank"
select select "LANE_RANK"
click select "Price Carrier Rank"
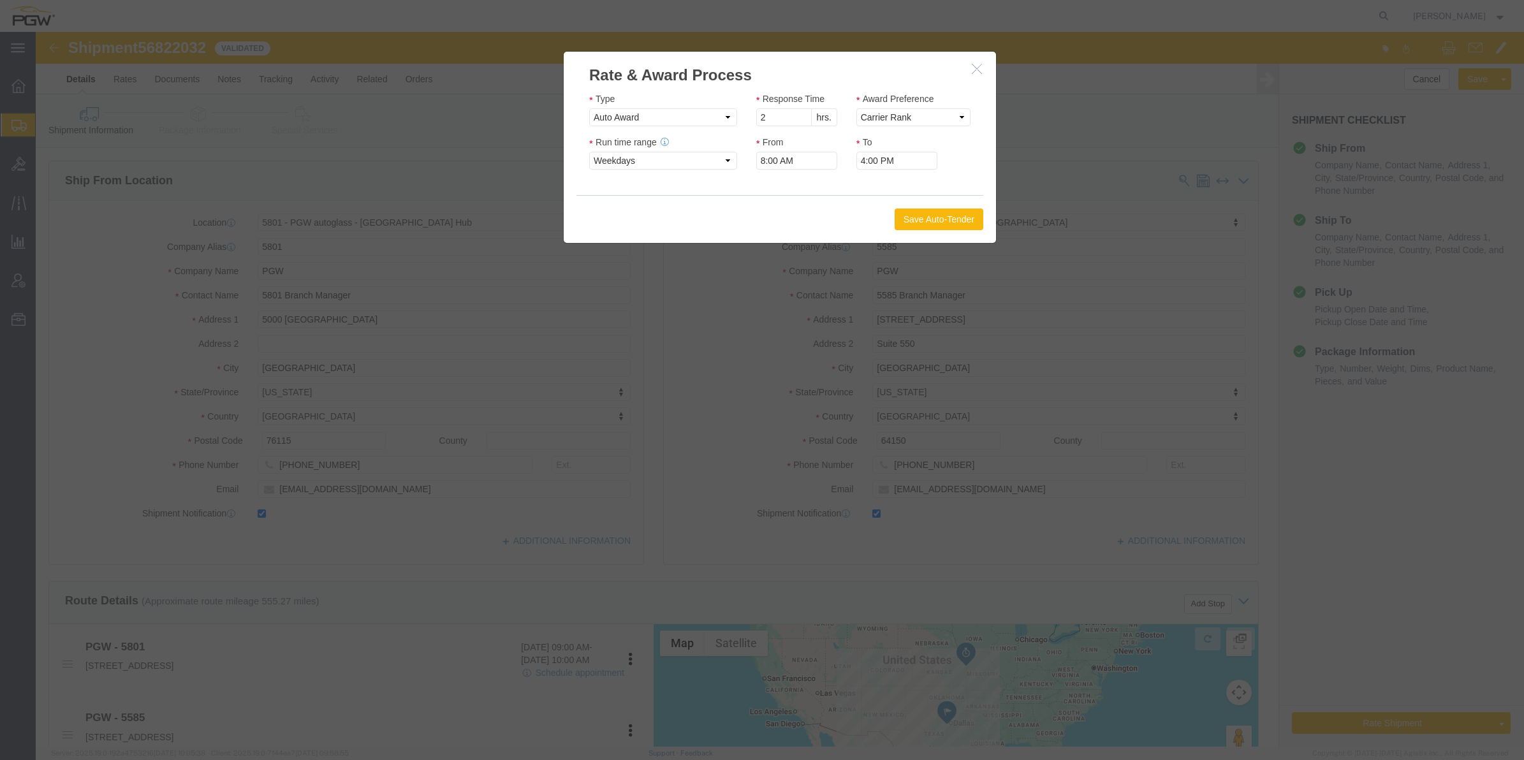
click button "Save Auto-Tender"
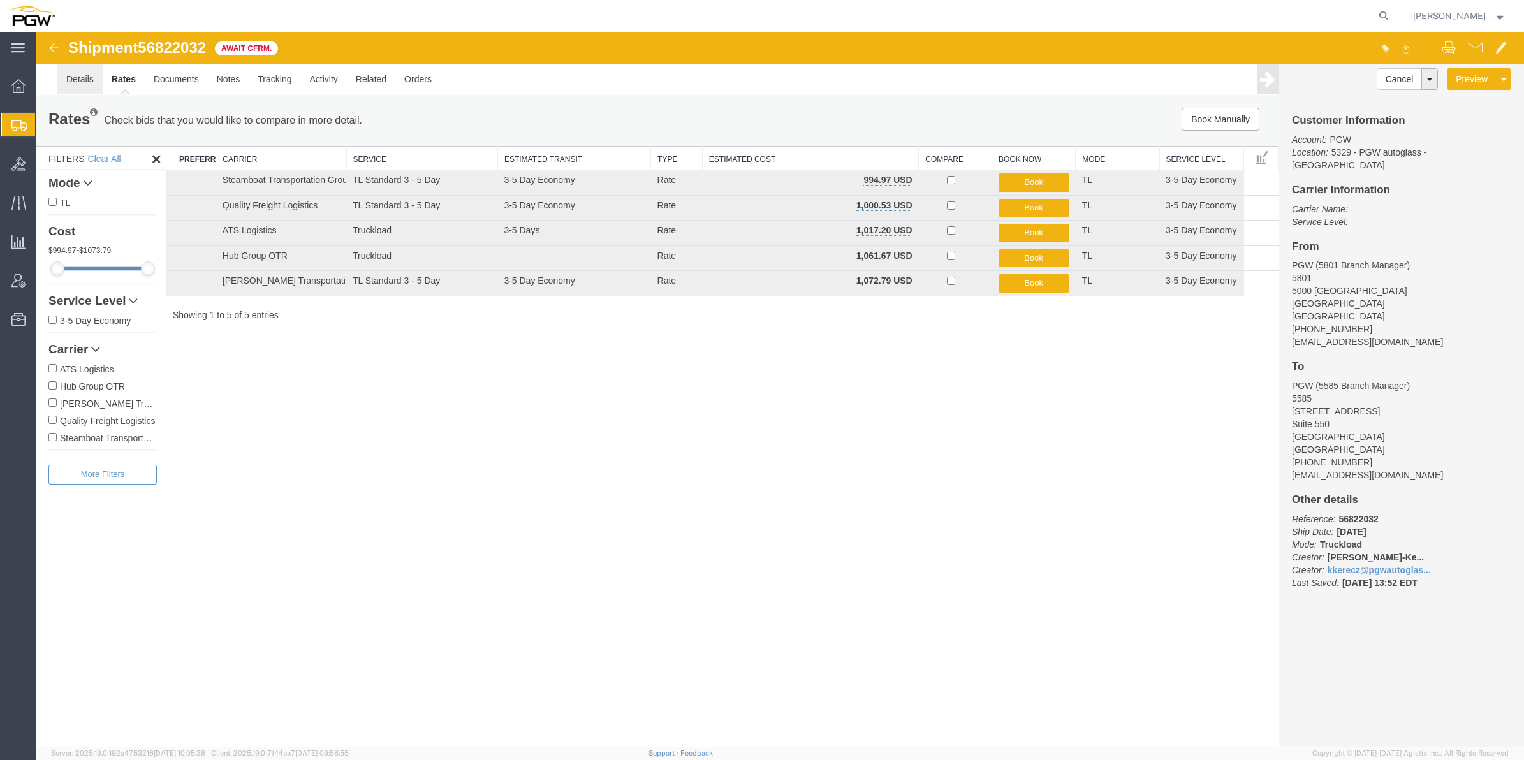
click at [78, 80] on link "Details" at bounding box center [79, 79] width 45 height 31
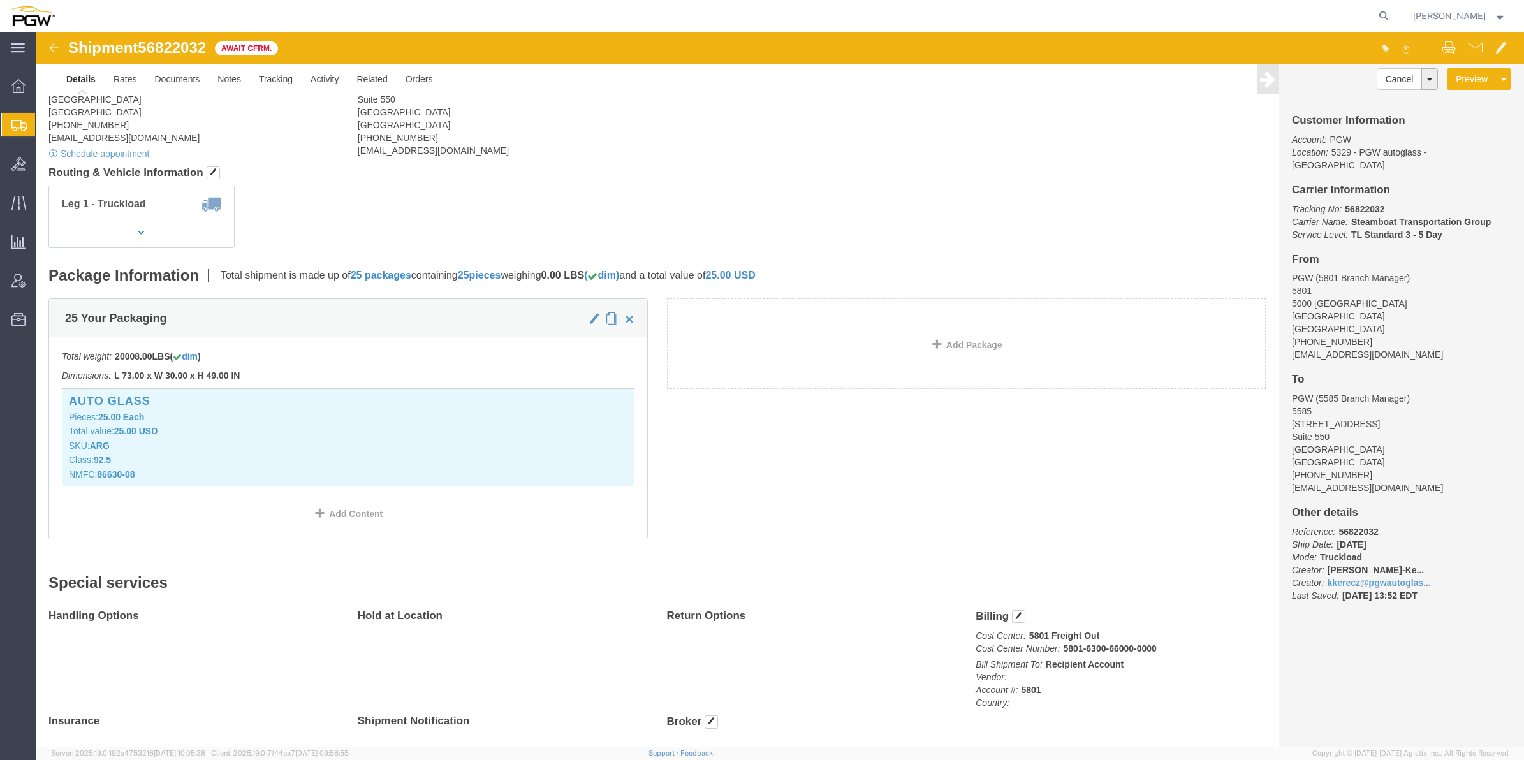
scroll to position [80, 0]
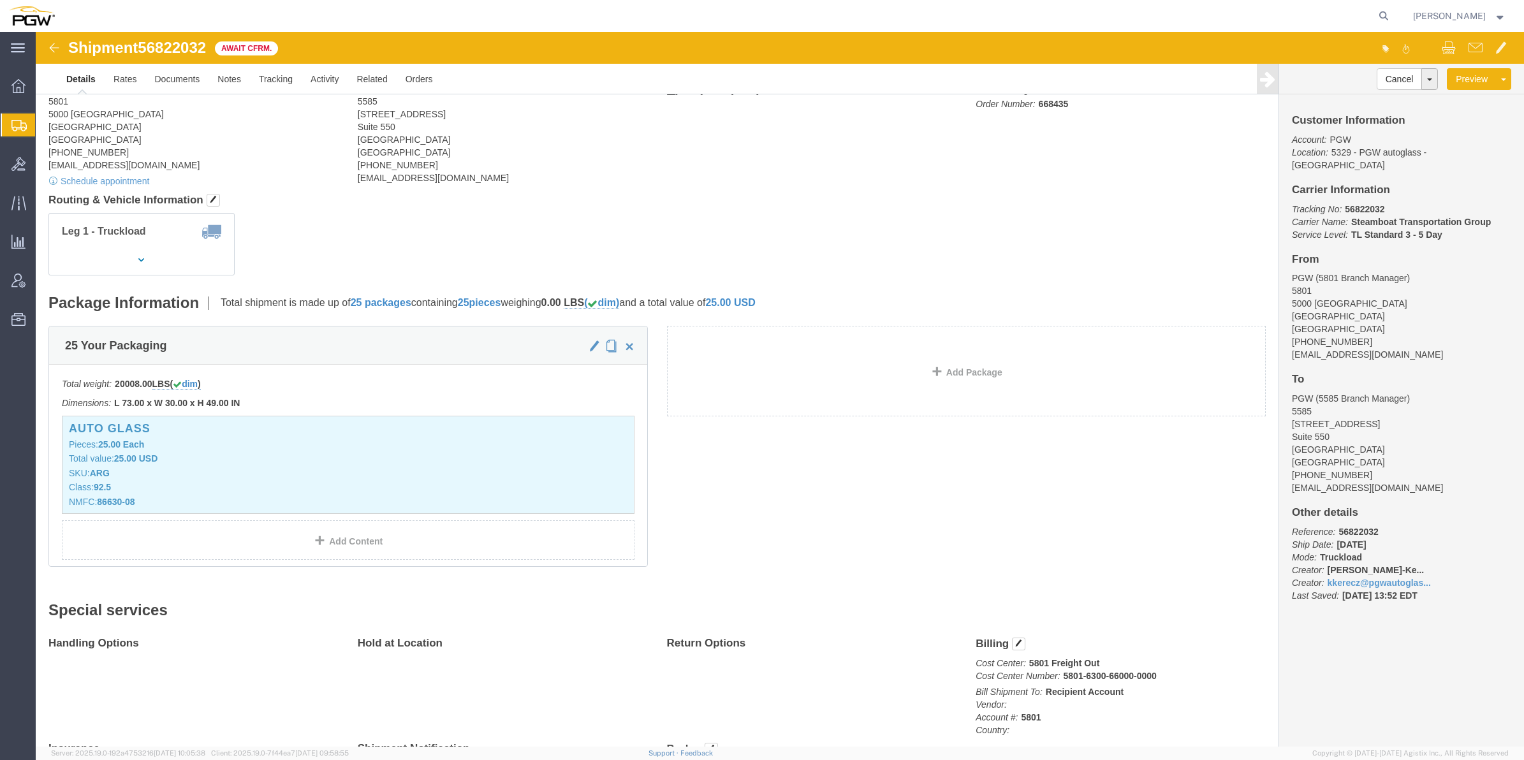
drag, startPoint x: 1442, startPoint y: 492, endPoint x: 1433, endPoint y: 606, distance: 115.2
click div "Cancel Withdraw Shipment [GEOGRAPHIC_DATA] Assign To Clone Shipment Save As Tem…"
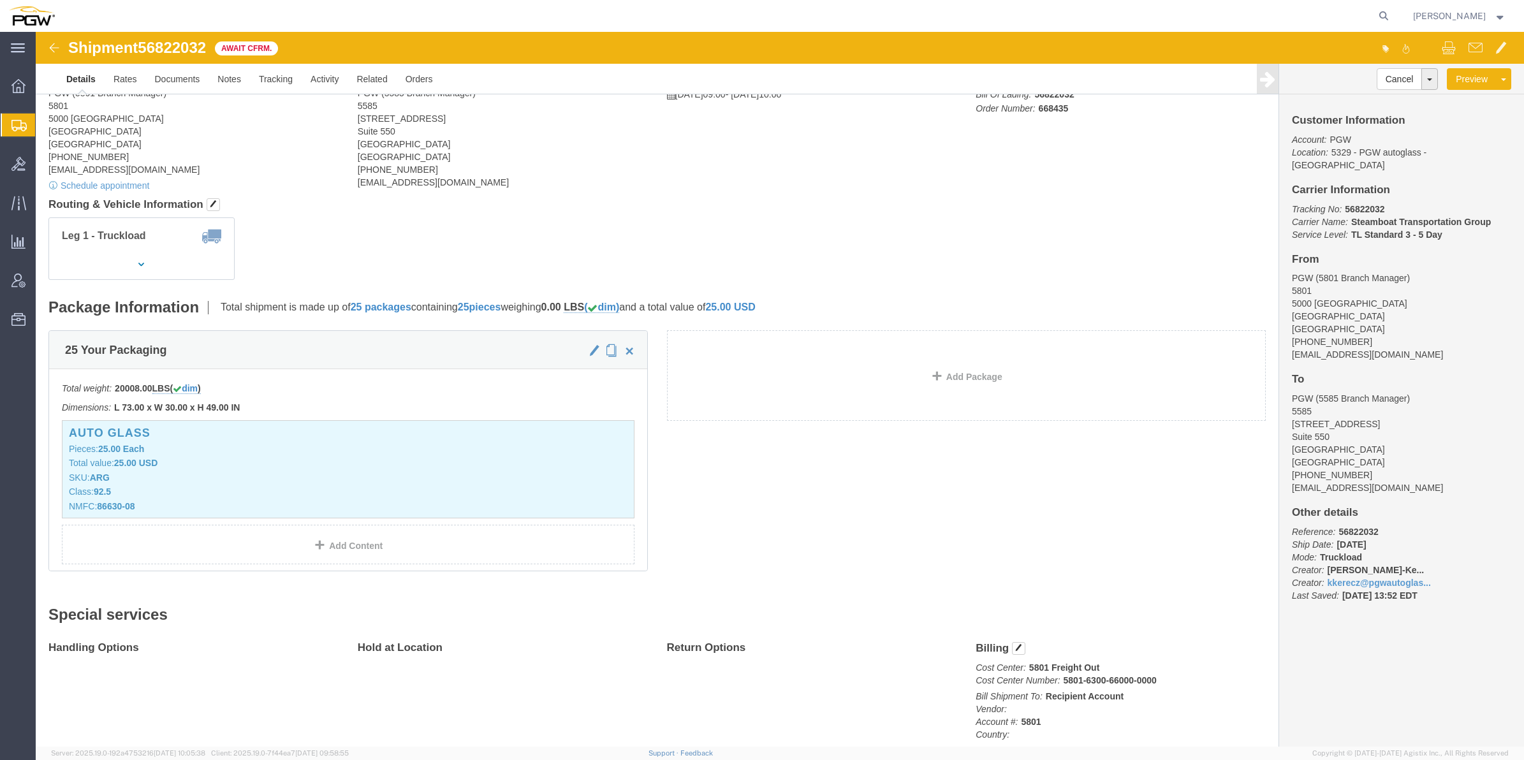
scroll to position [0, 0]
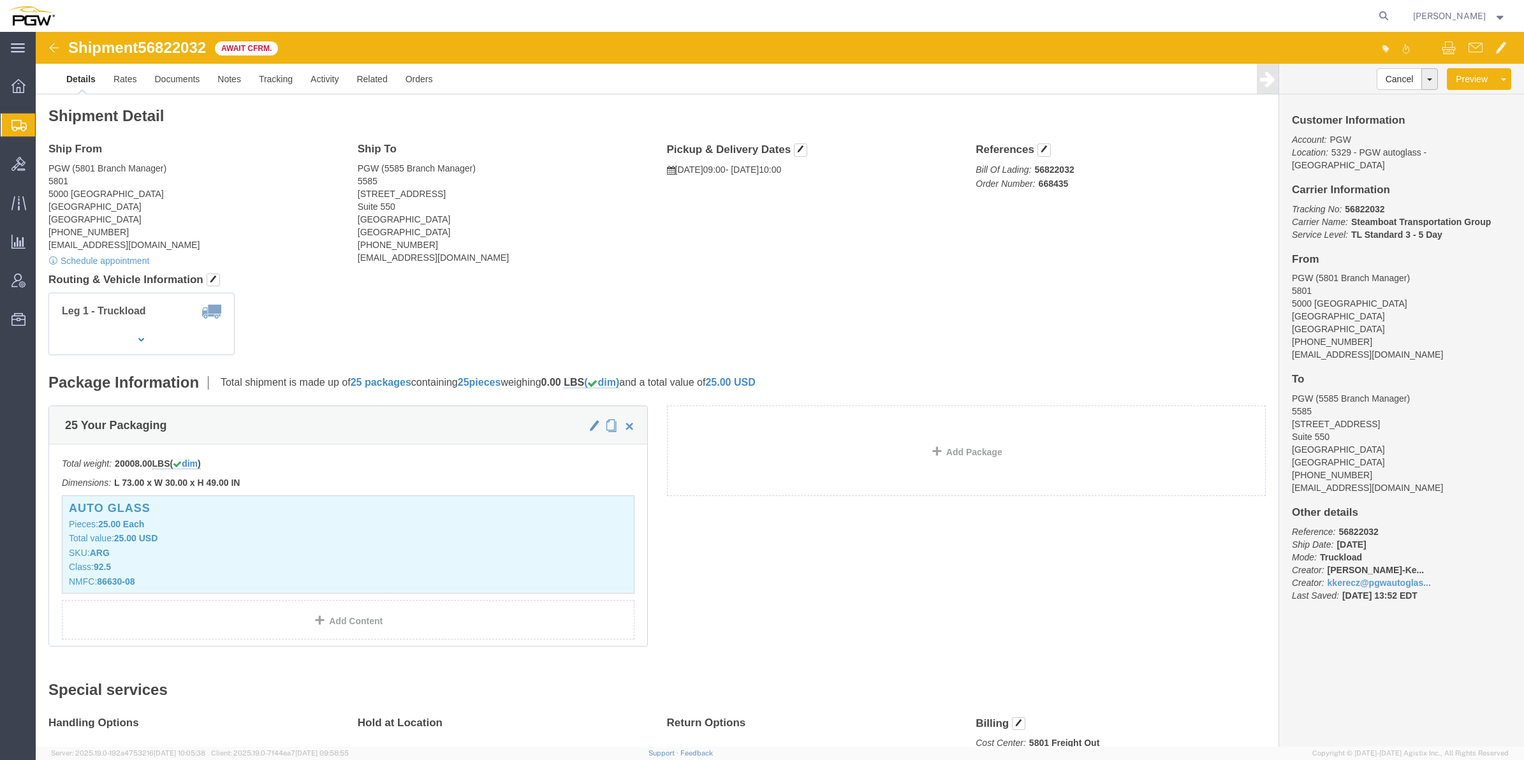
drag, startPoint x: 693, startPoint y: 518, endPoint x: 587, endPoint y: 260, distance: 278.5
click div "Leg 1 - Truckload Vehicle 1: Standard Dry Van (53 Feet) Number of trucks: 1"
click link "Details"
click at [1375, 11] on icon at bounding box center [1384, 16] width 18 height 18
paste input "Shipment # SHIP DATE ORDER_ID City TOPS_CODE (Ship to) PALLET_TOTAL WEIGHT Sche…"
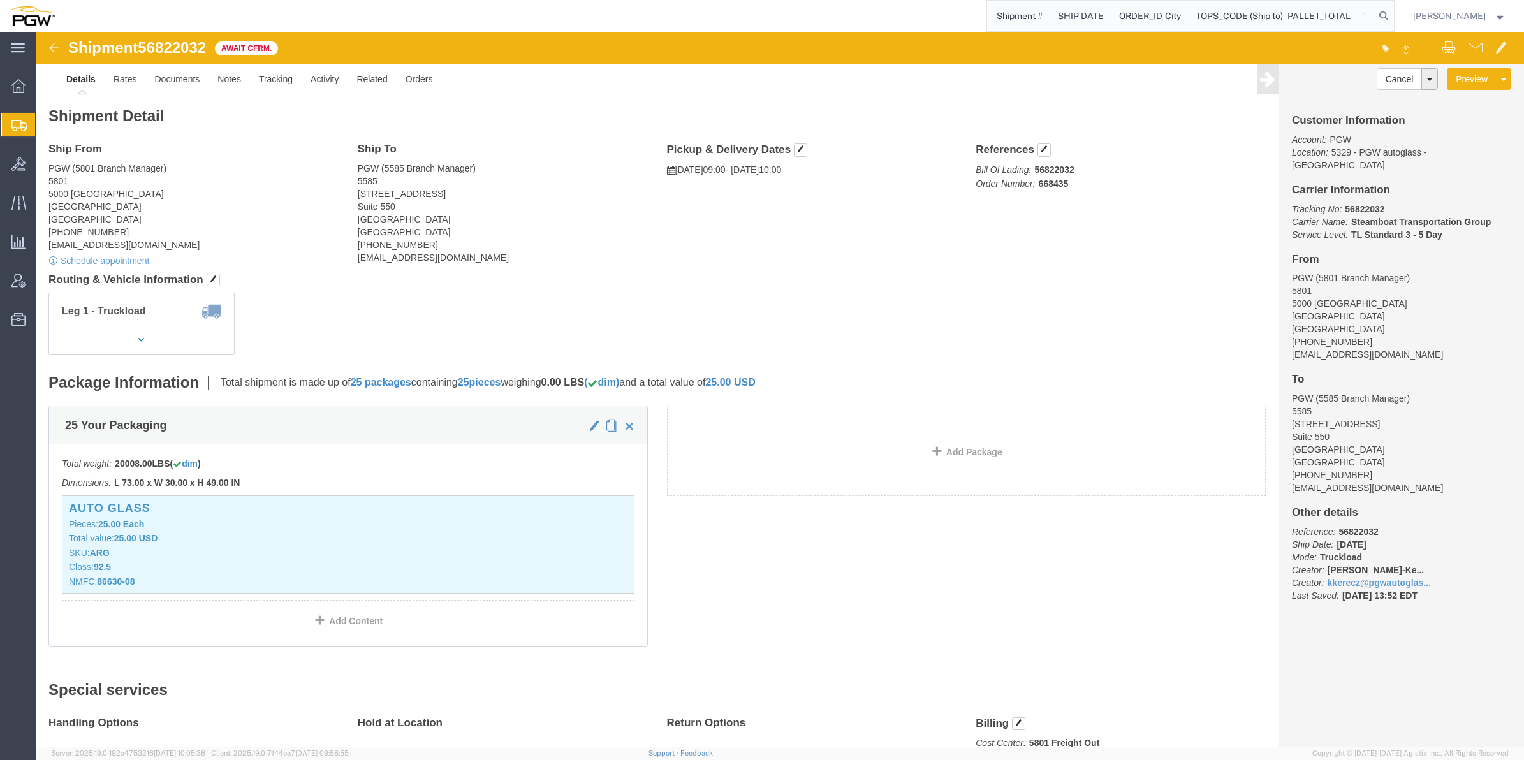
drag, startPoint x: 1325, startPoint y: 17, endPoint x: 585, endPoint y: 24, distance: 740.2
click at [573, 24] on div "Shipment # SHIP DATE ORDER_ID City TOPS_CODE (Ship to) PALLET_TOTAL WEIGHT Sche…" at bounding box center [729, 16] width 1331 height 32
type input "5"
drag, startPoint x: 989, startPoint y: 5, endPoint x: 956, endPoint y: 11, distance: 33.8
click at [987, 11] on input "5" at bounding box center [1181, 16] width 388 height 31
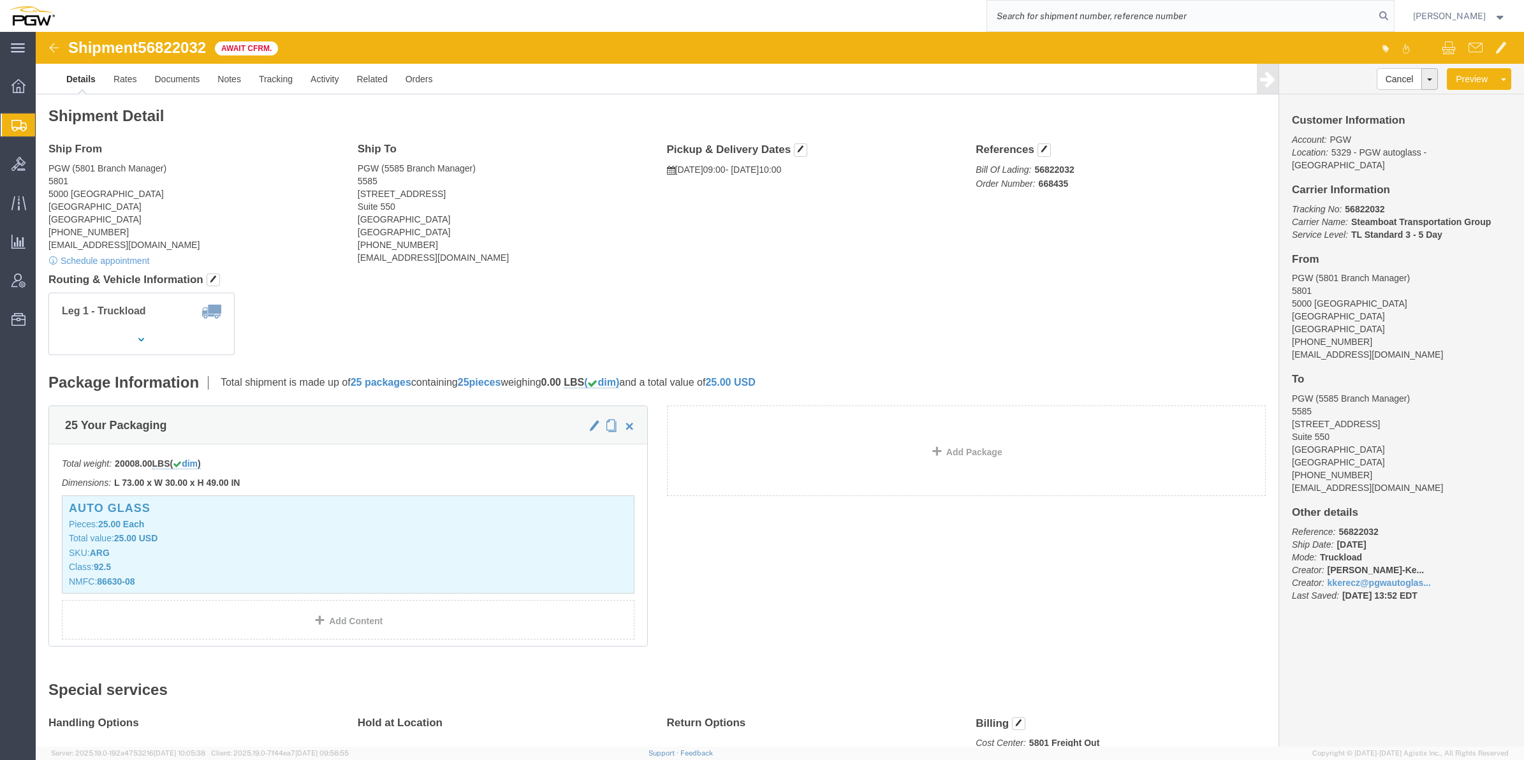
click at [1018, 14] on input "search" at bounding box center [1181, 16] width 388 height 31
paste input "56822009"
type input "56822009"
